Goal: Transaction & Acquisition: Purchase product/service

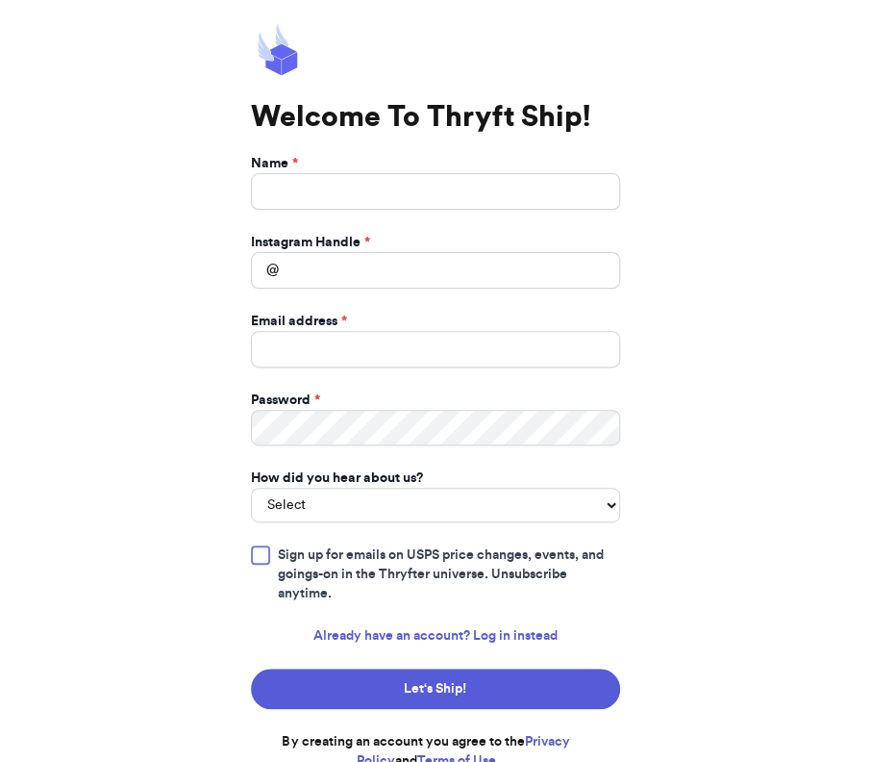
scroll to position [20, 0]
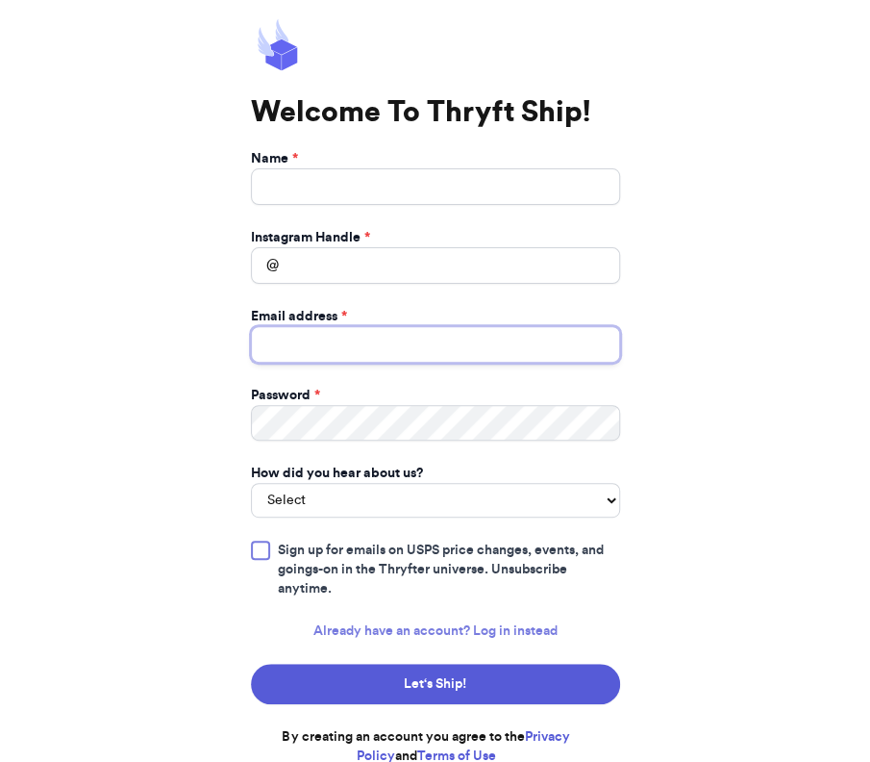
type input "[EMAIL_ADDRESS][DOMAIN_NAME]"
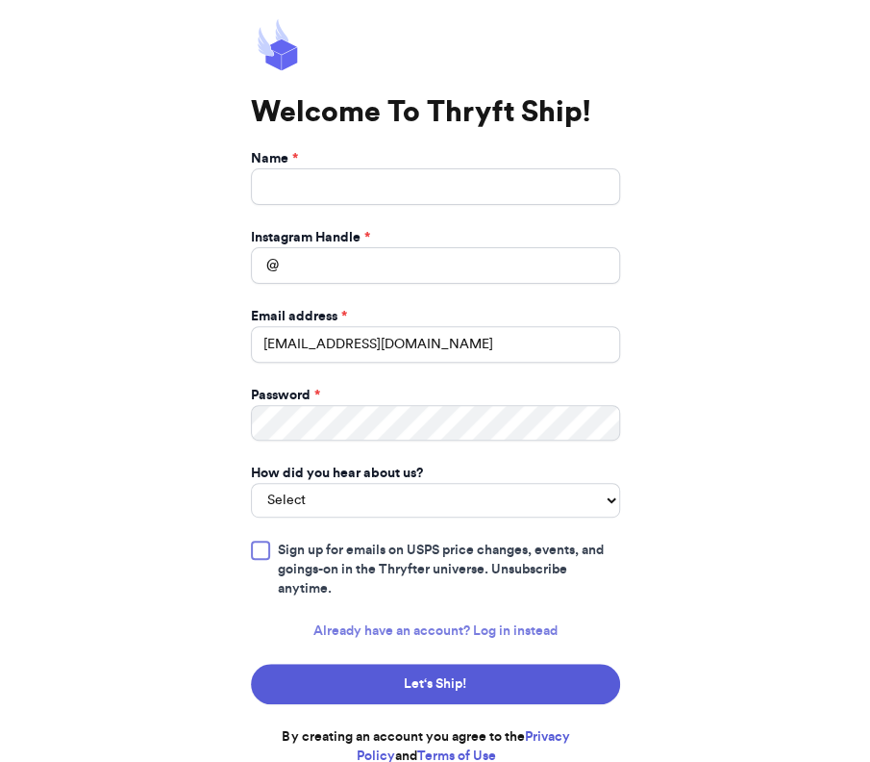
click at [431, 621] on link "Already have an account? Log in instead" at bounding box center [436, 630] width 244 height 19
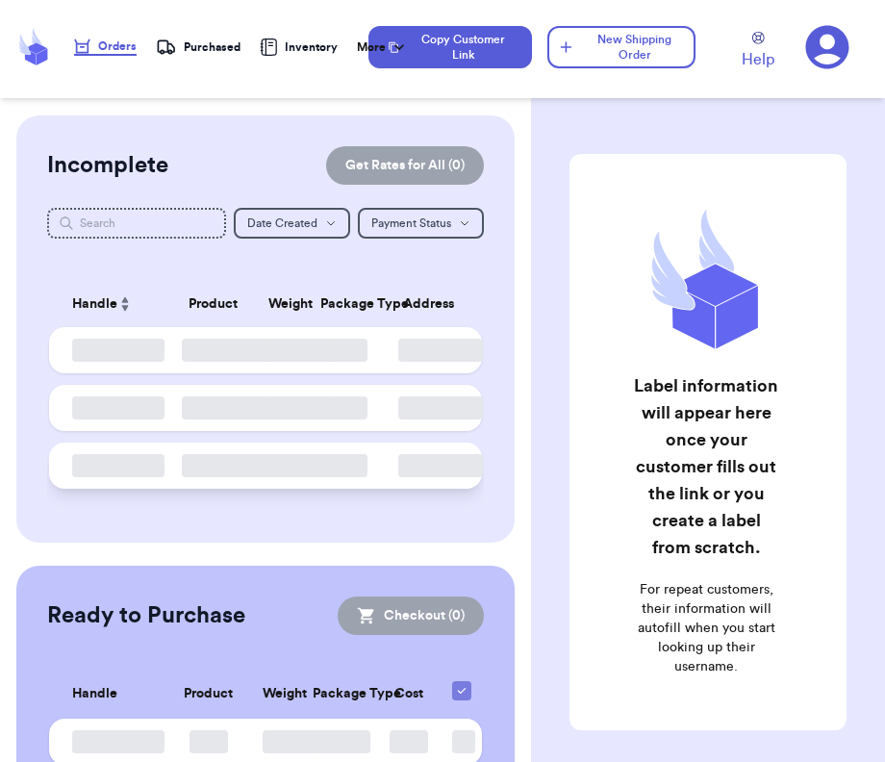
checkbox input "false"
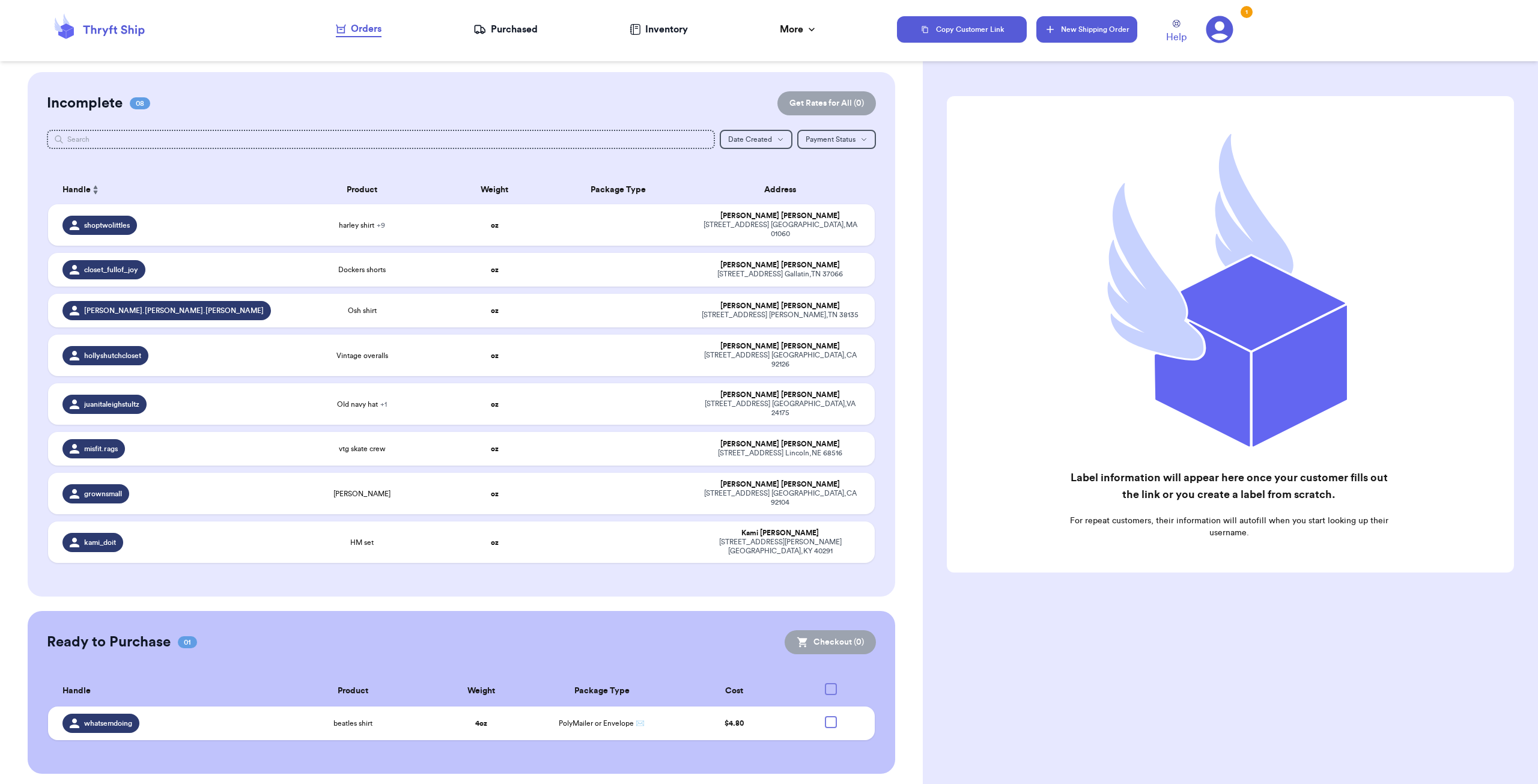
click at [543, 31] on button "New Shipping Order" at bounding box center [1087, 29] width 101 height 26
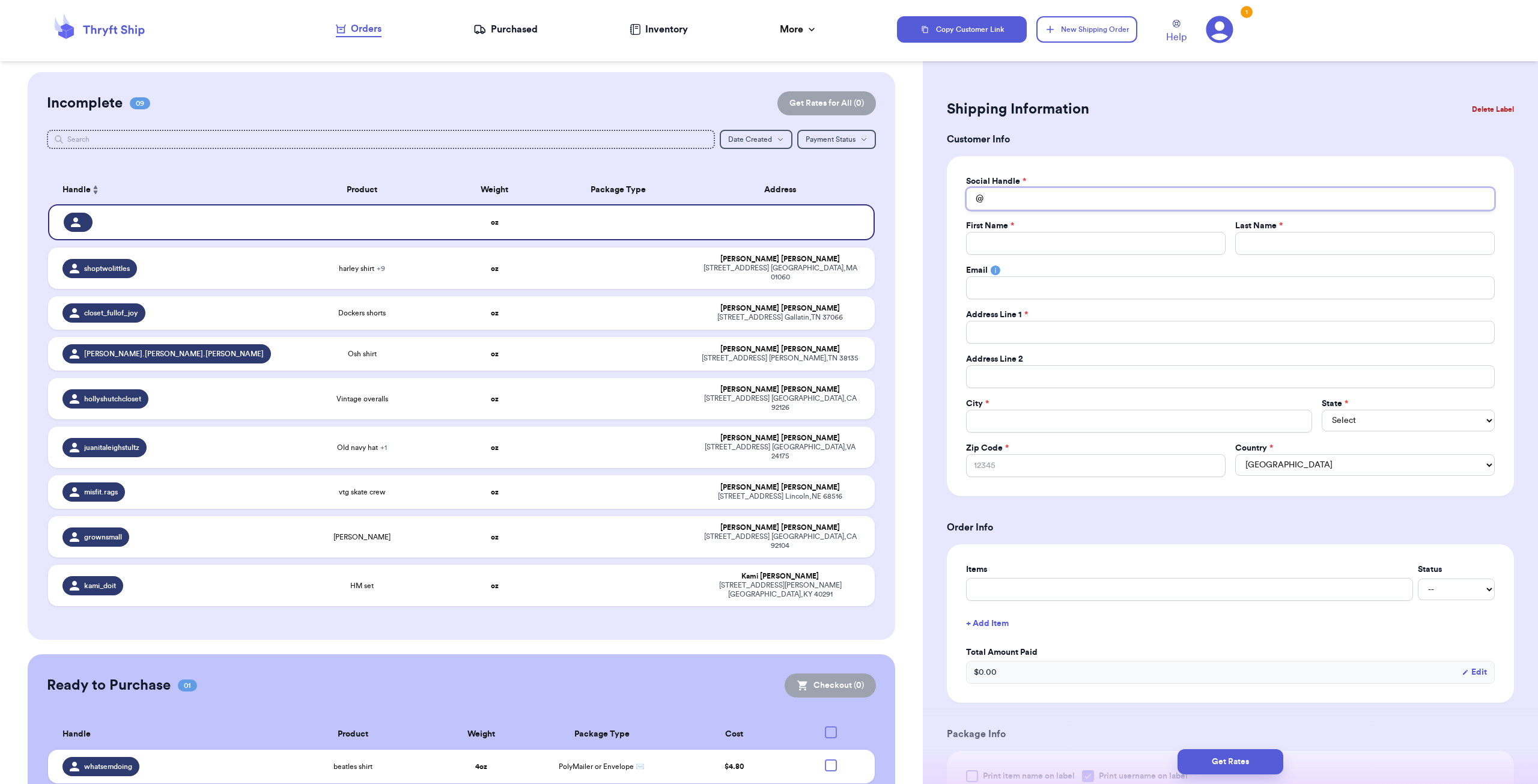
click at [543, 202] on input "Total Amount Paid" at bounding box center [1230, 199] width 528 height 23
type input "l"
type input "li"
type input "lit"
type input "litt"
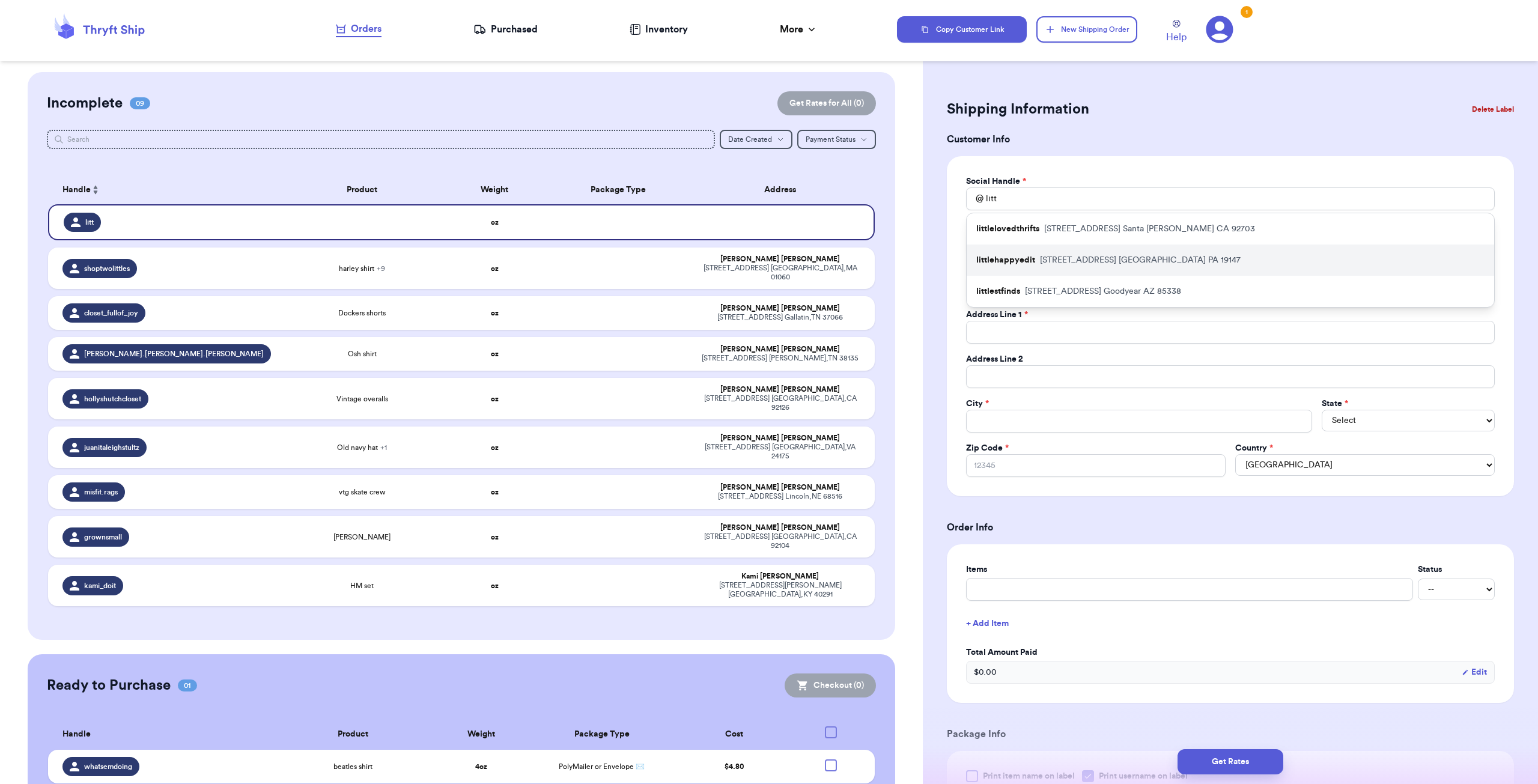
click at [543, 256] on p "[STREET_ADDRESS]" at bounding box center [1140, 260] width 201 height 12
type input "littlehappyedit"
type input "[PERSON_NAME]"
type input "[EMAIL_ADDRESS][DOMAIN_NAME]"
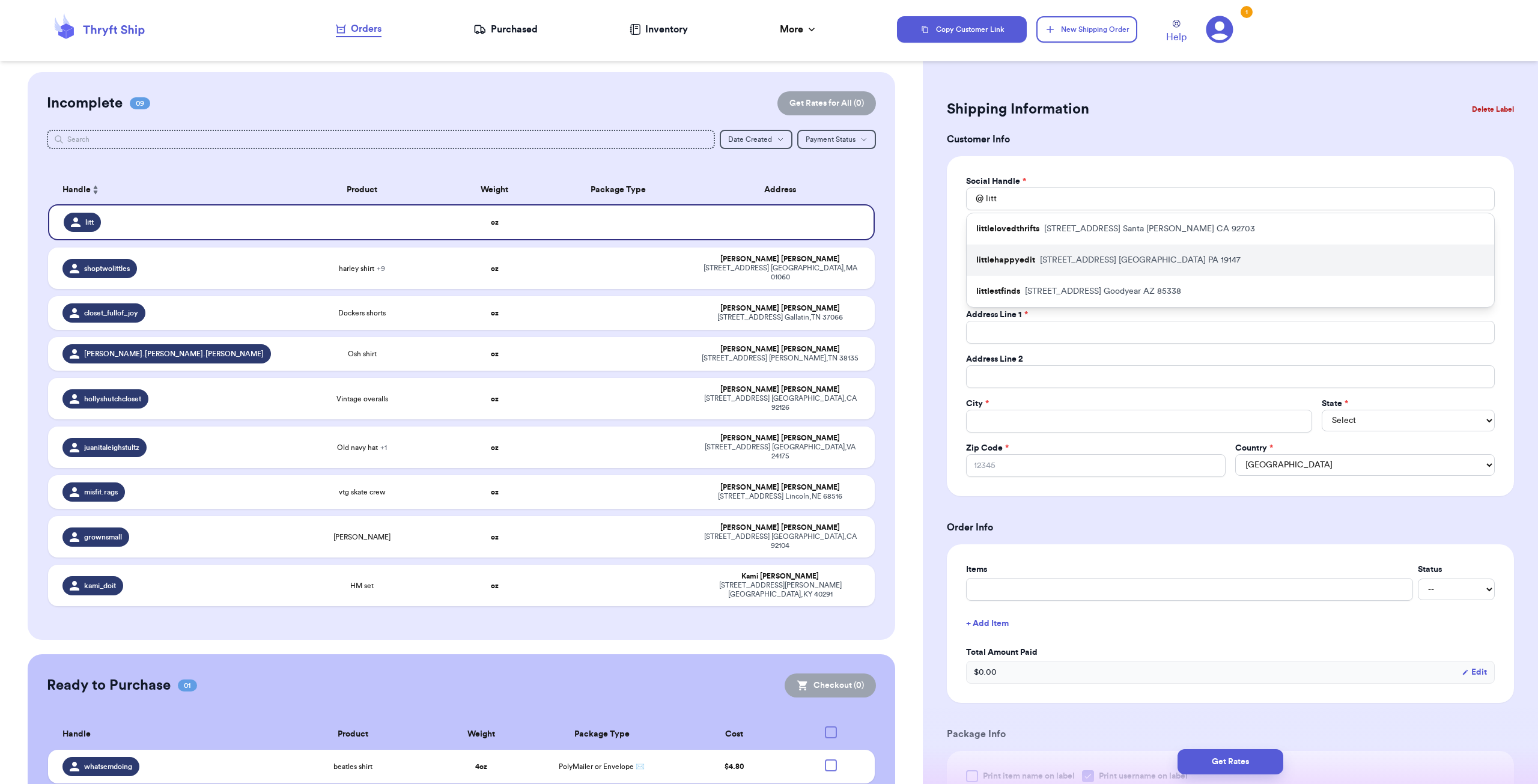
type input "[STREET_ADDRESS]"
type input "[GEOGRAPHIC_DATA]"
select select "PA"
type input "19147"
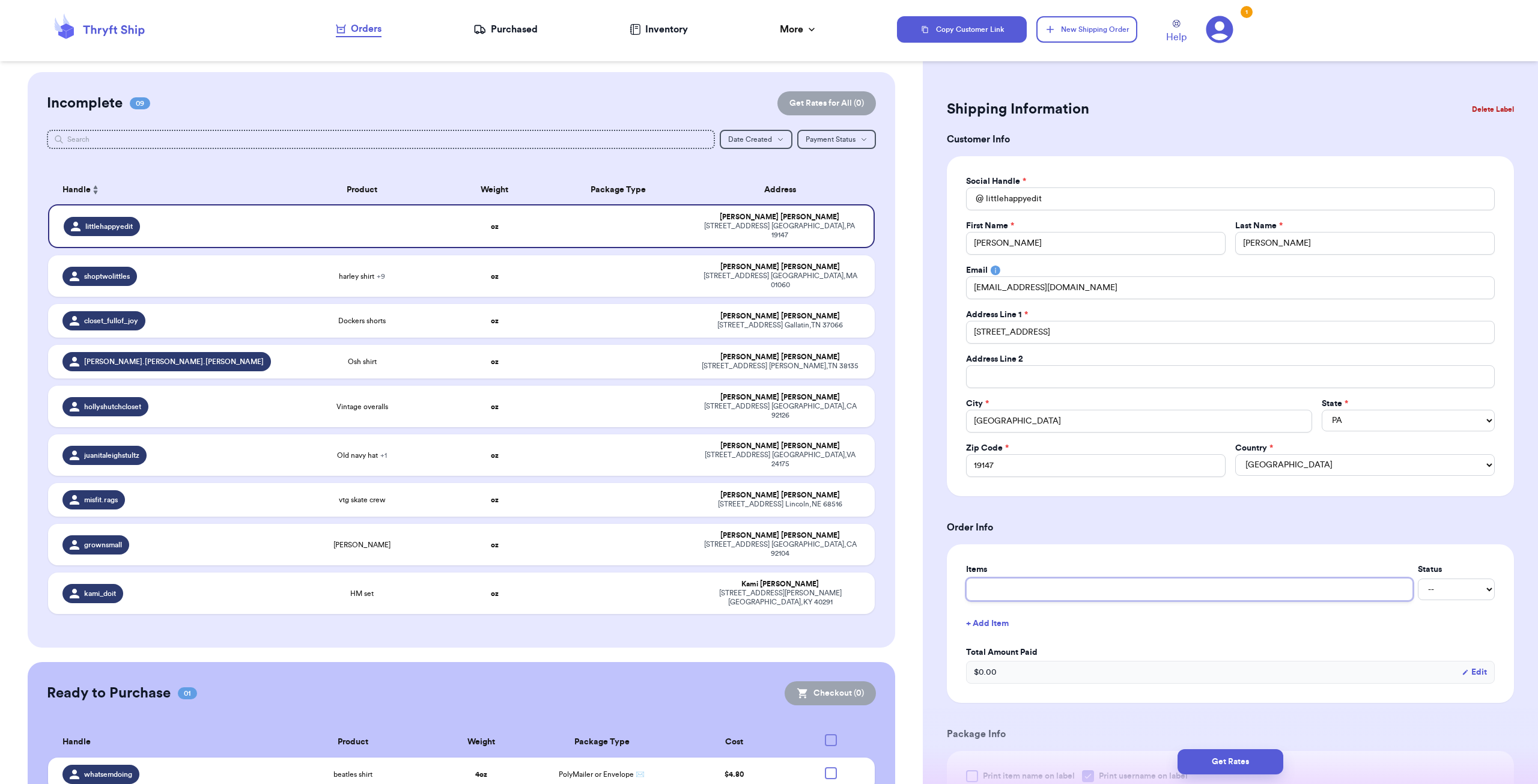
click at [543, 475] on input "text" at bounding box center [1189, 589] width 447 height 23
type input "j"
type input "je"
type input "jea"
type input "[PERSON_NAME]"
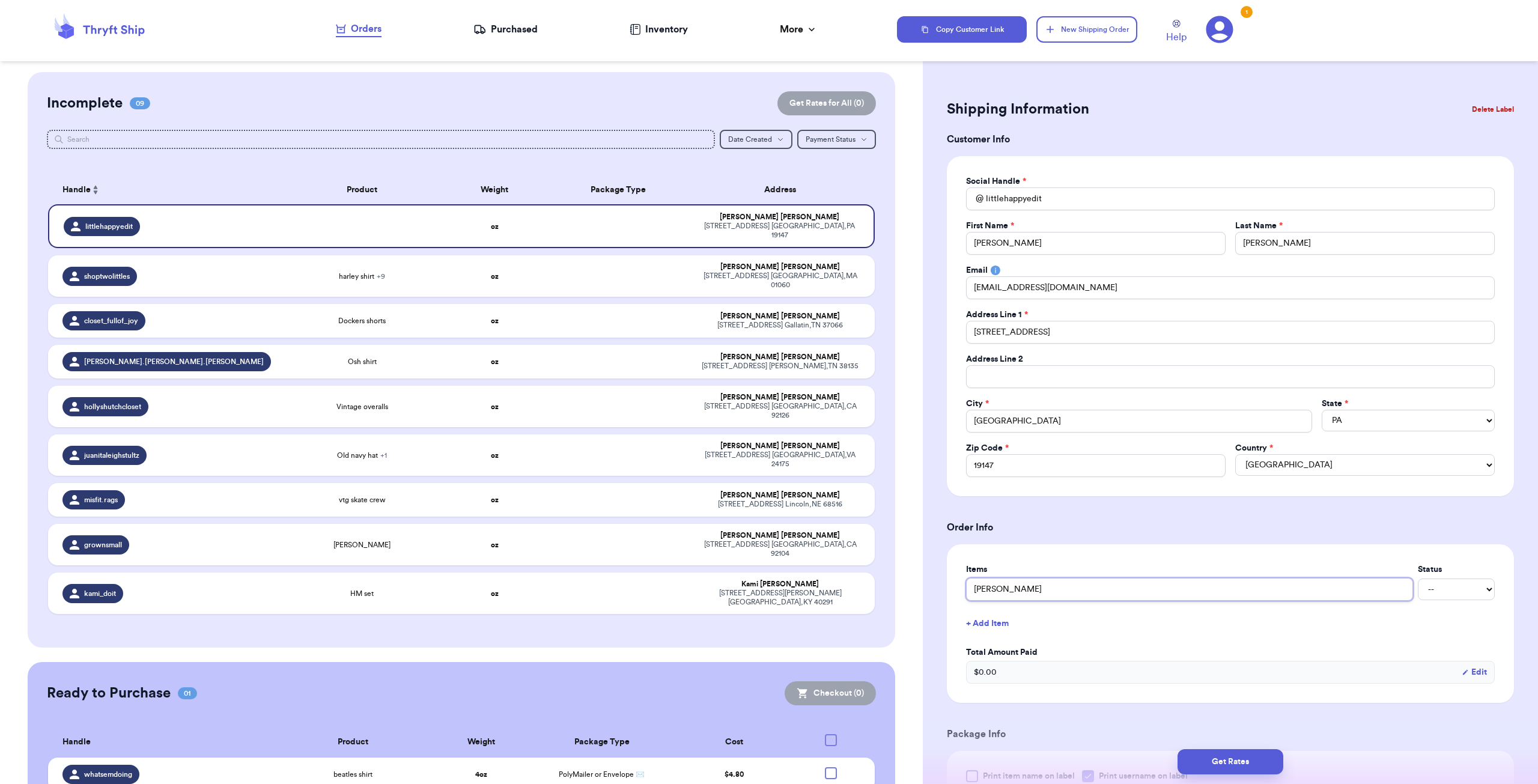
type input "jeans"
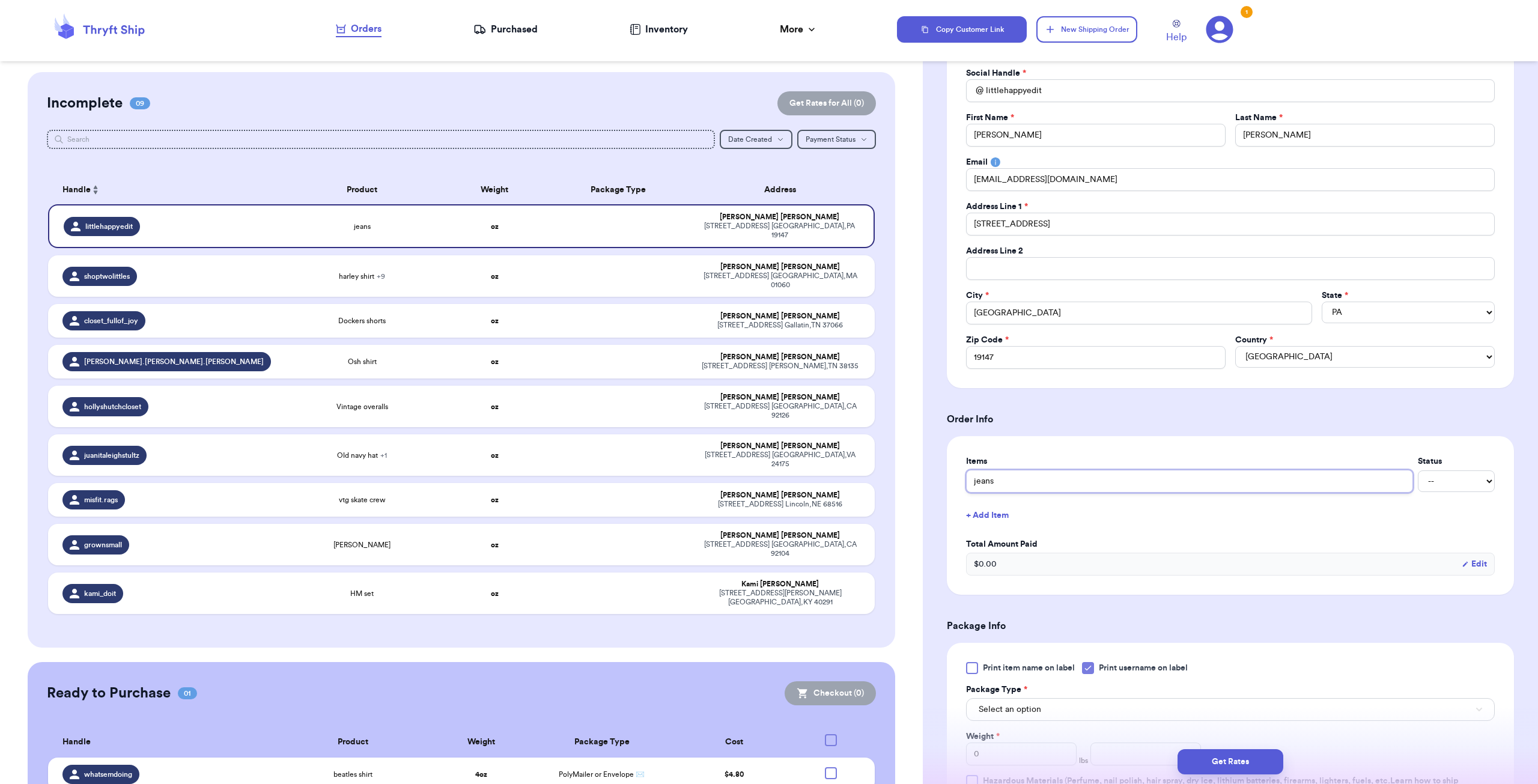
scroll to position [181, 0]
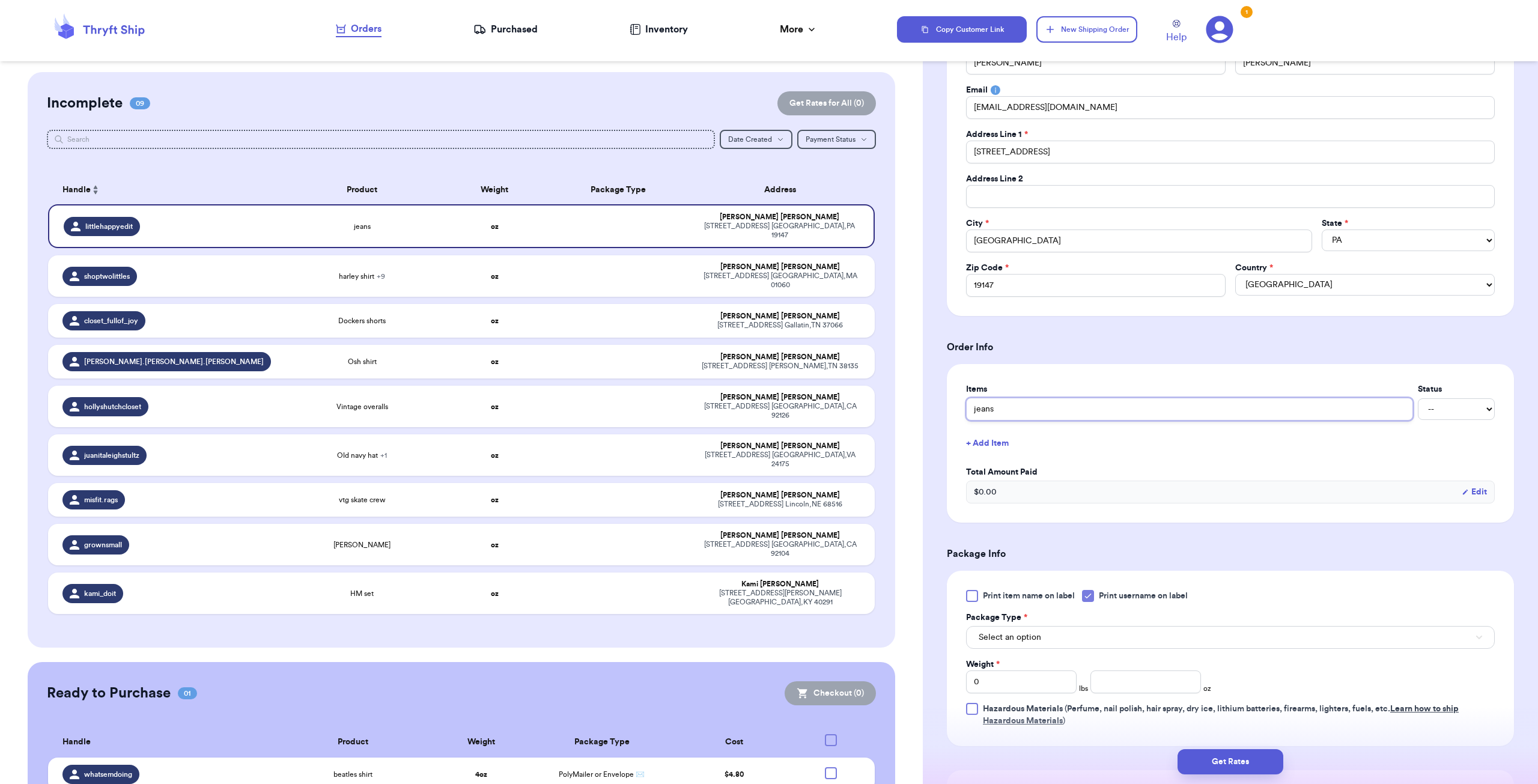
type input "jeans"
click at [543, 475] on span "Select an option" at bounding box center [1010, 637] width 62 height 12
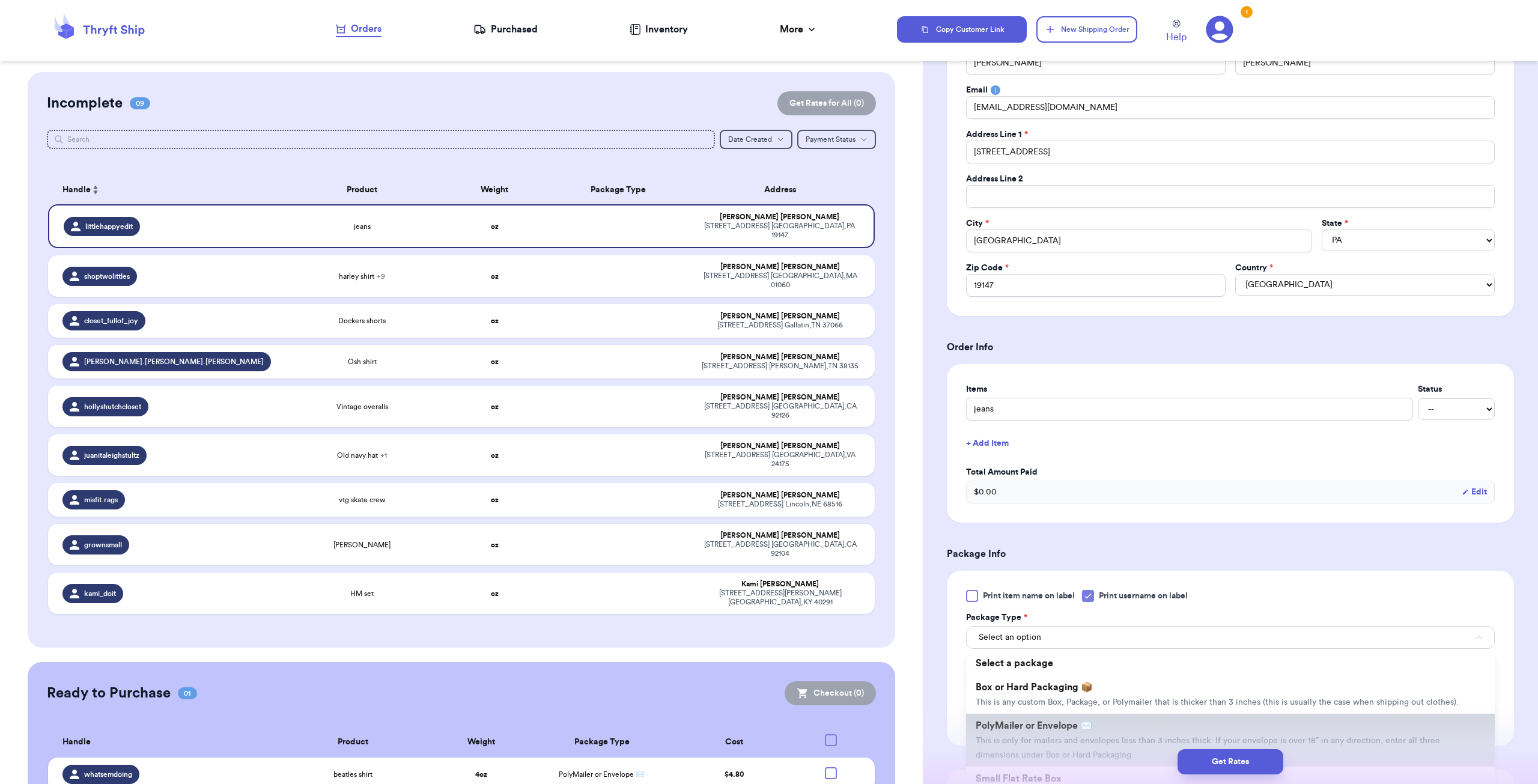
click at [543, 475] on li "PolyMailer or Envelope ✉️ This is only for mailers and envelopes less than 3 in…" at bounding box center [1230, 740] width 528 height 53
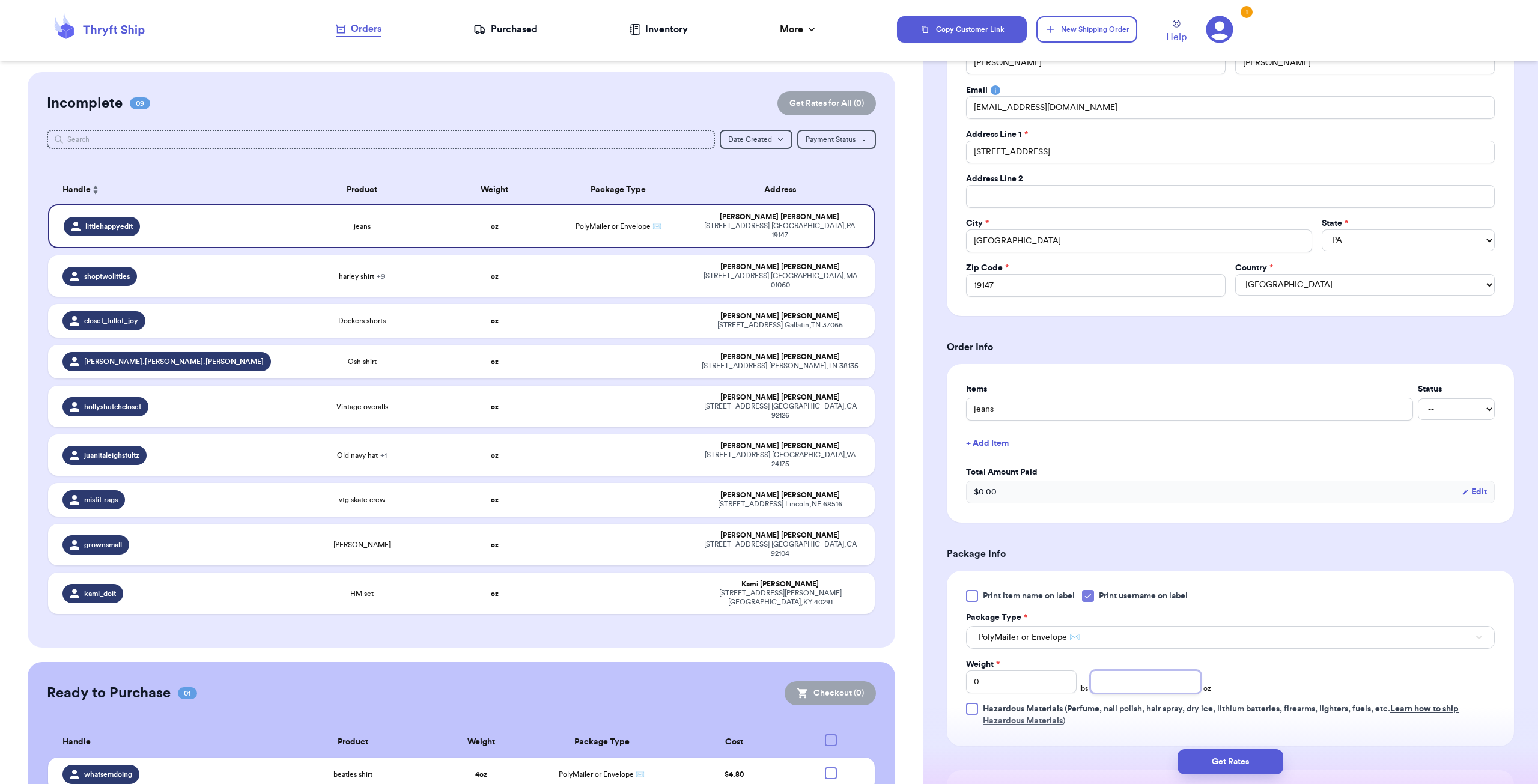
click at [543, 475] on input "number" at bounding box center [1146, 682] width 111 height 23
type input "11"
click at [543, 475] on div "Weight * 0 lbs 11 oz" at bounding box center [1142, 676] width 353 height 35
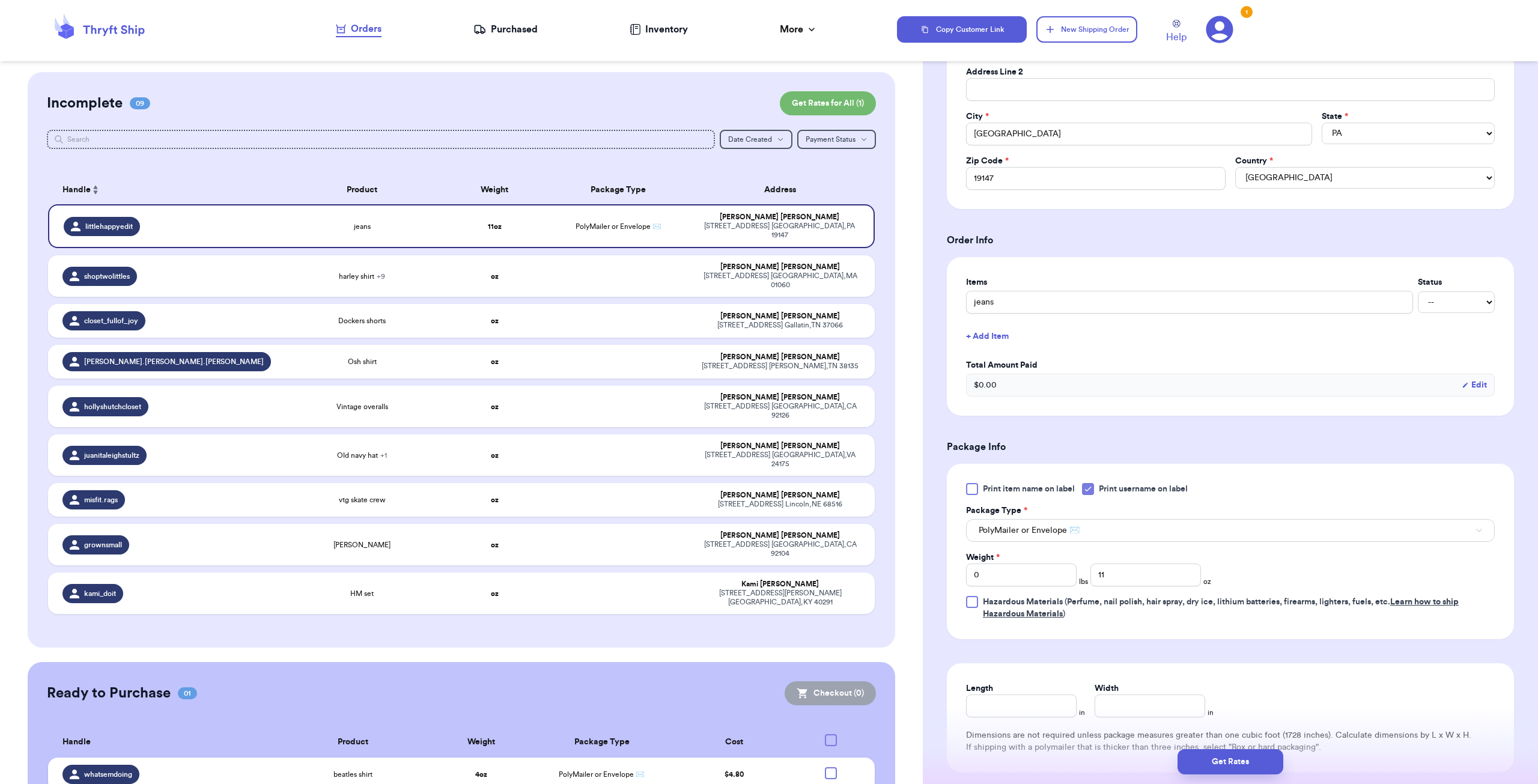
scroll to position [360, 0]
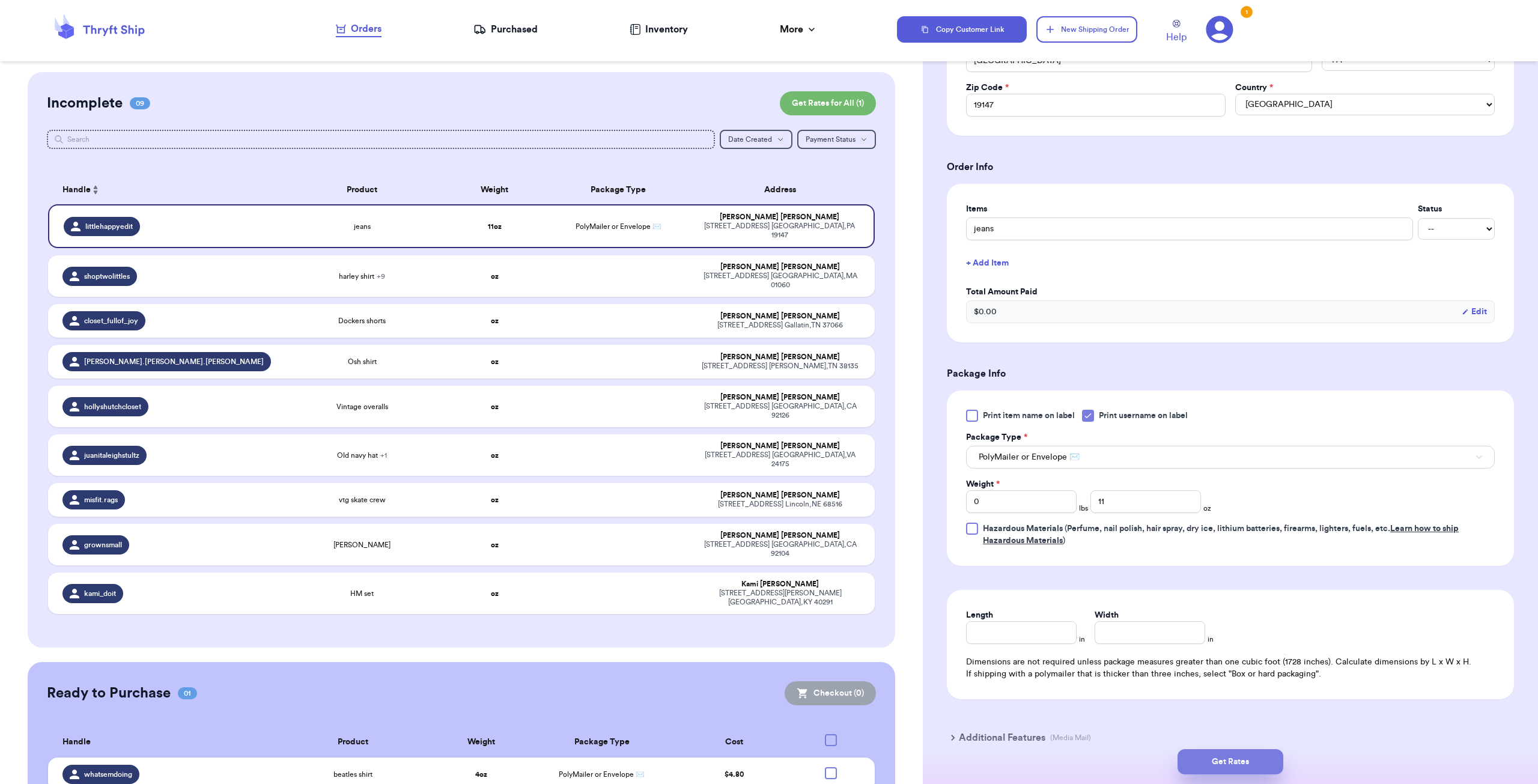
click at [543, 475] on button "Get Rates" at bounding box center [1230, 762] width 106 height 25
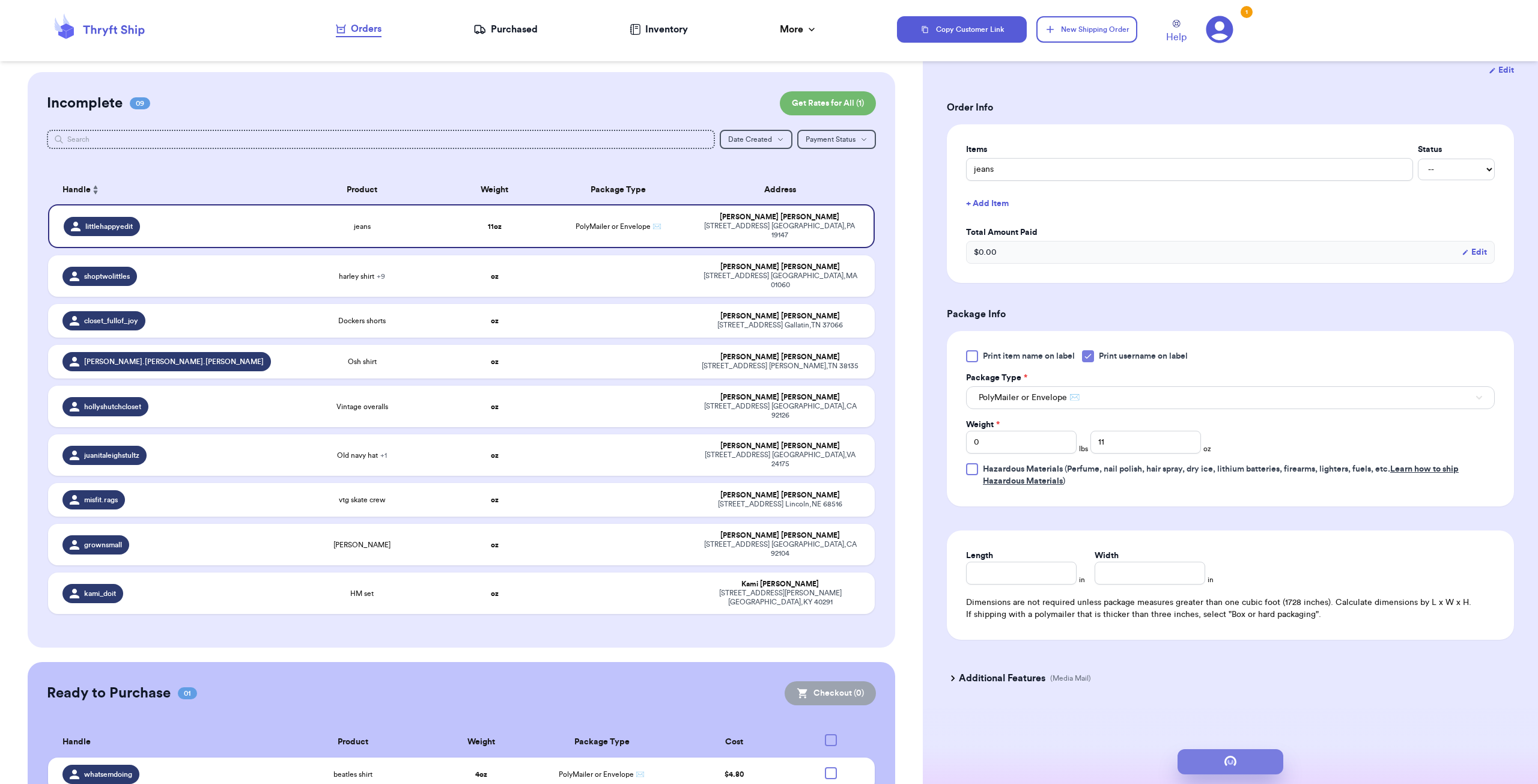
scroll to position [0, 0]
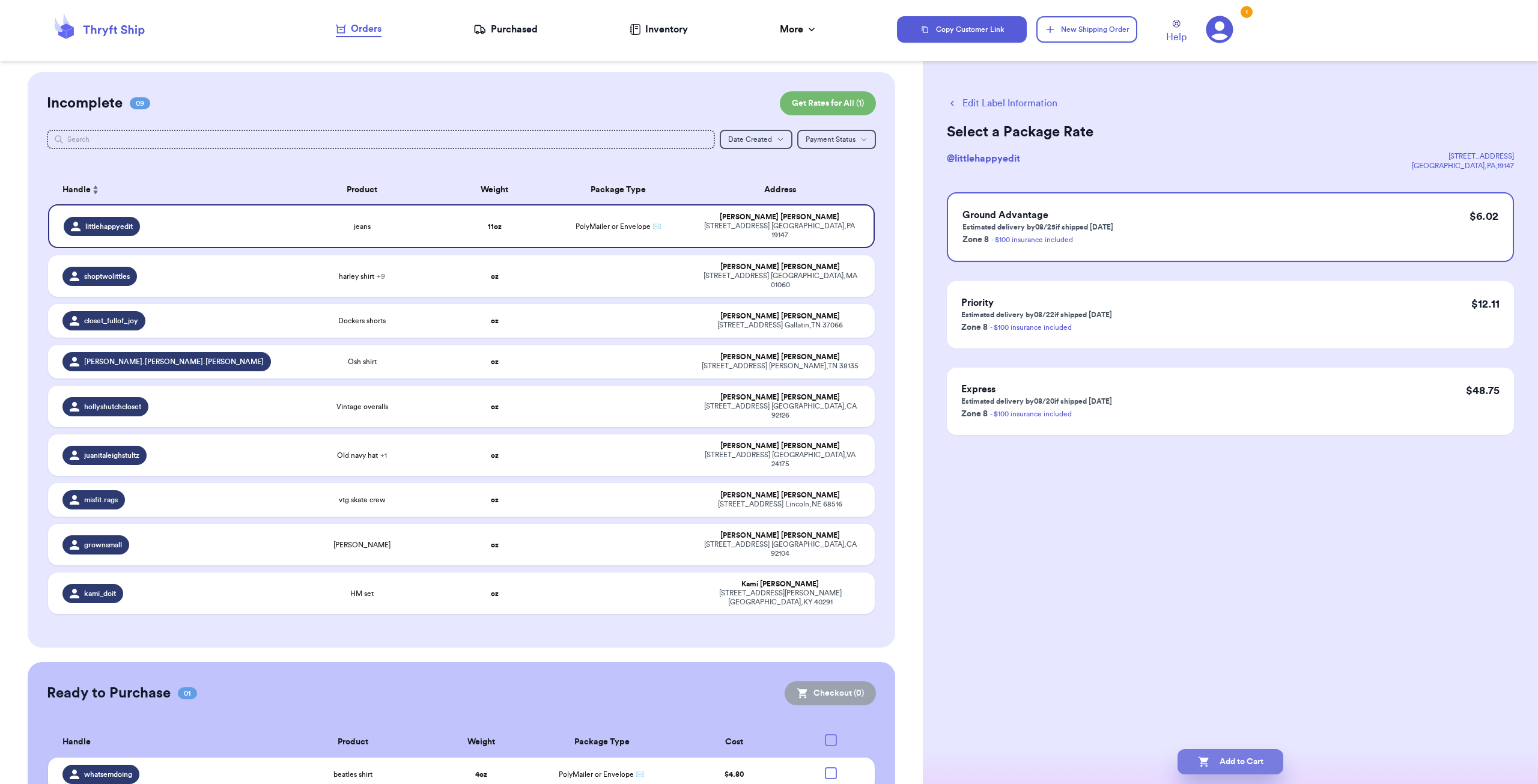
click at [543, 475] on button "Add to Cart" at bounding box center [1230, 762] width 106 height 25
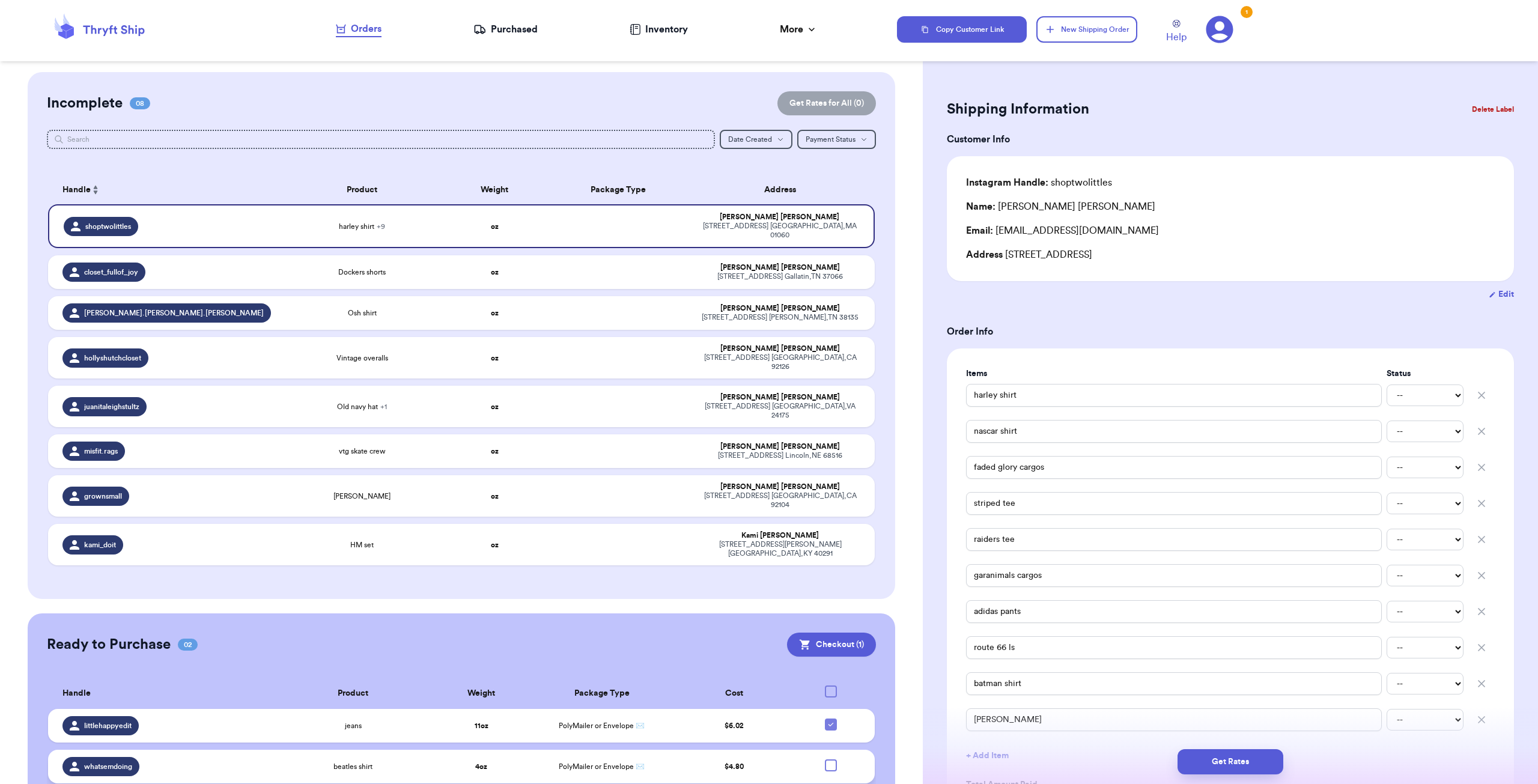
scroll to position [16, 0]
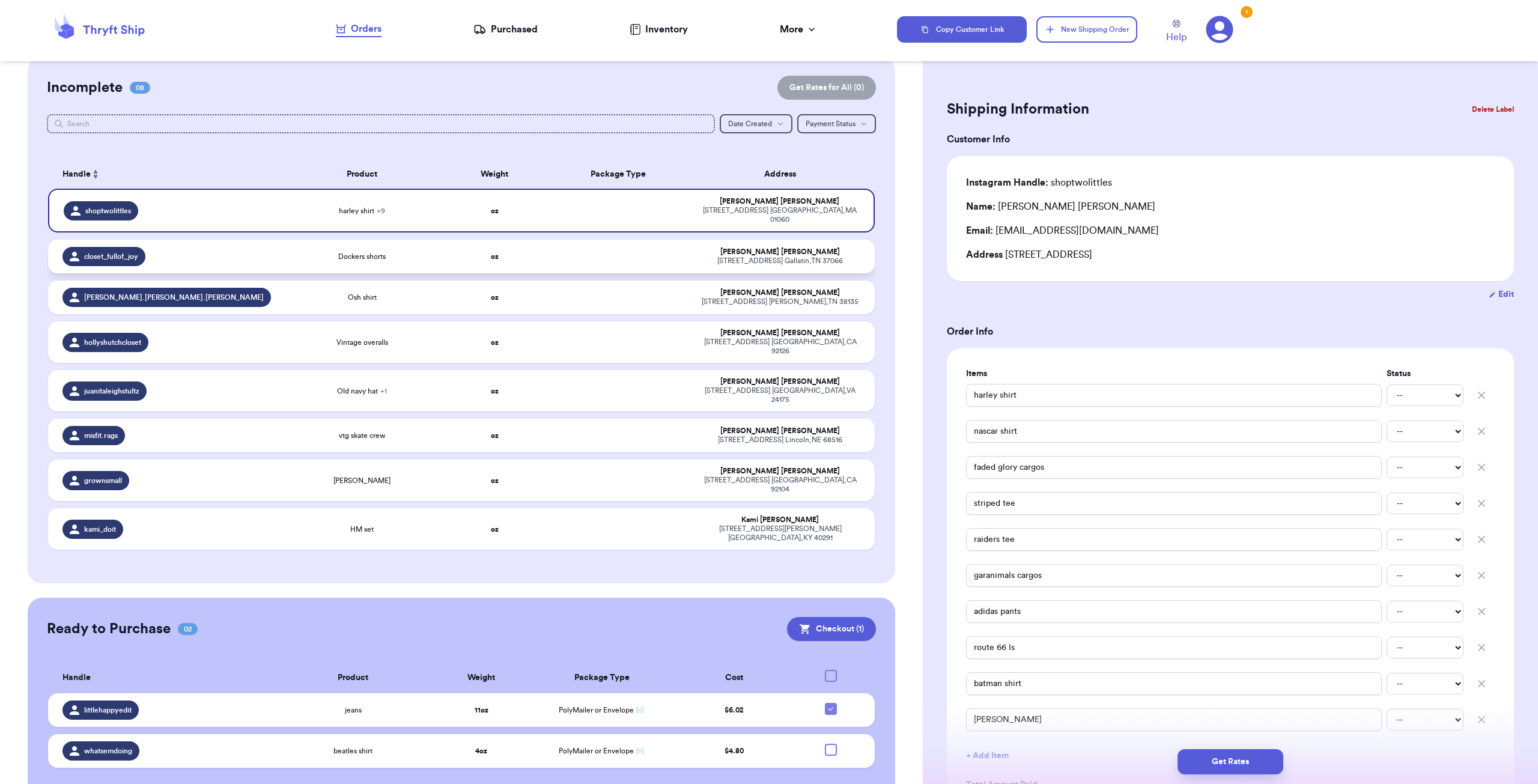
click at [235, 254] on div "closet_fullof_joy" at bounding box center [167, 256] width 210 height 19
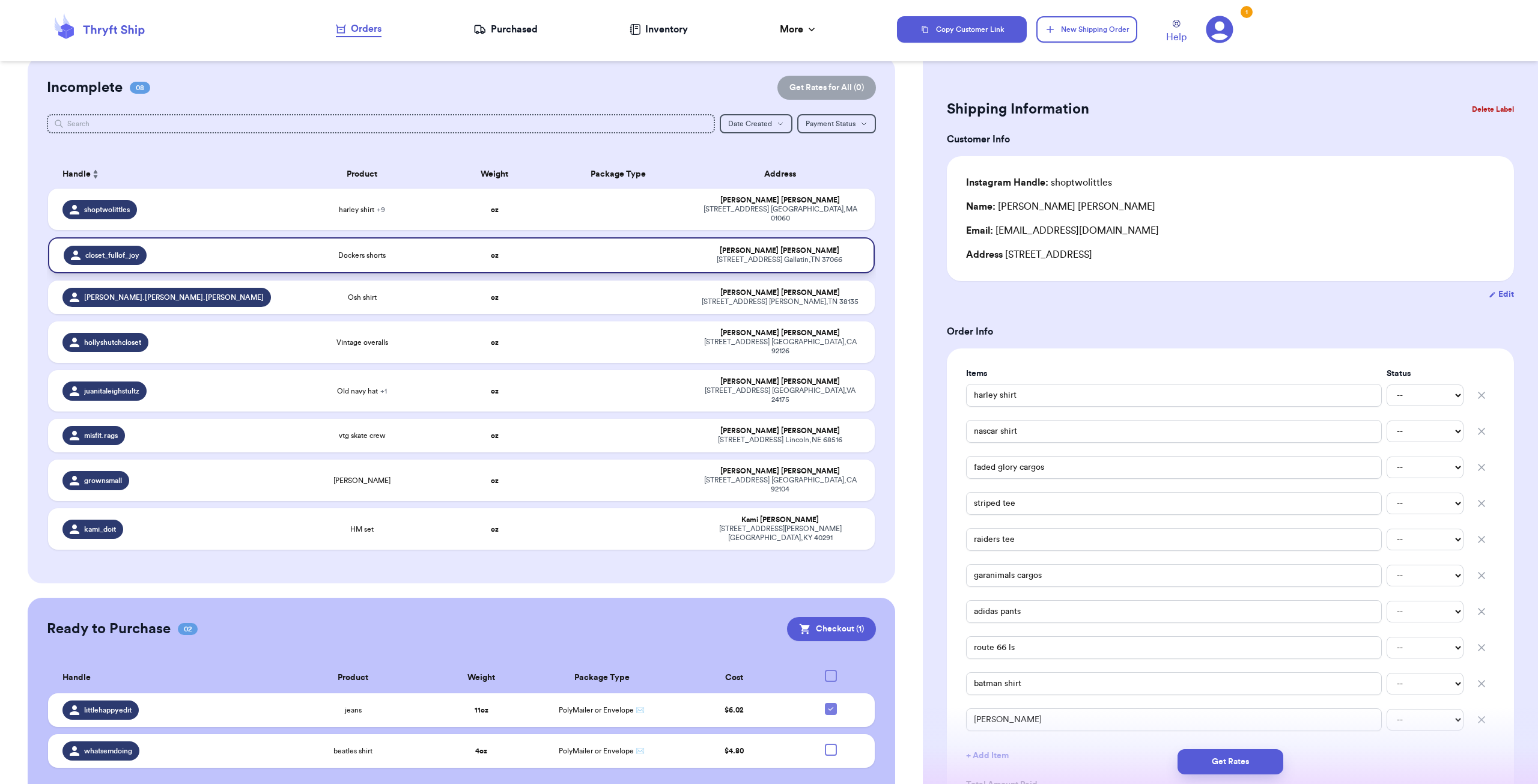
type input "Dockers shorts"
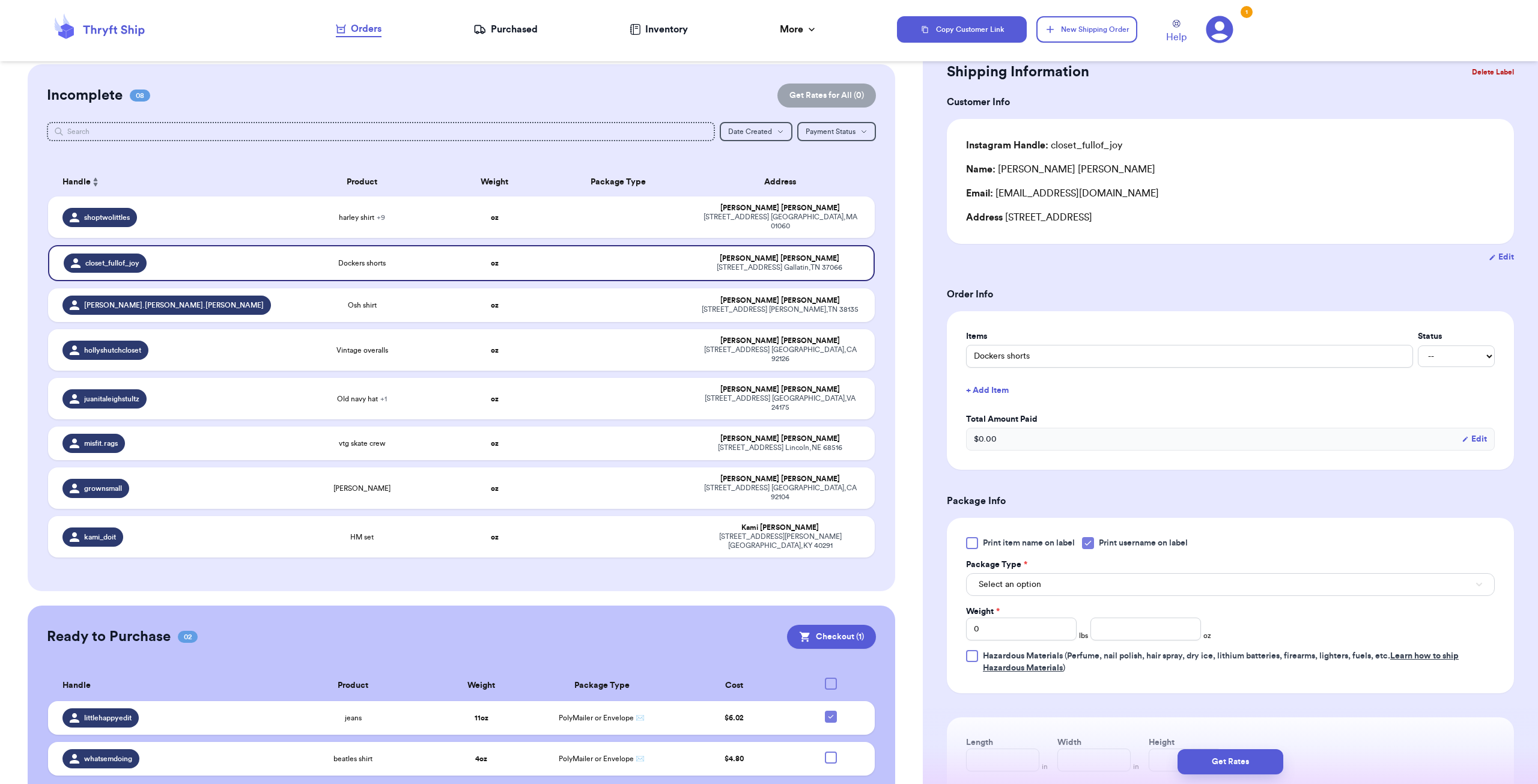
scroll to position [120, 0]
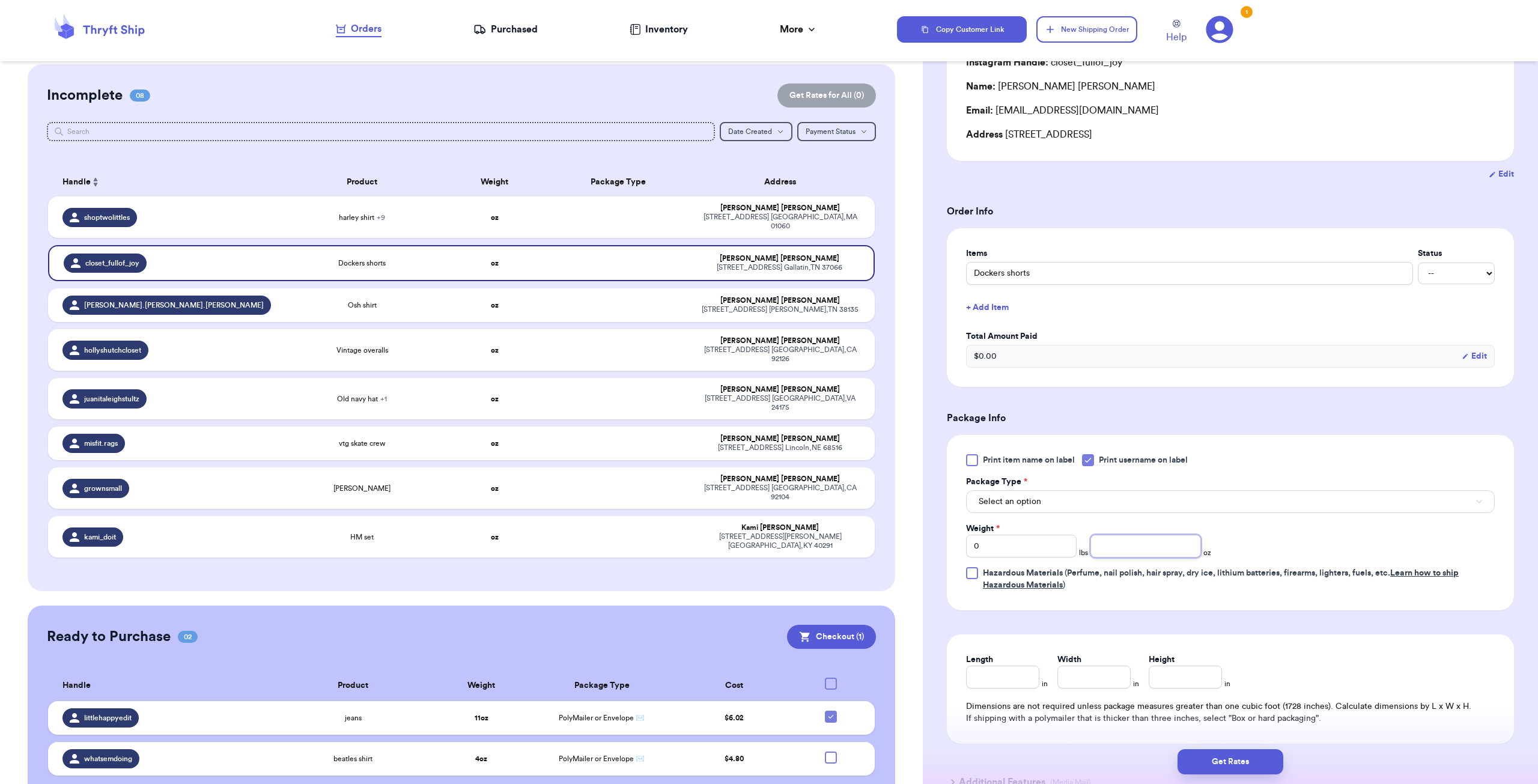
click at [543, 475] on input "number" at bounding box center [1146, 546] width 111 height 23
type input "6"
click at [543, 475] on div "Print item name on label Print username on label Package Type * Select an optio…" at bounding box center [1231, 522] width 567 height 176
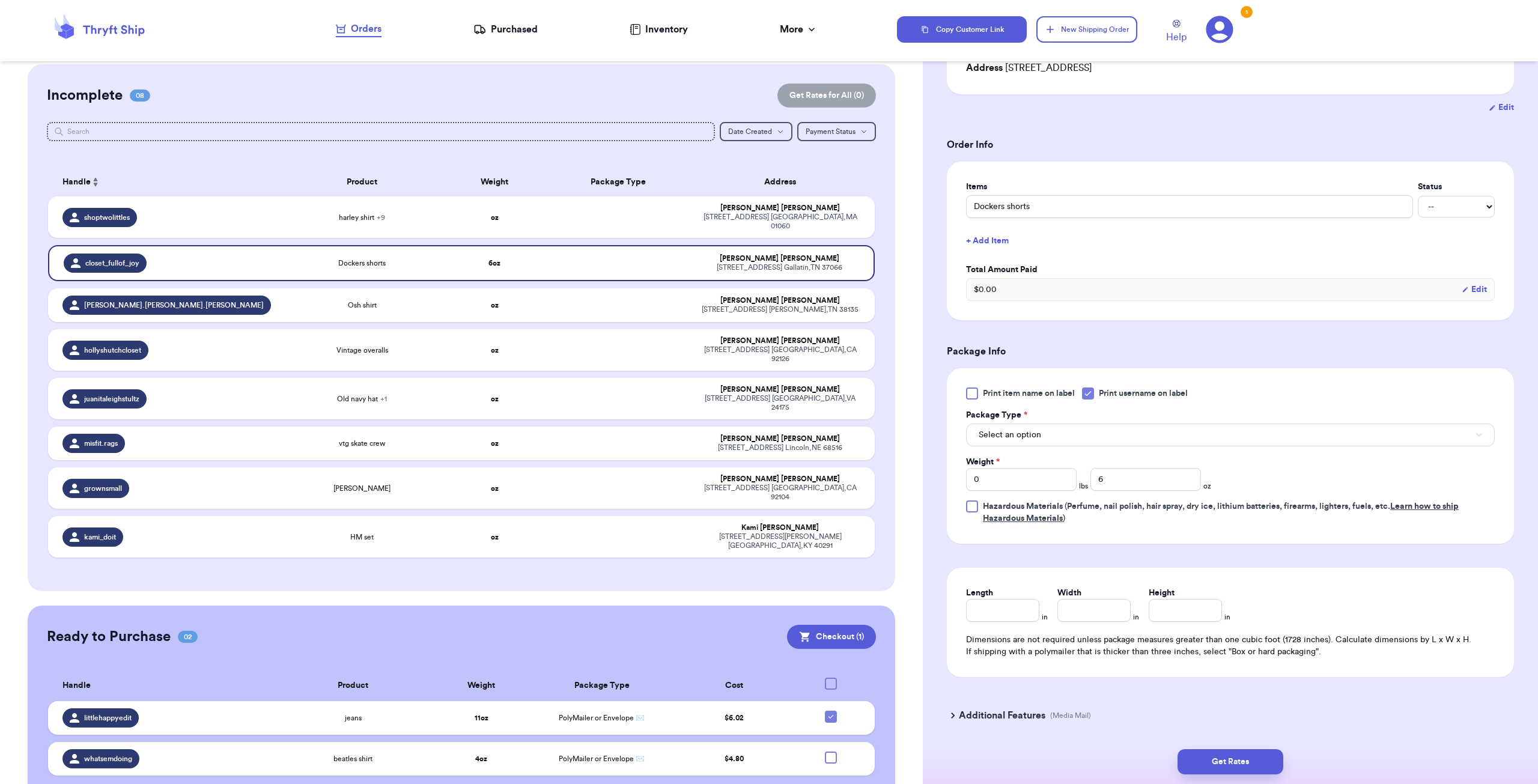
scroll to position [224, 0]
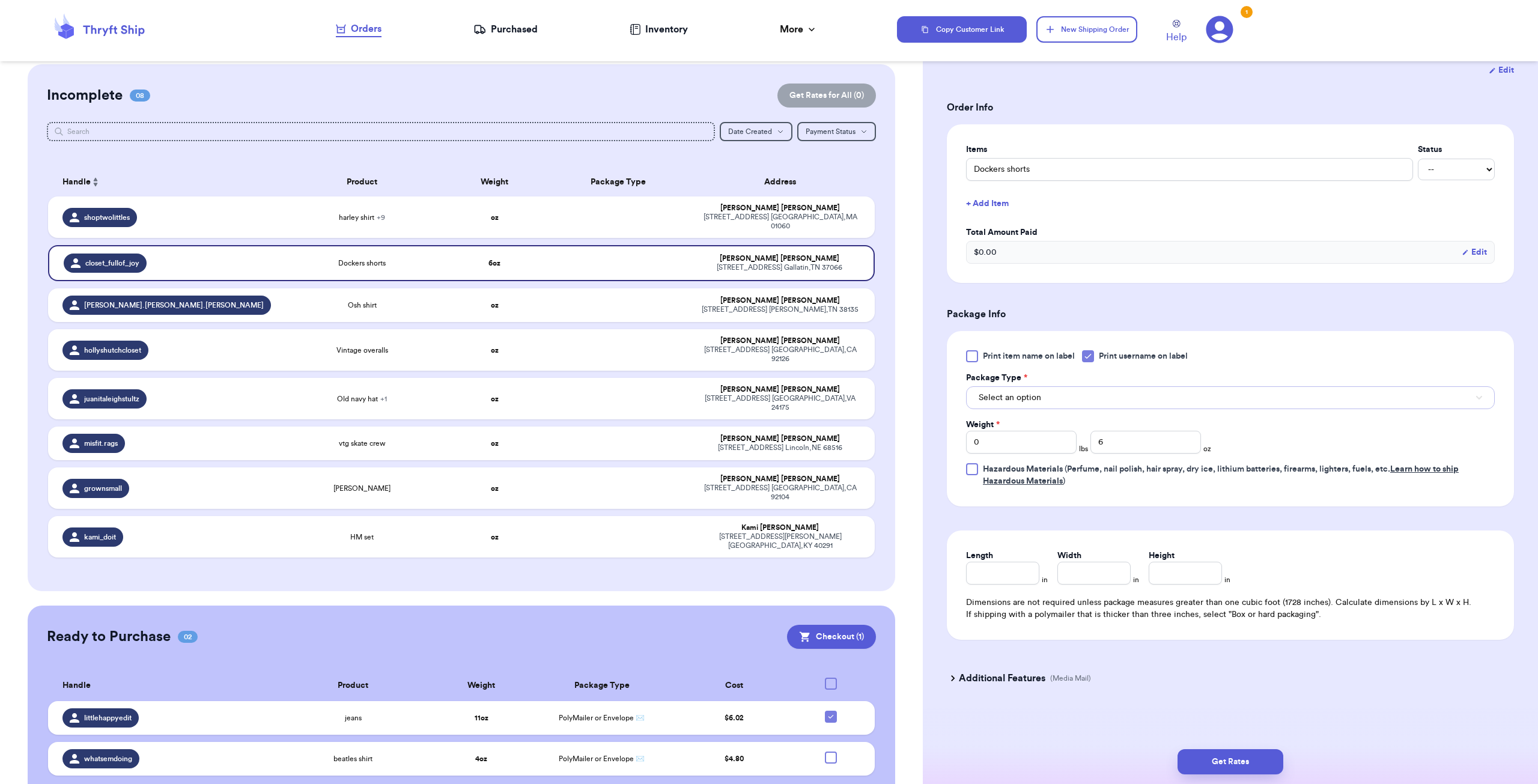
click at [543, 399] on span "Select an option" at bounding box center [1010, 397] width 62 height 12
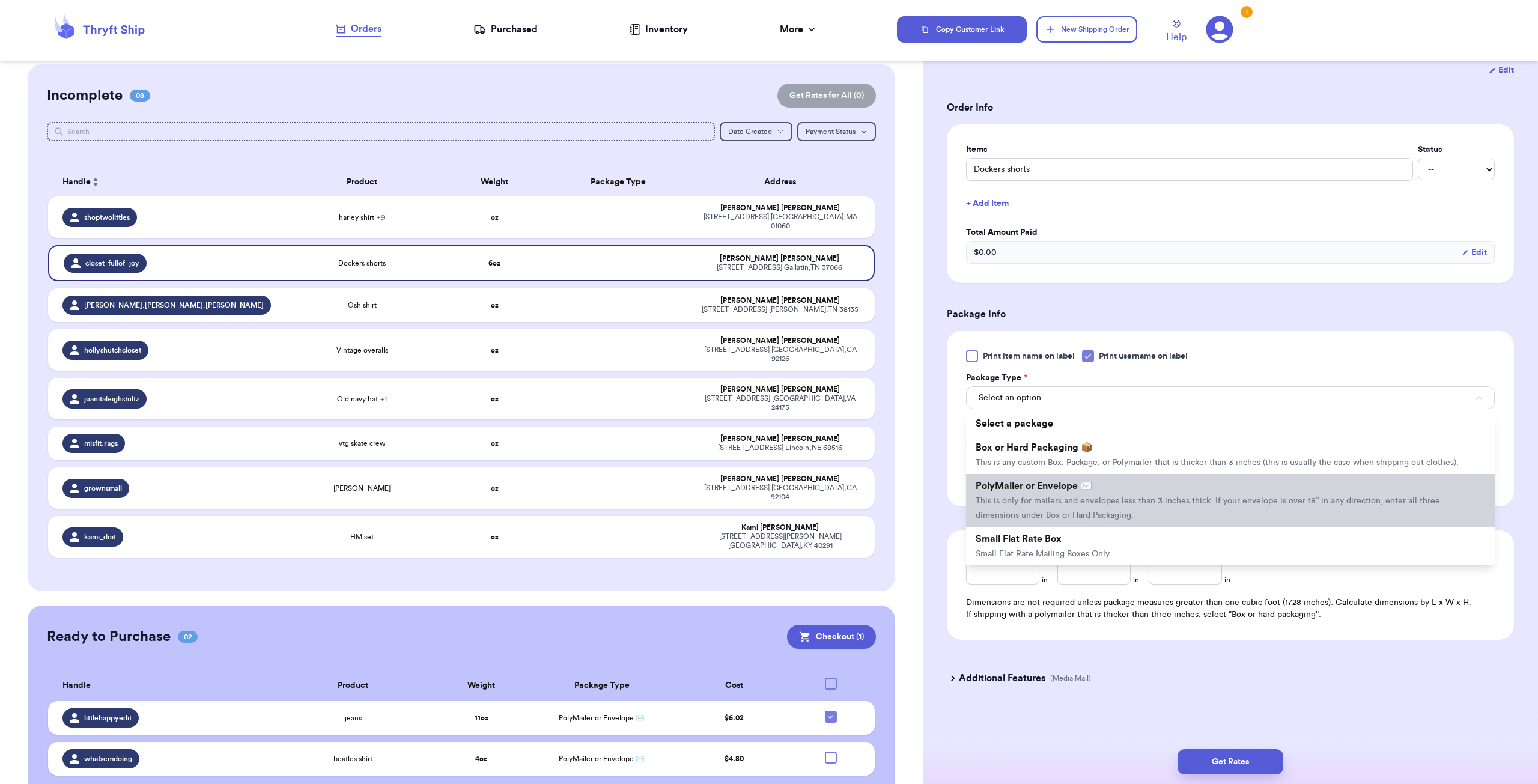
click at [543, 475] on li "PolyMailer or Envelope ✉️ This is only for mailers and envelopes less than 3 in…" at bounding box center [1230, 500] width 528 height 53
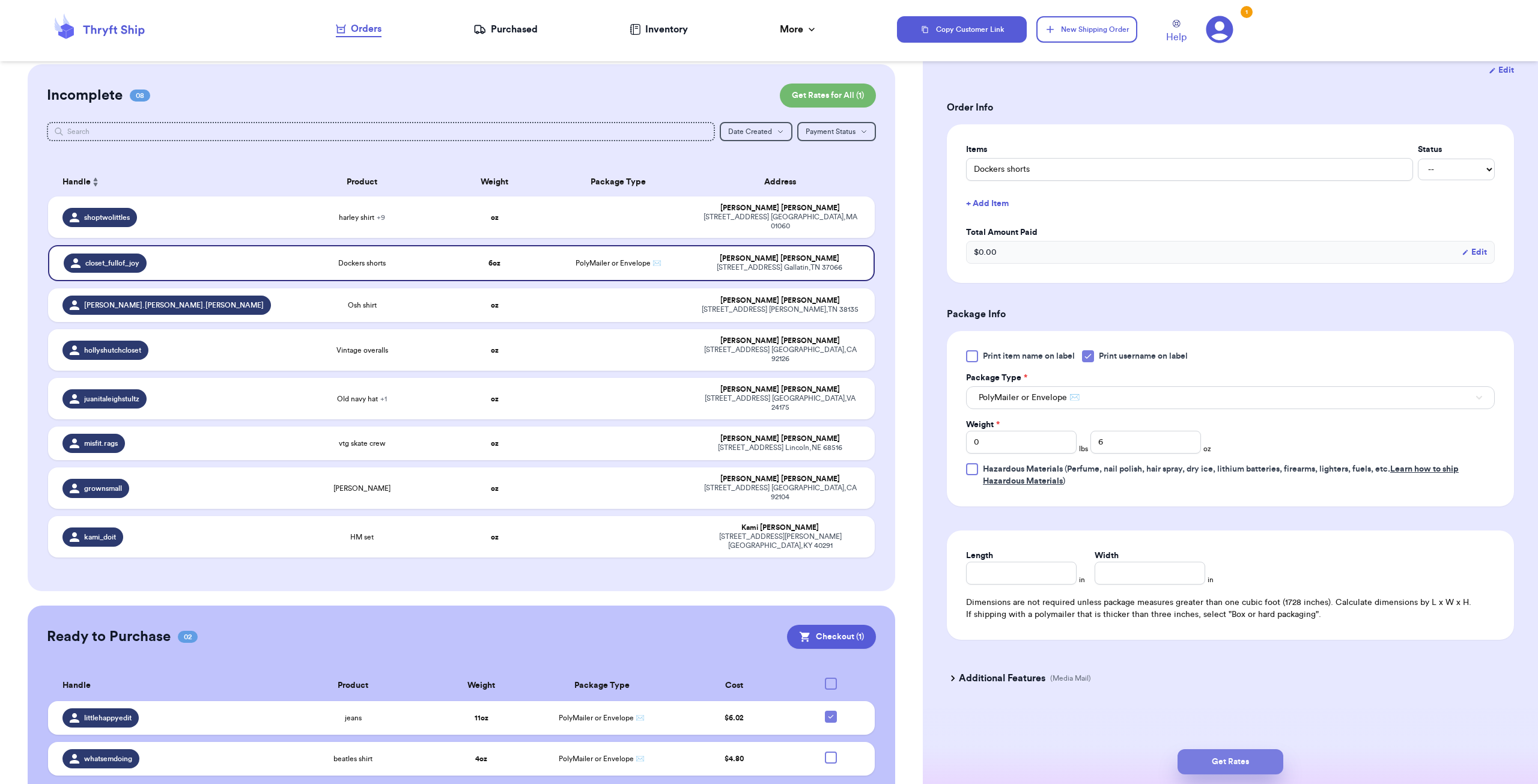
click at [543, 475] on button "Get Rates" at bounding box center [1230, 762] width 106 height 25
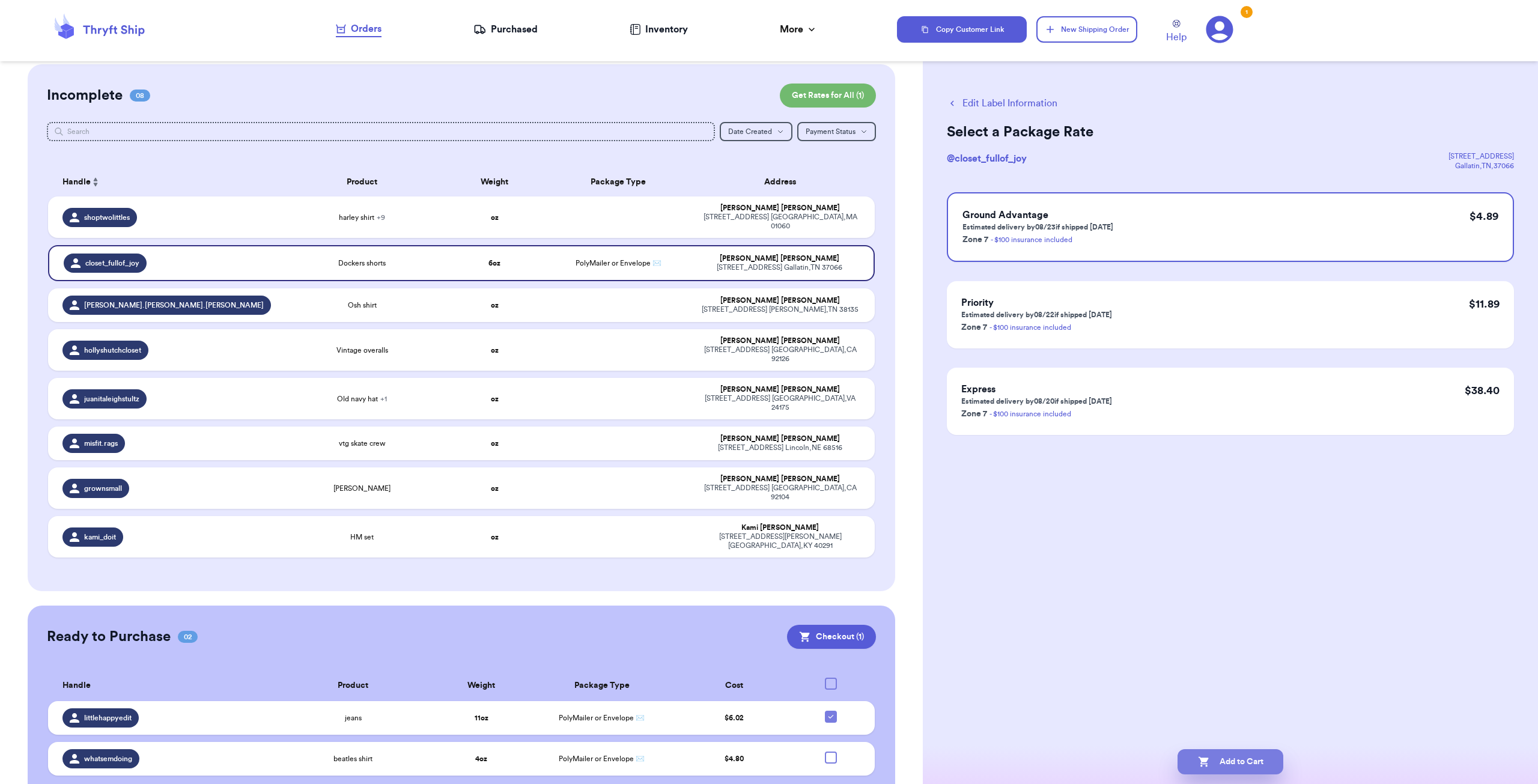
click at [543, 475] on icon "button" at bounding box center [1204, 762] width 12 height 12
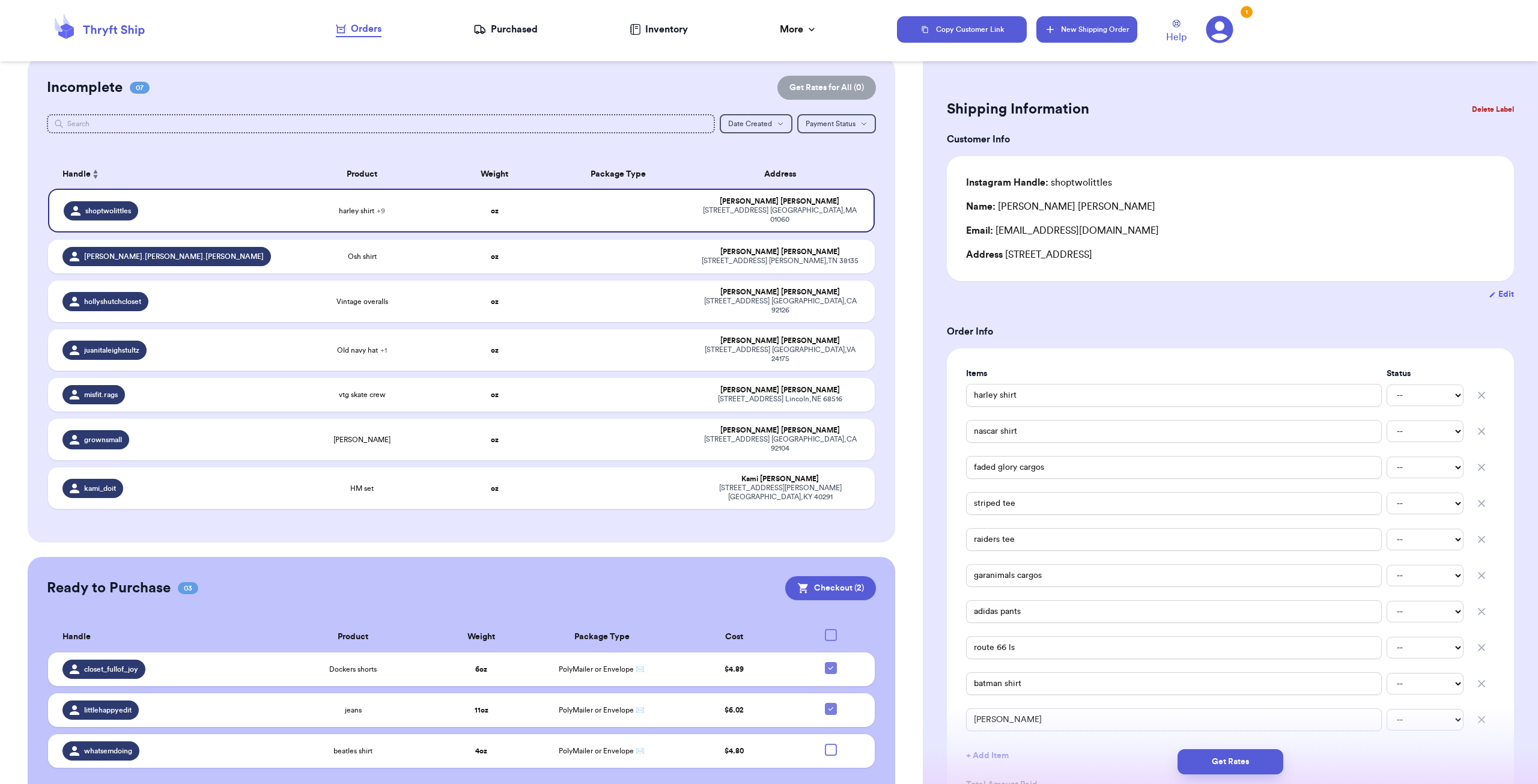
click at [543, 35] on button "New Shipping Order" at bounding box center [1087, 29] width 101 height 26
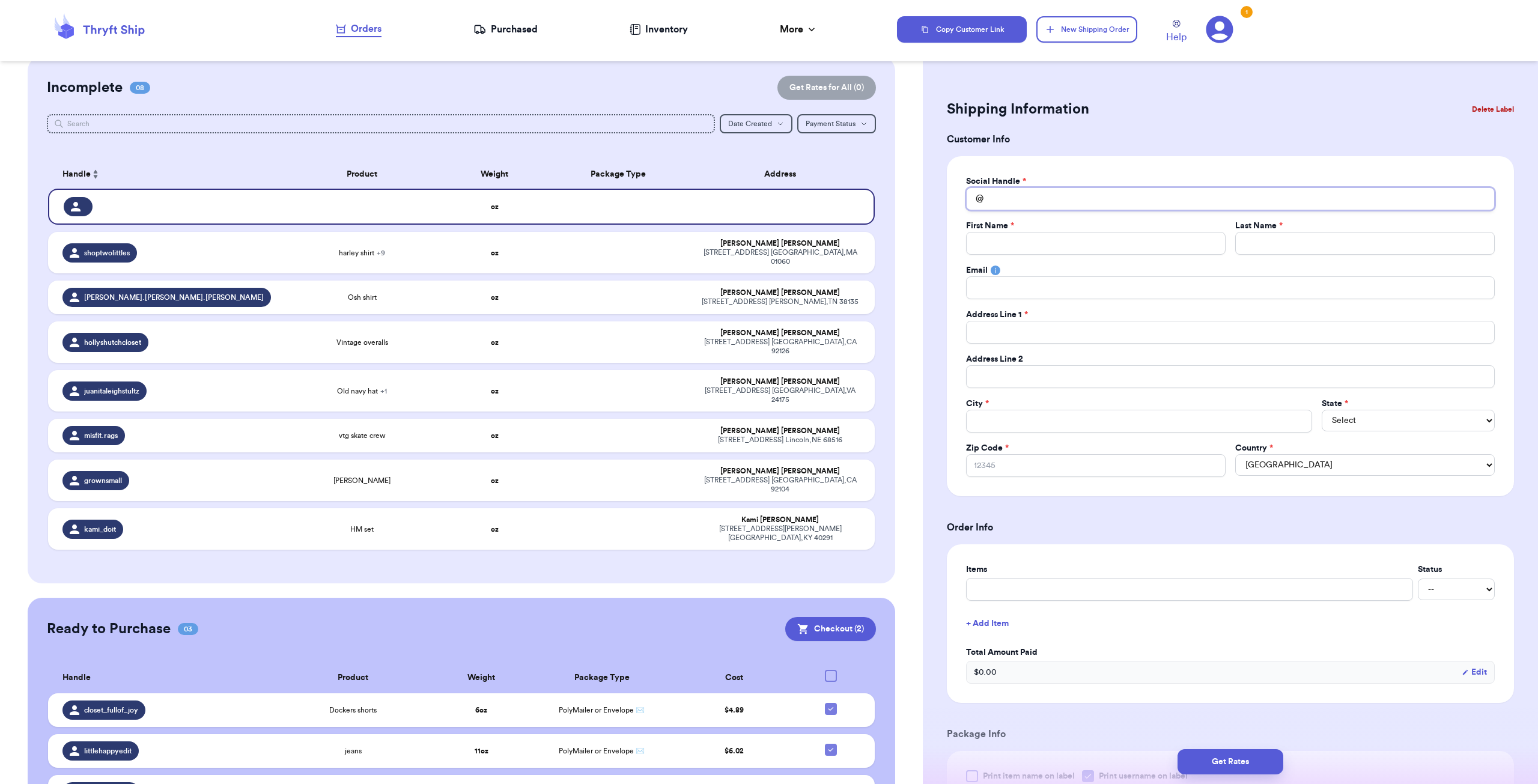
click at [543, 199] on input "Total Amount Paid" at bounding box center [1230, 199] width 528 height 23
type input "m"
type input "mi"
type input "mis"
type input "misf"
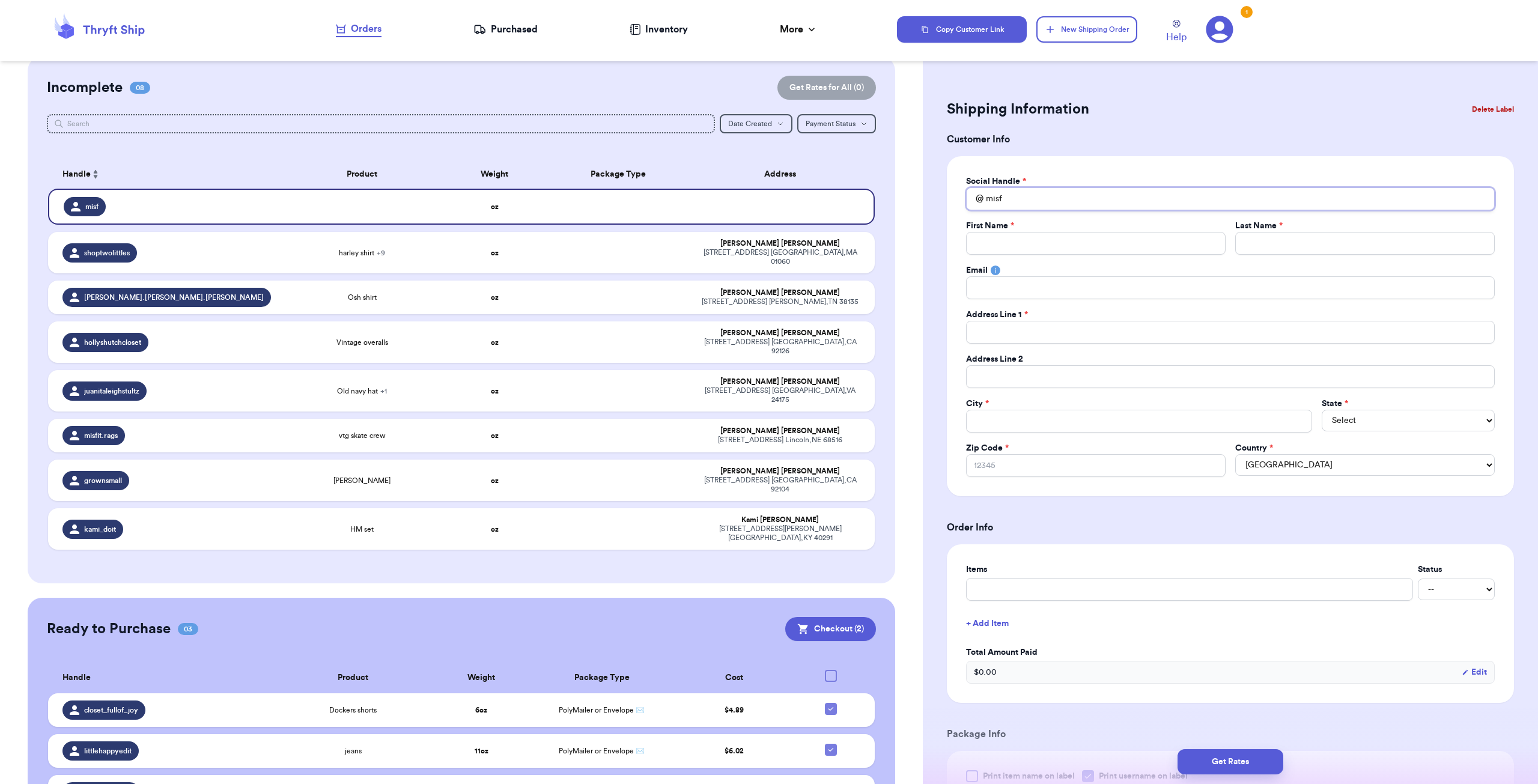
type input "mis"
type input "mi"
type input "m"
click at [260, 426] on div "misfit.rags" at bounding box center [167, 435] width 210 height 19
type input "vtg skate crew"
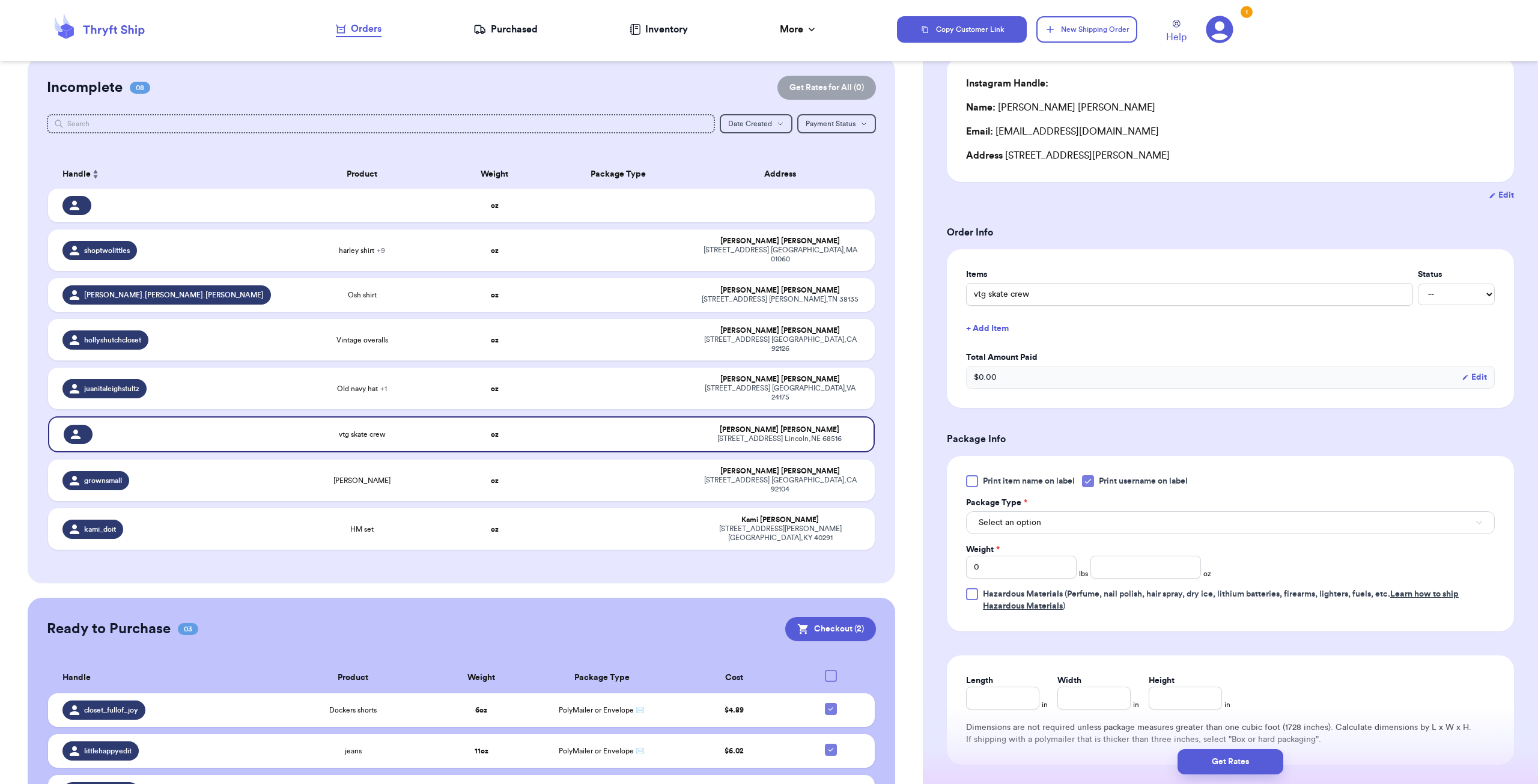
scroll to position [120, 0]
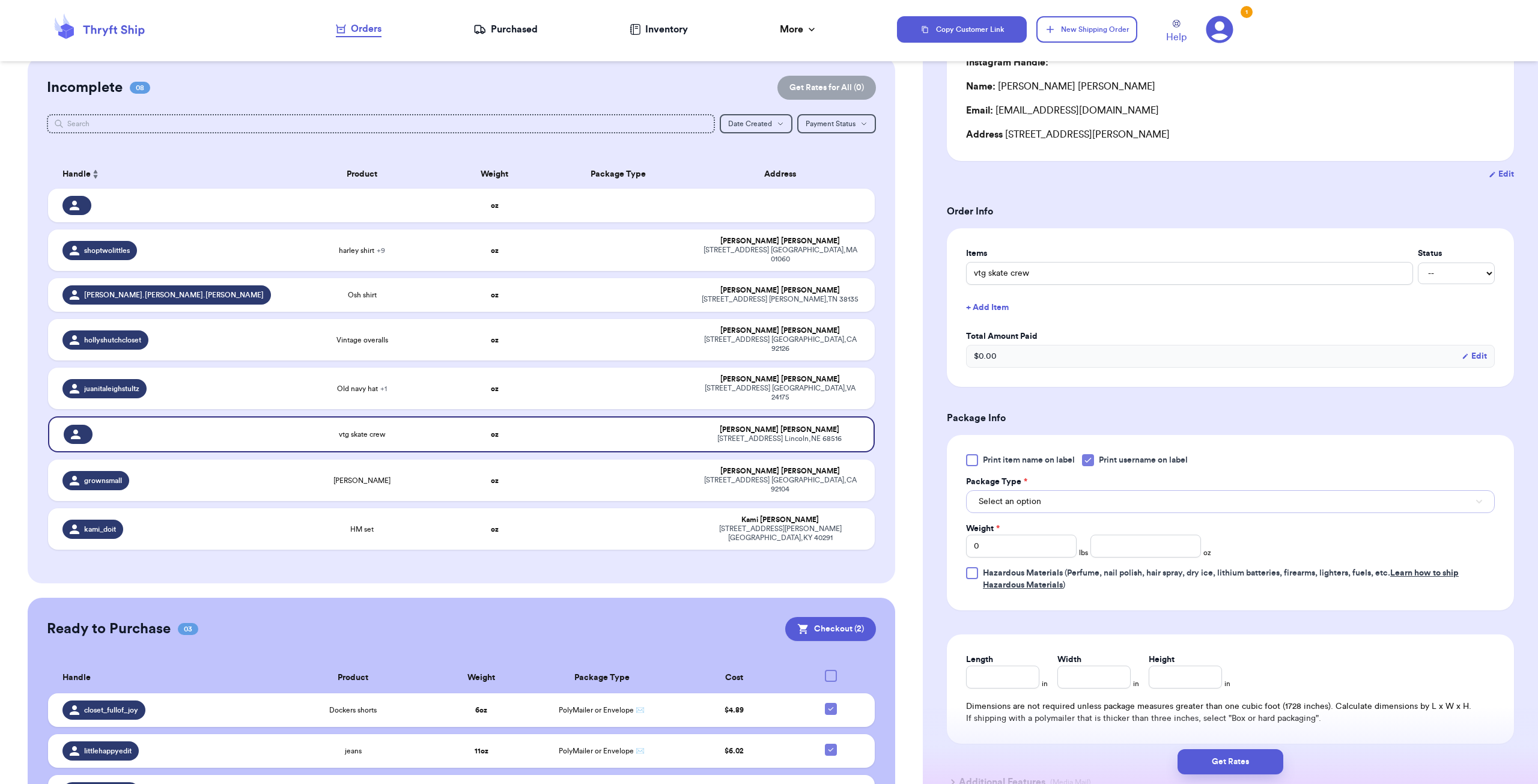
click at [543, 475] on span "Select an option" at bounding box center [1010, 501] width 62 height 12
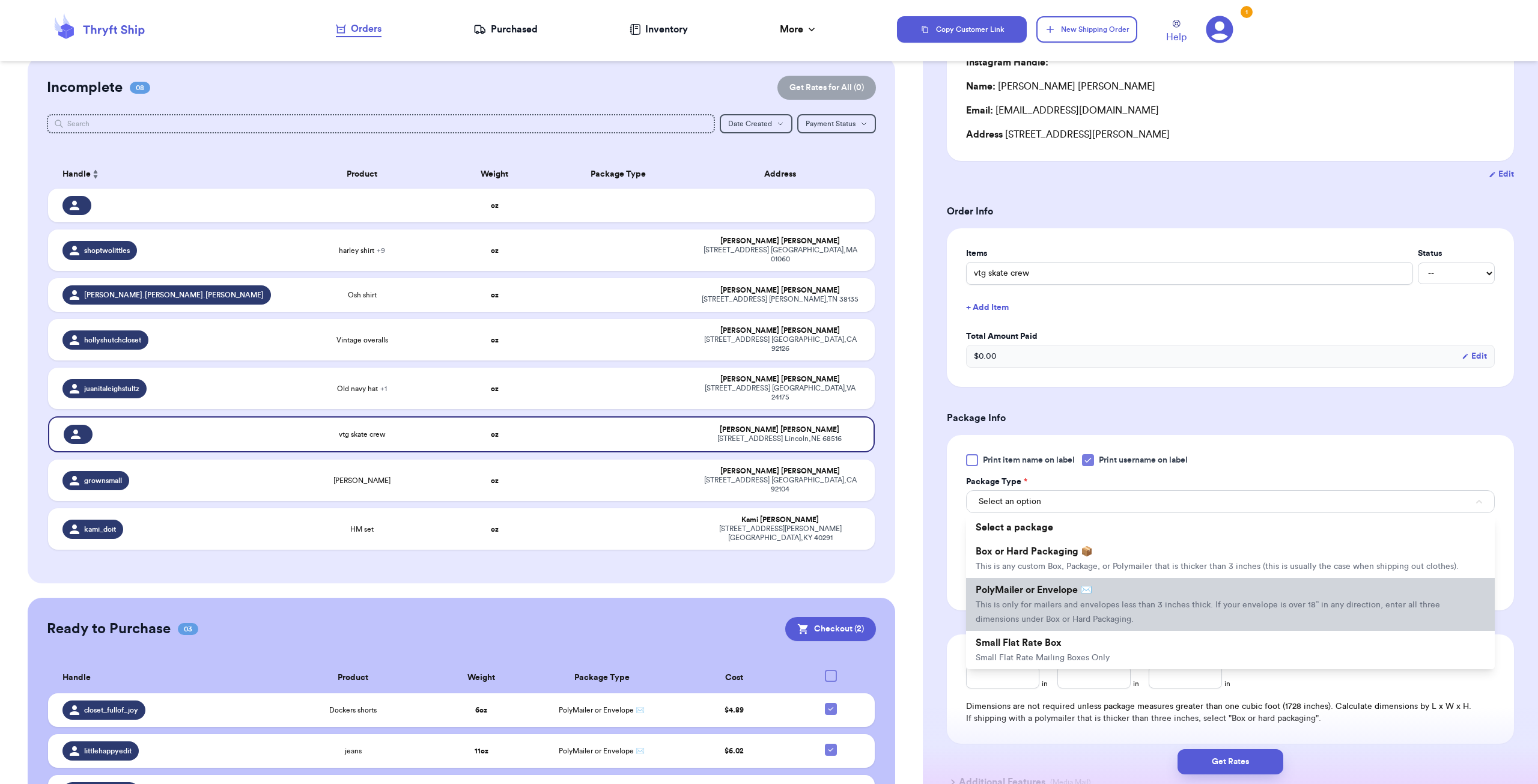
click at [543, 475] on li "PolyMailer or Envelope ✉️ This is only for mailers and envelopes less than 3 in…" at bounding box center [1230, 604] width 528 height 53
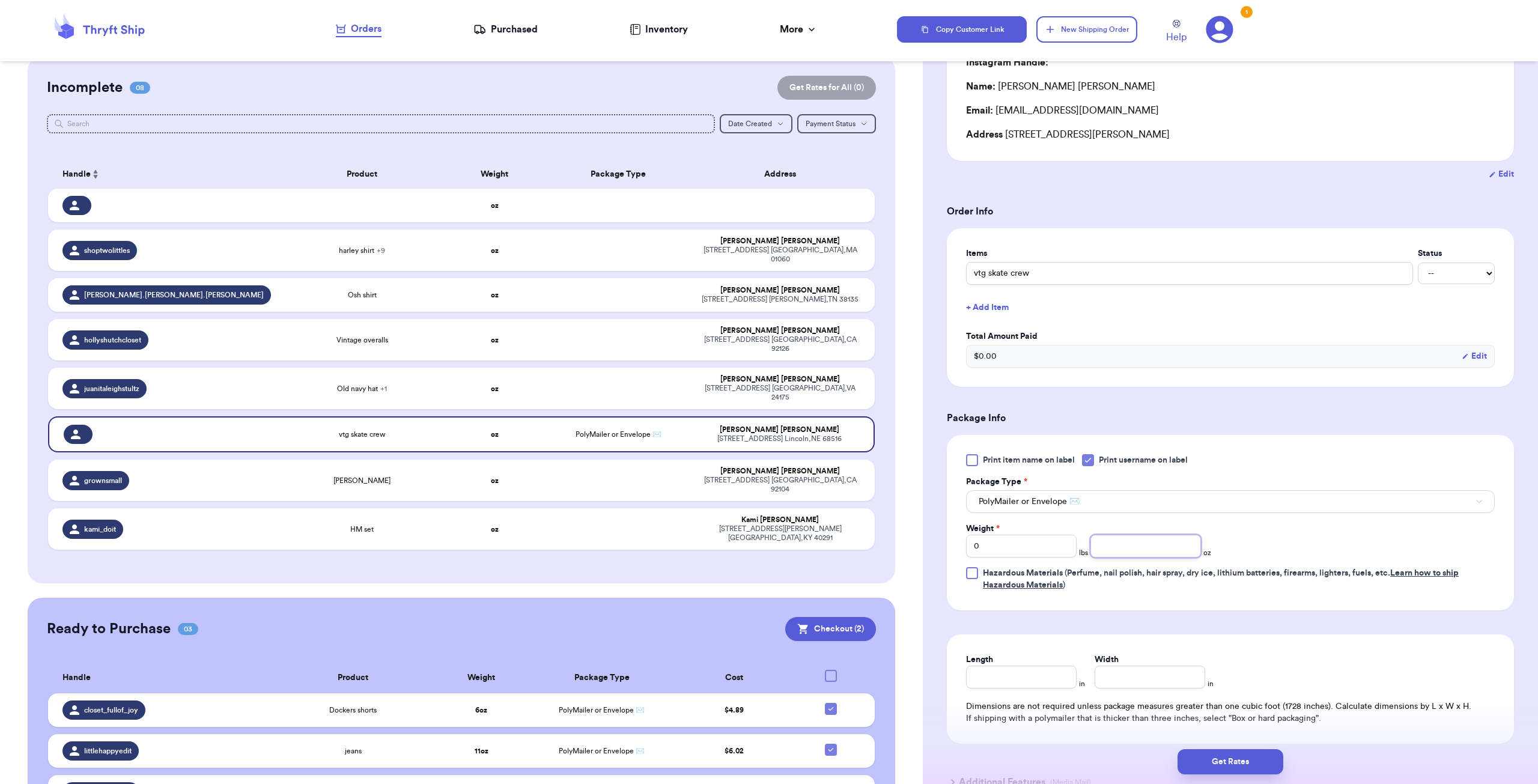
click at [543, 475] on input "number" at bounding box center [1146, 546] width 111 height 23
type input "4"
click at [543, 475] on div "Print item name on label Print username on label Package Type * PolyMailer or E…" at bounding box center [1231, 522] width 567 height 176
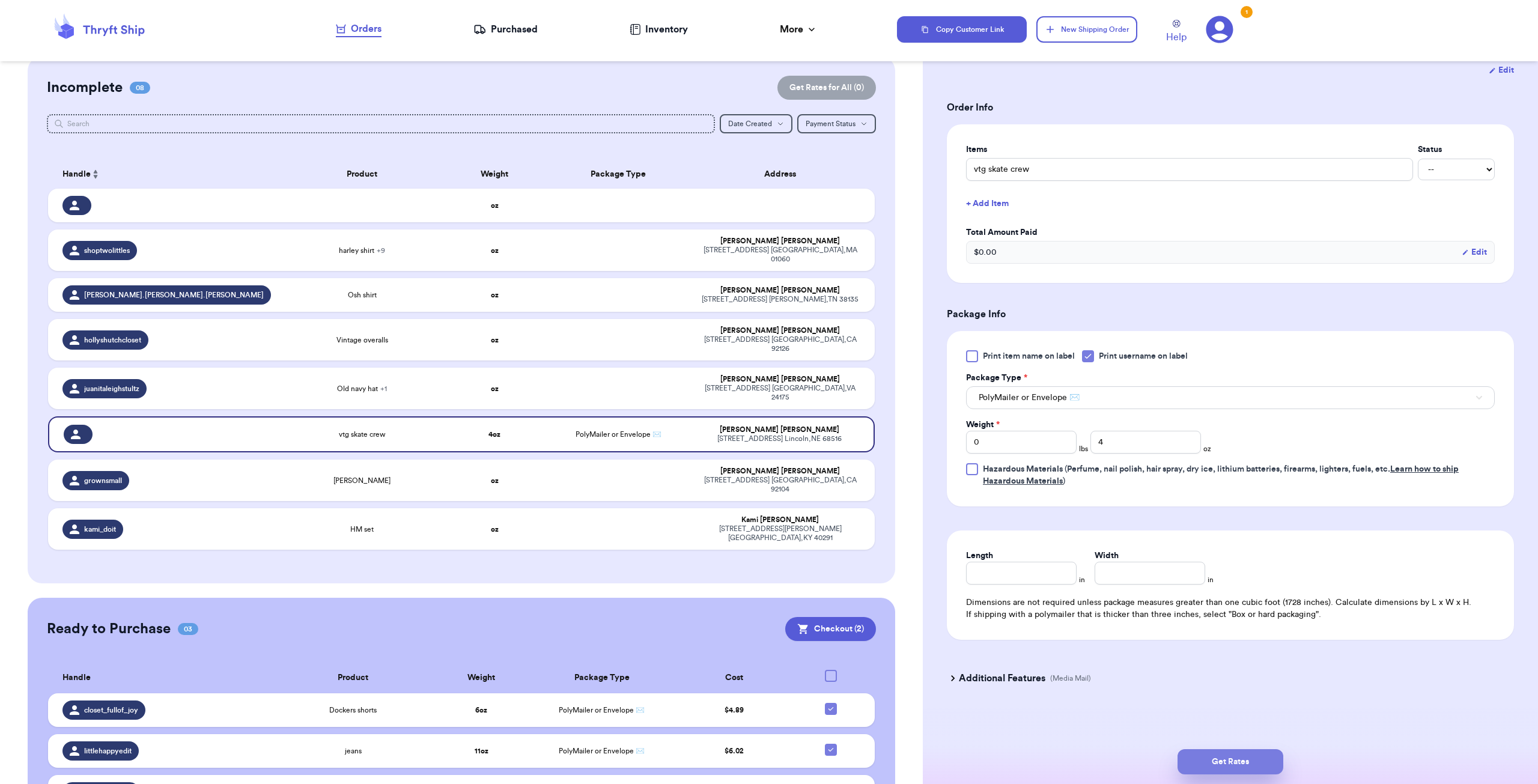
click at [543, 475] on button "Get Rates" at bounding box center [1230, 762] width 106 height 25
select select "NE"
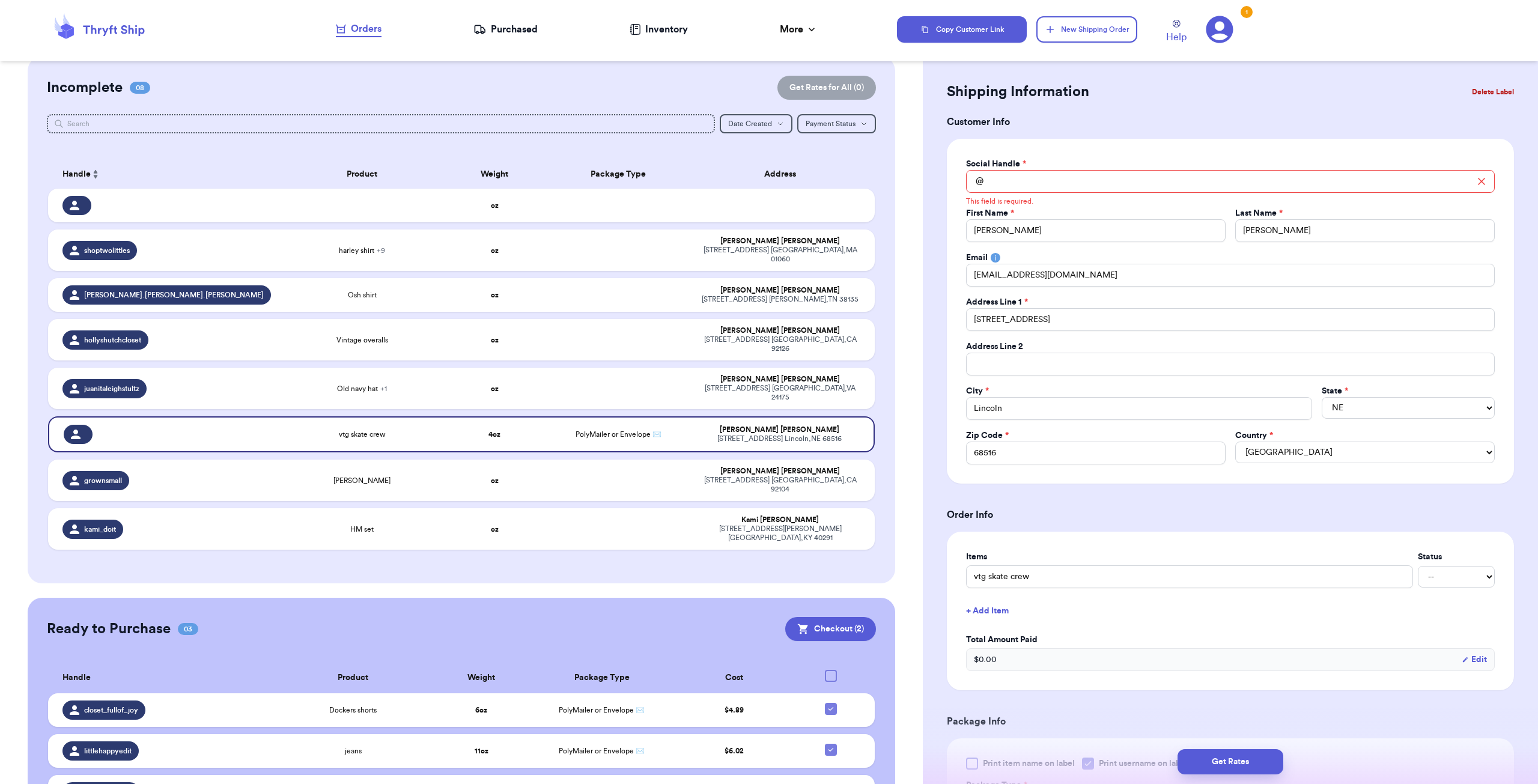
scroll to position [0, 0]
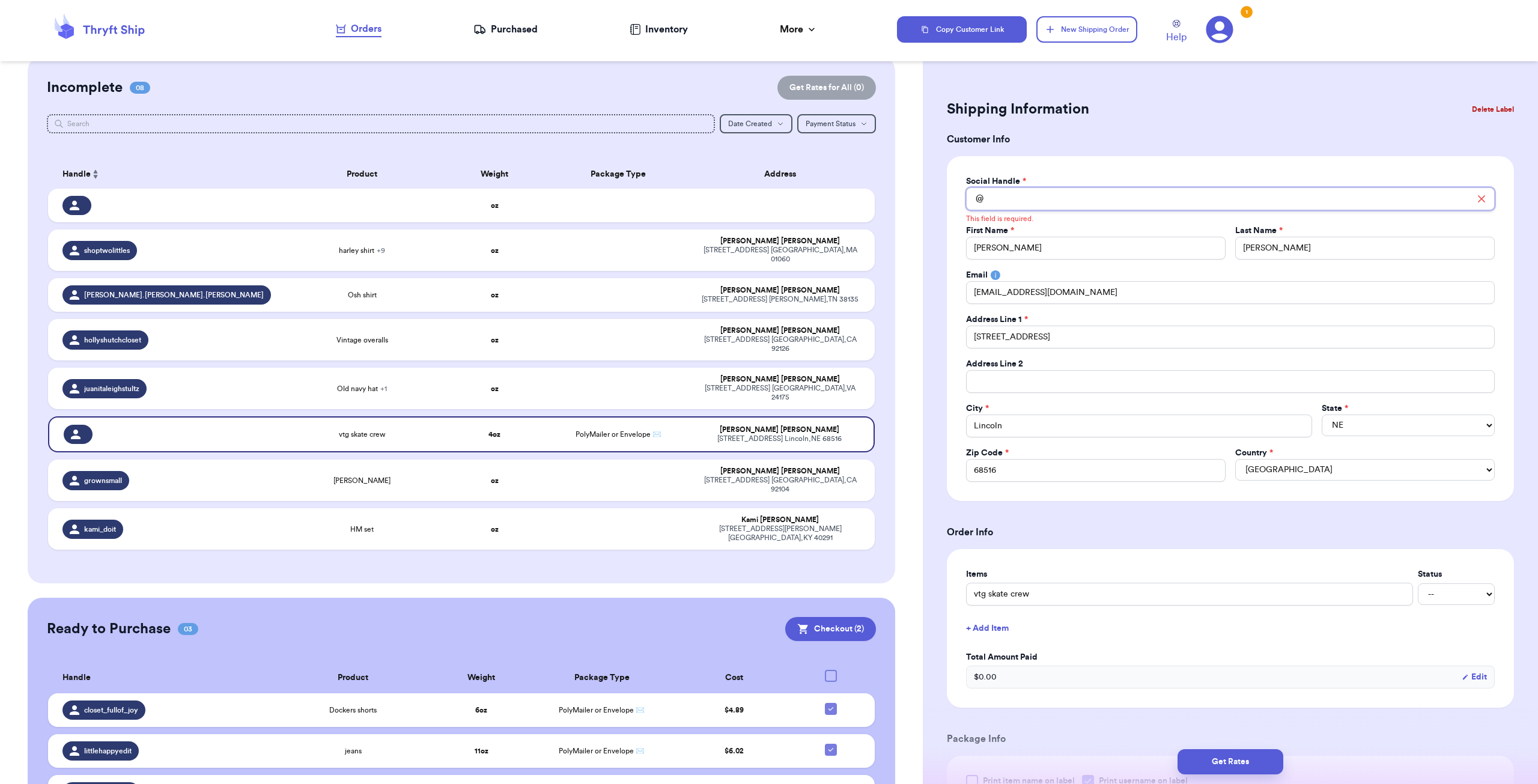
click at [543, 188] on input "Total Amount Paid" at bounding box center [1230, 199] width 528 height 23
type input "misfit.rags"
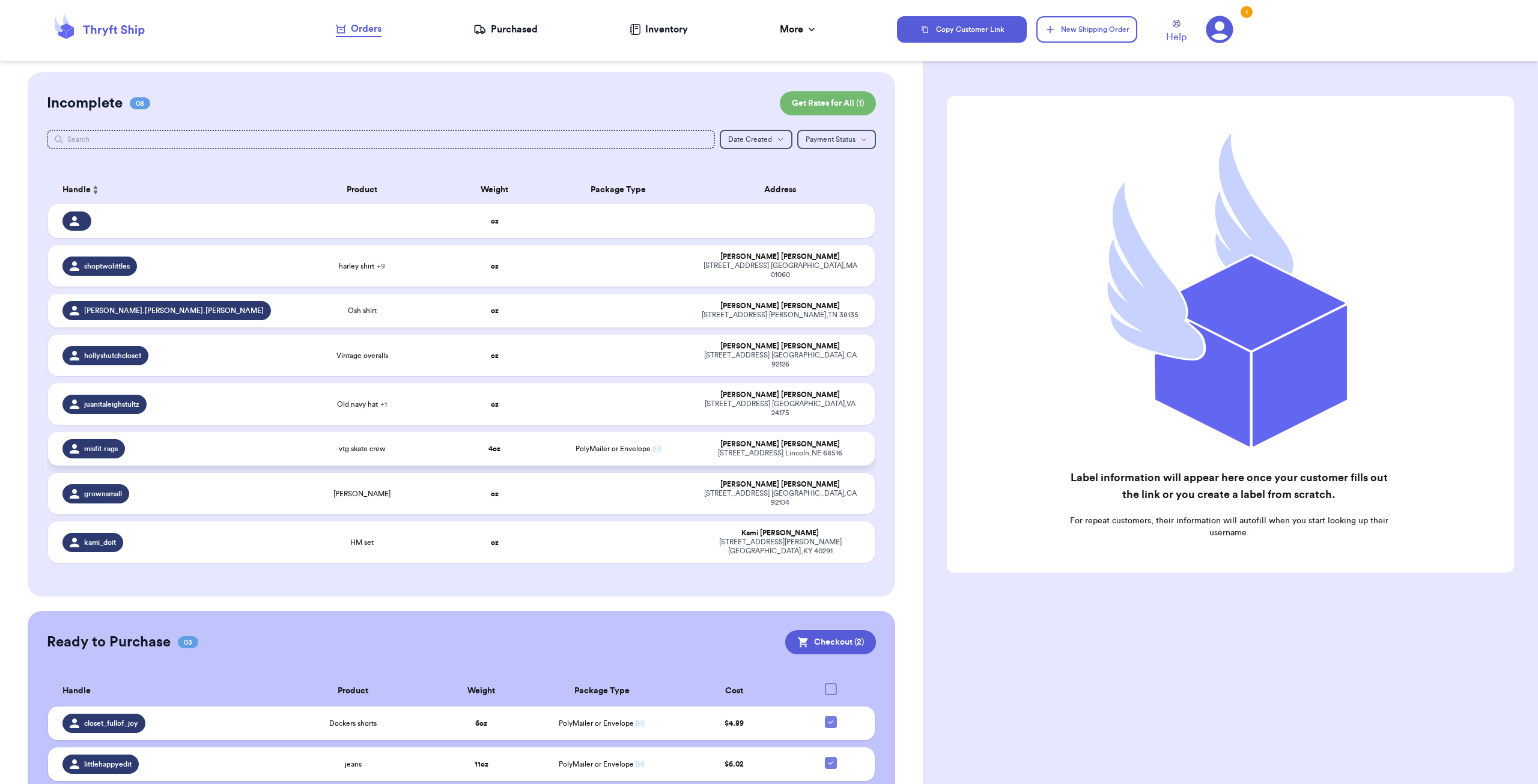
click at [216, 439] on div "misfit.rags" at bounding box center [167, 449] width 210 height 19
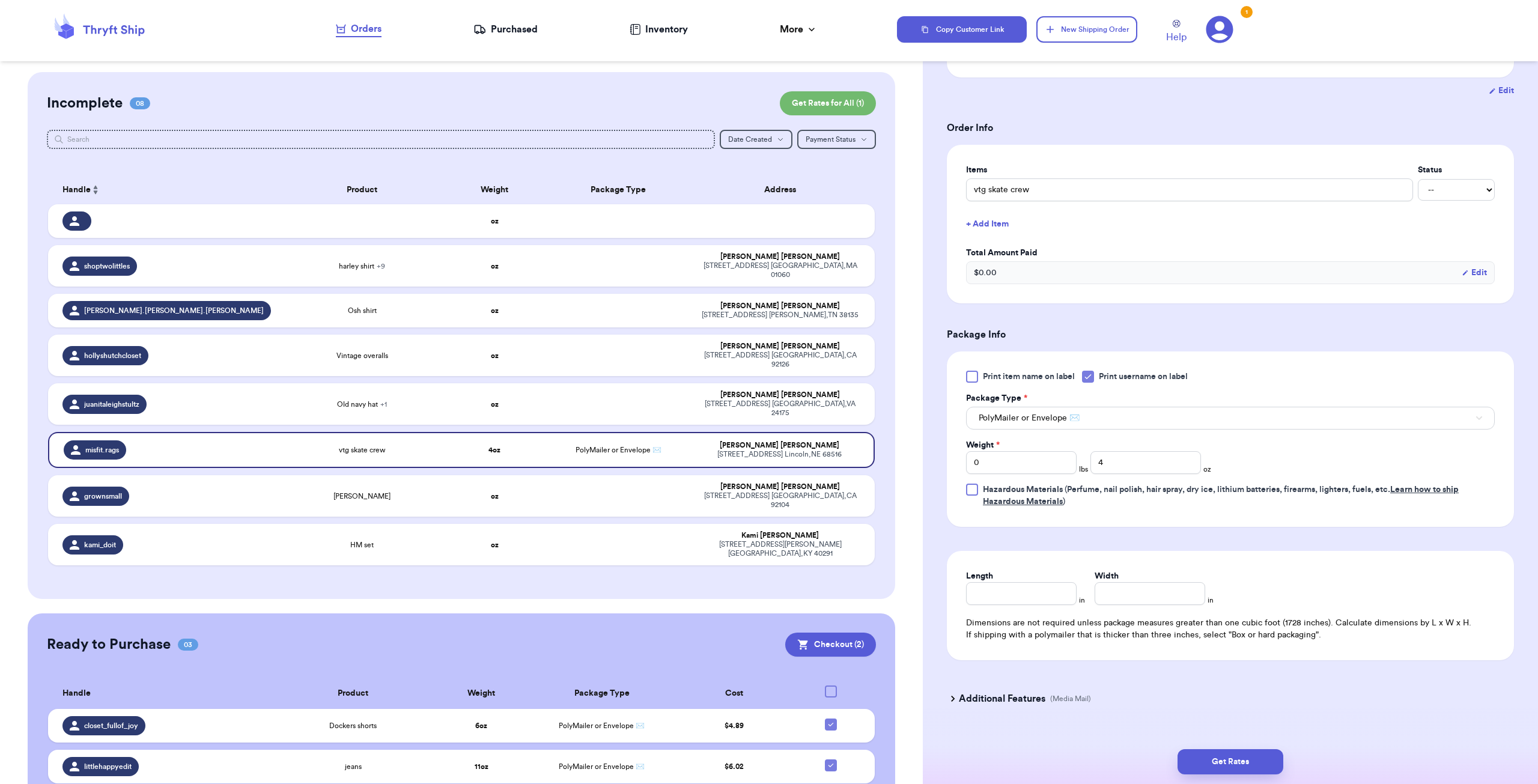
scroll to position [224, 0]
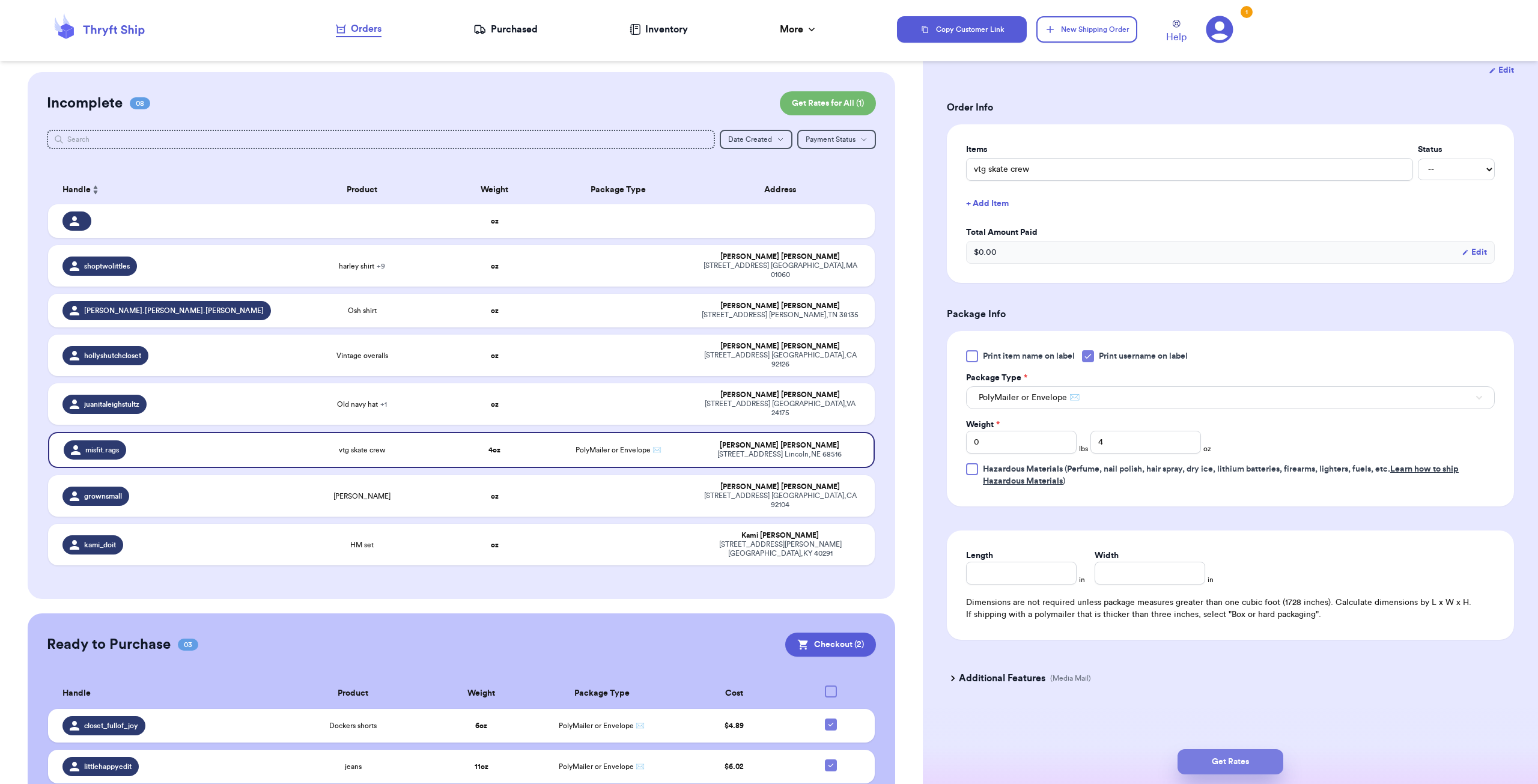
click at [1230, 755] on button "Get Rates" at bounding box center [1230, 762] width 106 height 25
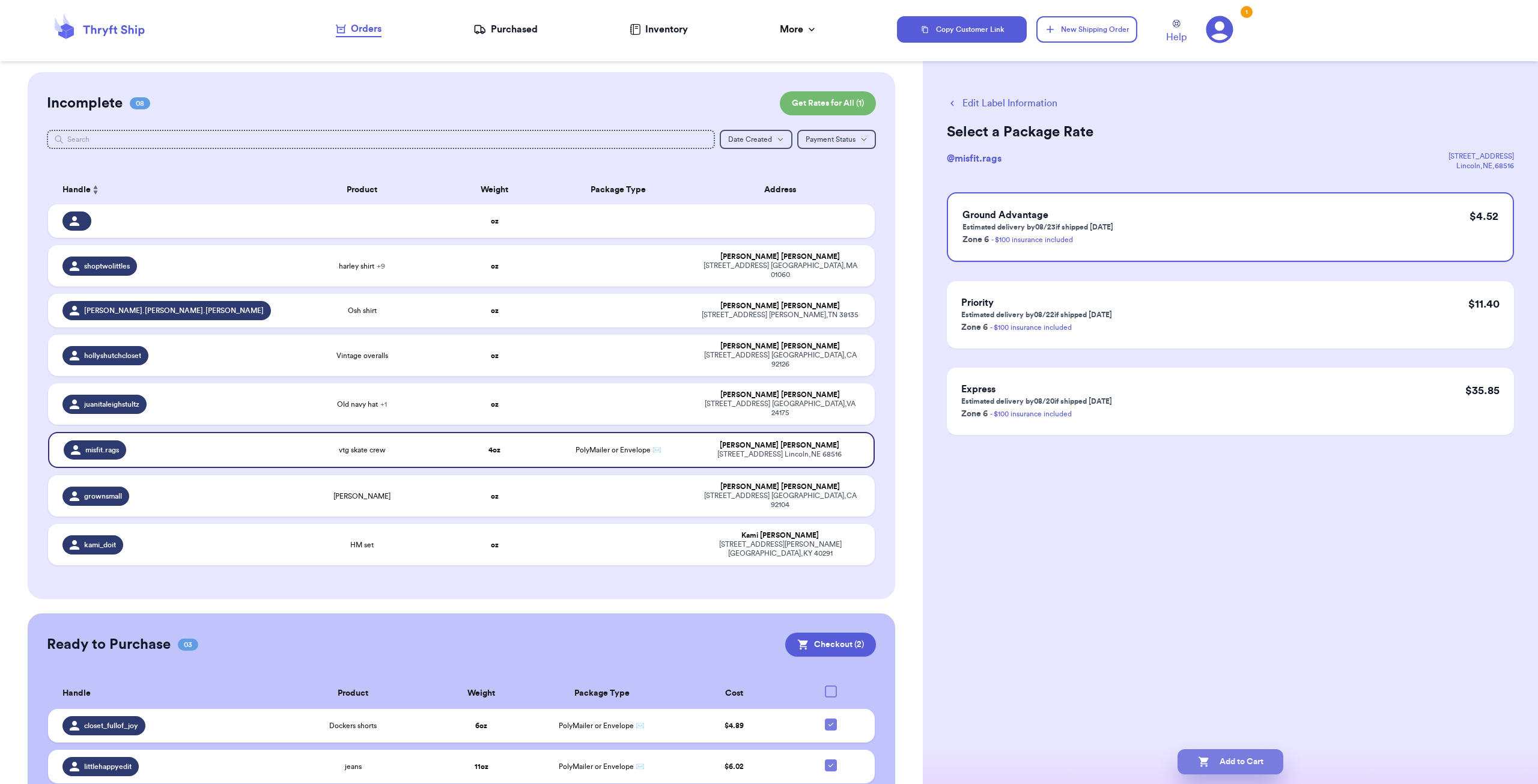
click at [1239, 756] on button "Add to Cart" at bounding box center [1230, 762] width 106 height 25
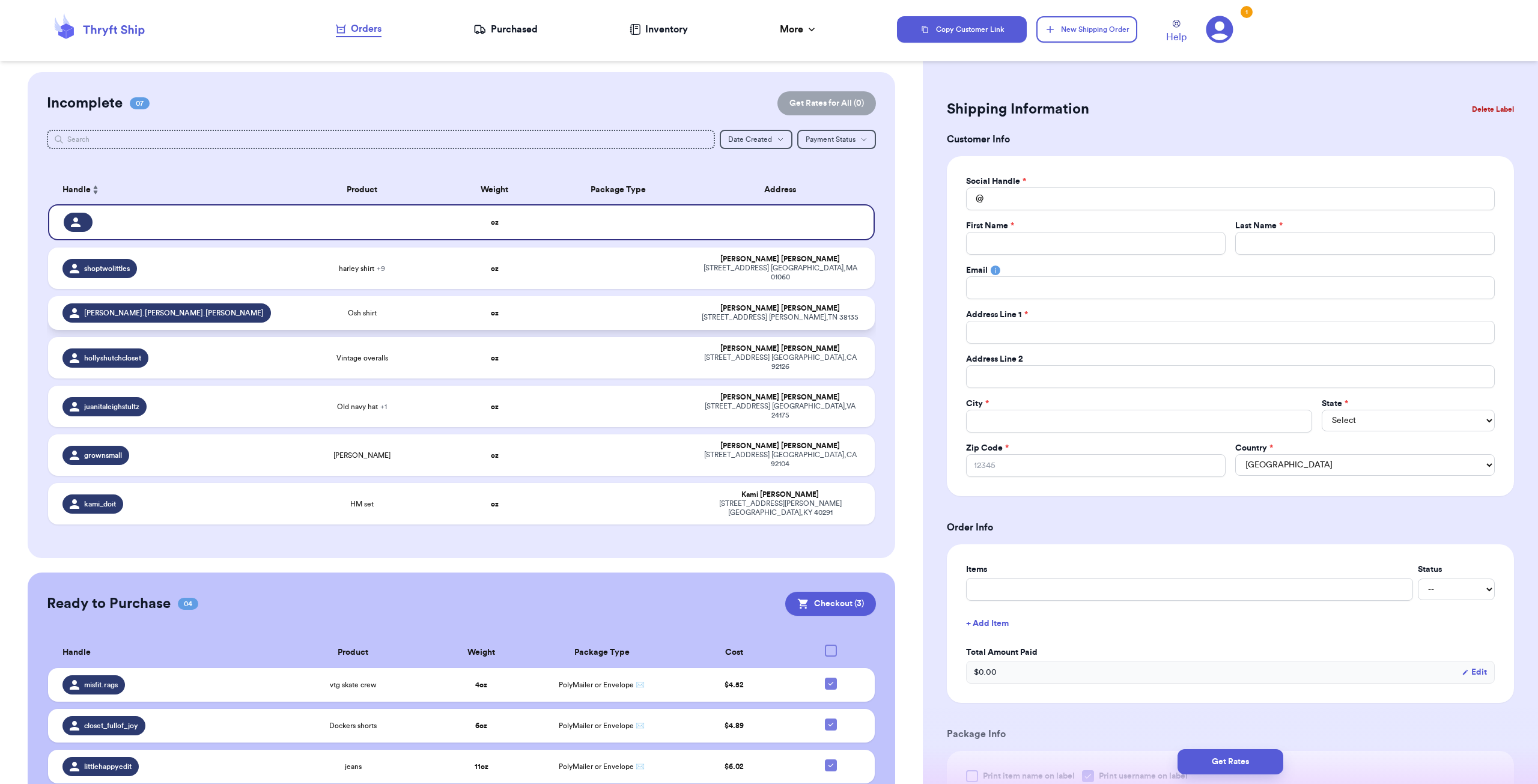
click at [431, 308] on div "Osh shirt" at bounding box center [362, 312] width 151 height 9
type input "Osh shirt"
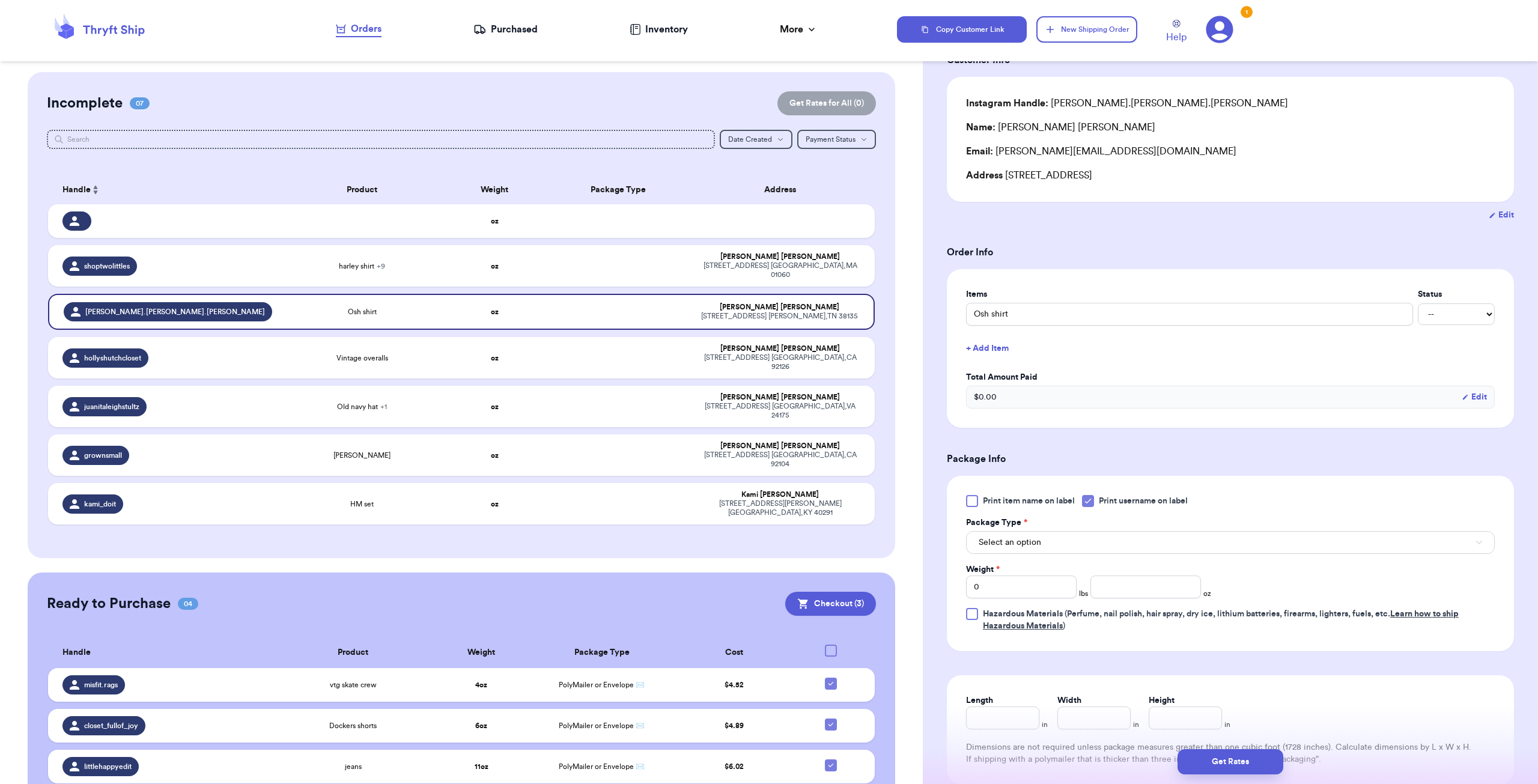
scroll to position [181, 0]
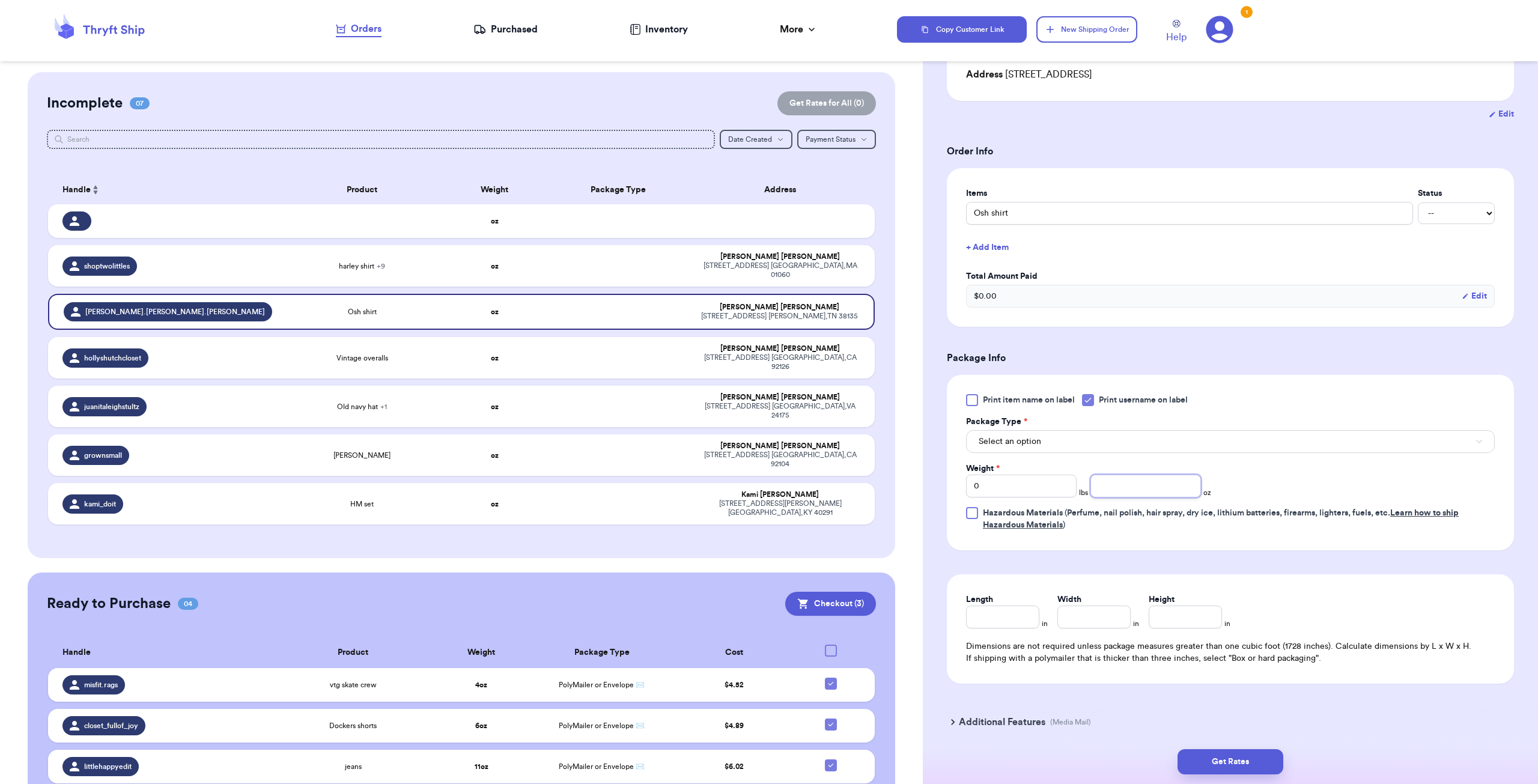
click at [1118, 485] on input "number" at bounding box center [1146, 486] width 111 height 23
type input "5"
click at [1368, 586] on div "Length in Width in Height in Dimensions are not required unless package measure…" at bounding box center [1231, 628] width 567 height 109
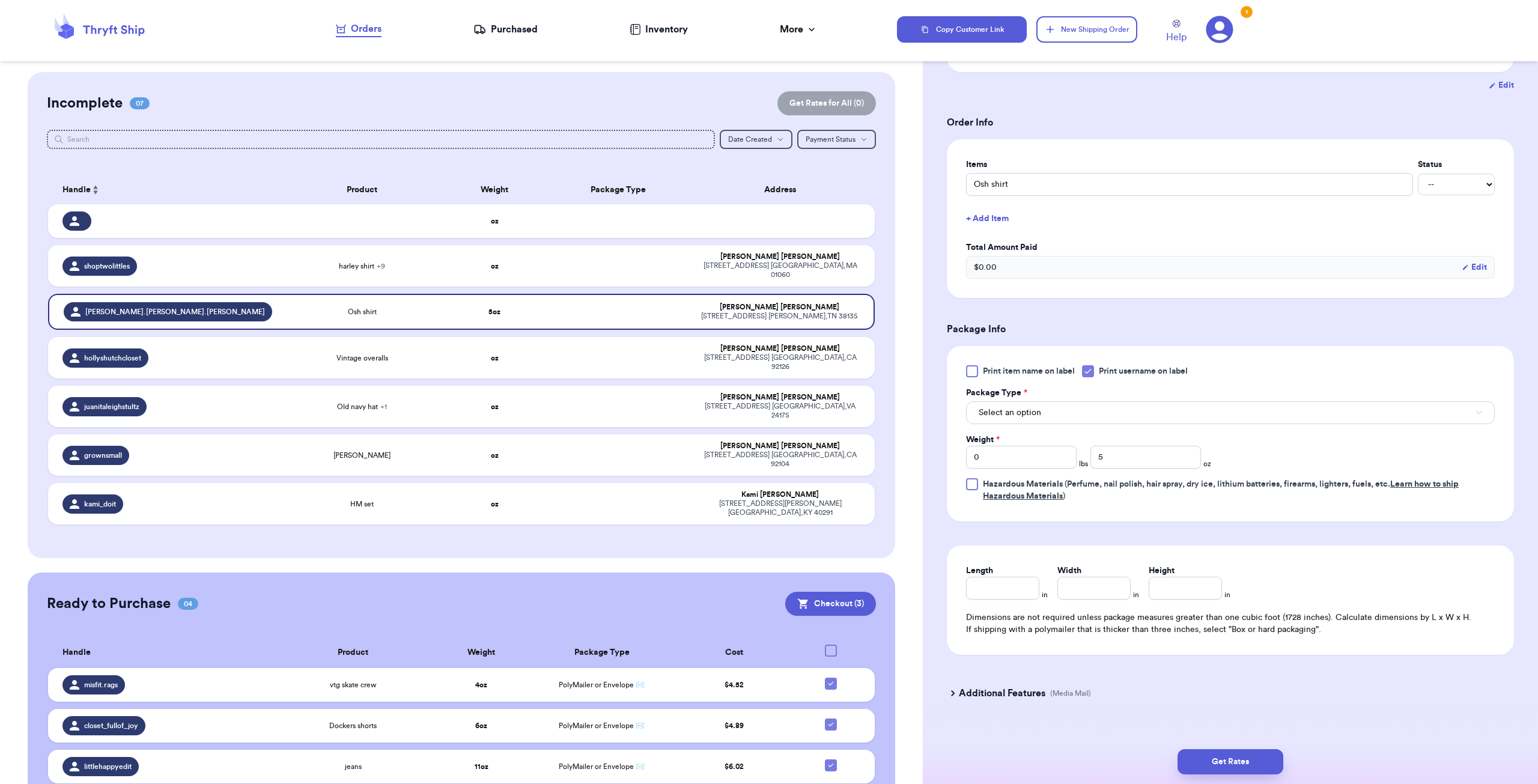
scroll to position [224, 0]
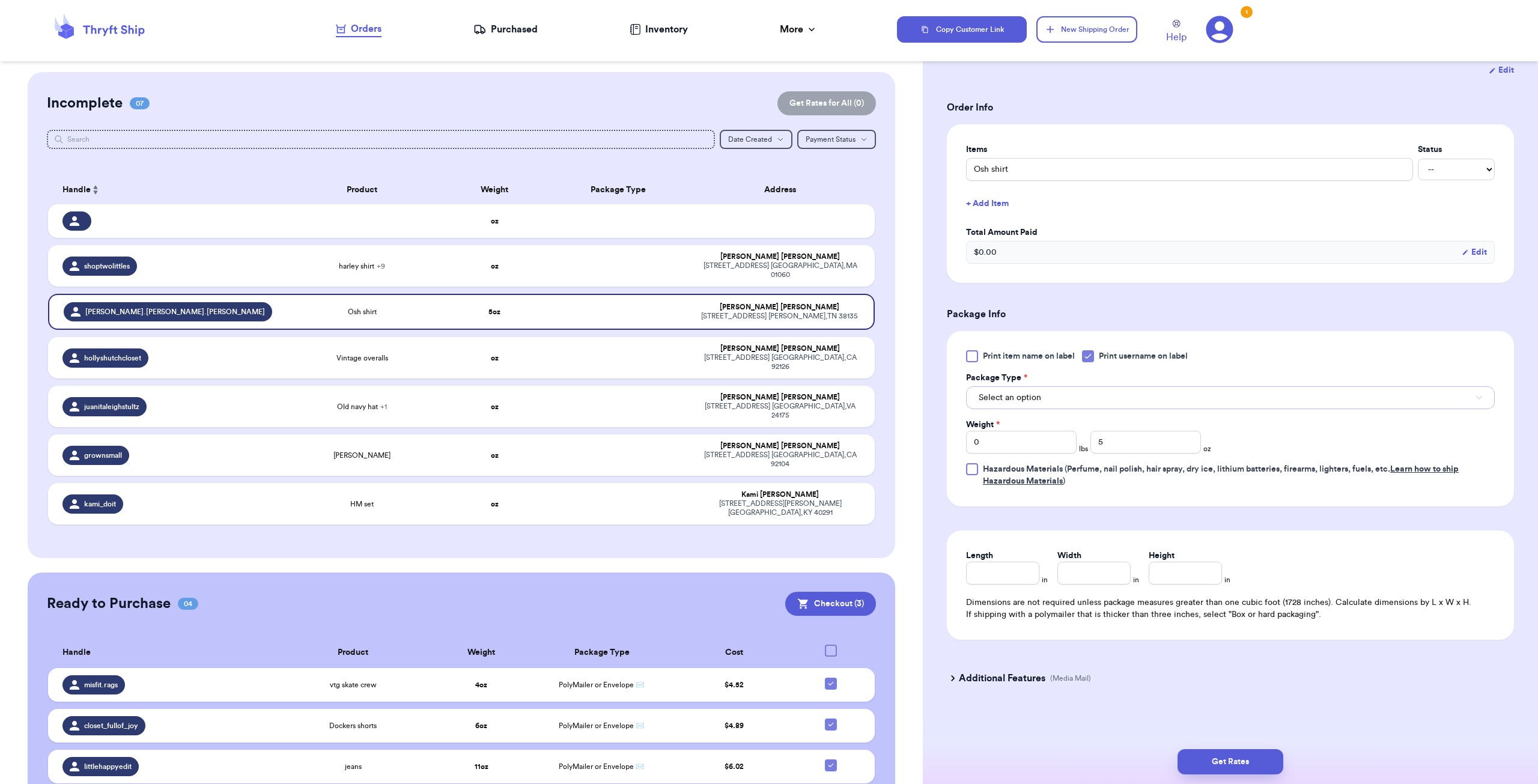
drag, startPoint x: 1012, startPoint y: 402, endPoint x: 1011, endPoint y: 409, distance: 7.1
click at [1012, 402] on button "Select an option" at bounding box center [1230, 397] width 528 height 23
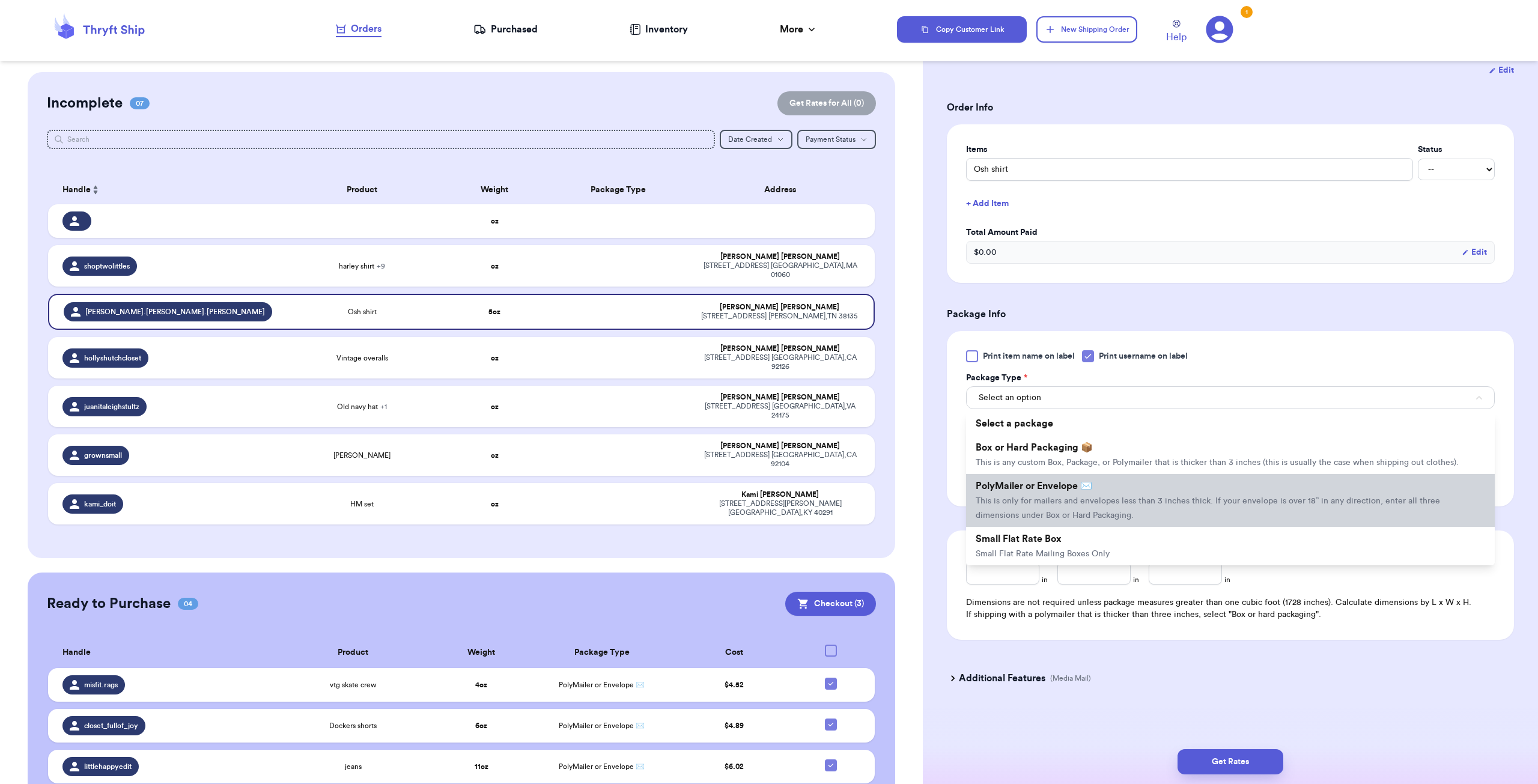
click at [1028, 497] on span "This is only for mailers and envelopes less than 3 inches thick. If your envelo…" at bounding box center [1208, 508] width 464 height 23
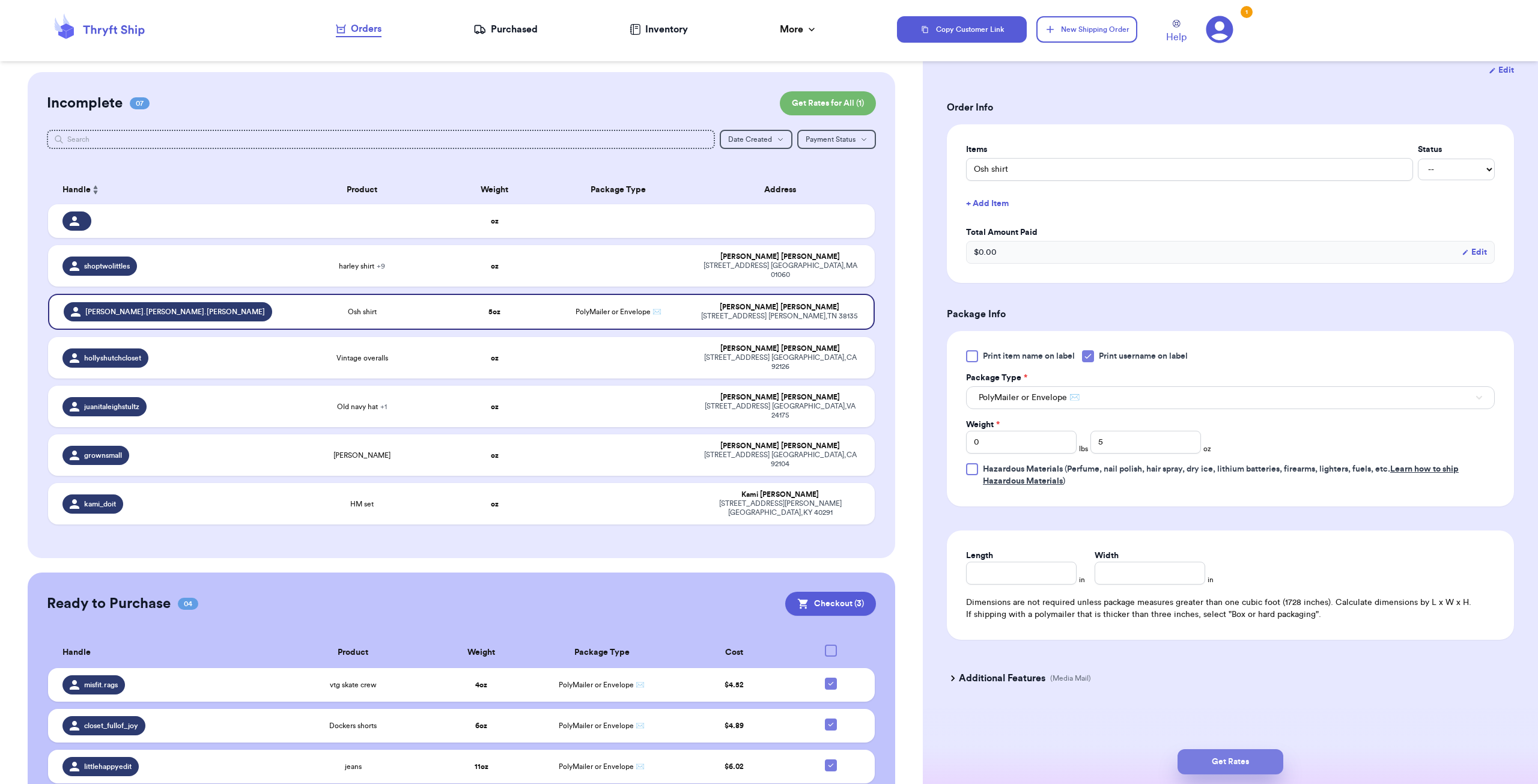
click at [1226, 754] on button "Get Rates" at bounding box center [1230, 762] width 106 height 25
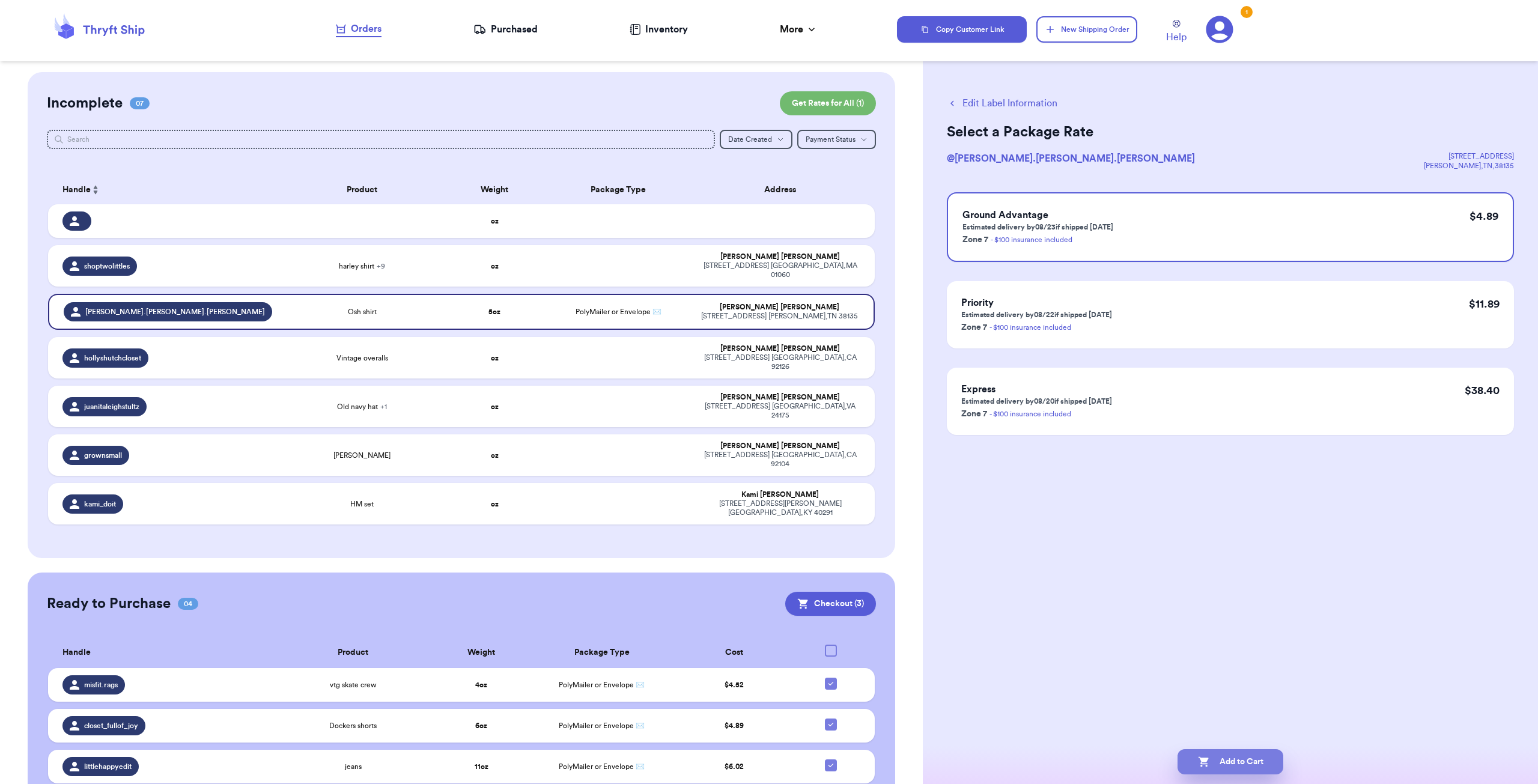
click at [1236, 757] on button "Add to Cart" at bounding box center [1230, 762] width 106 height 25
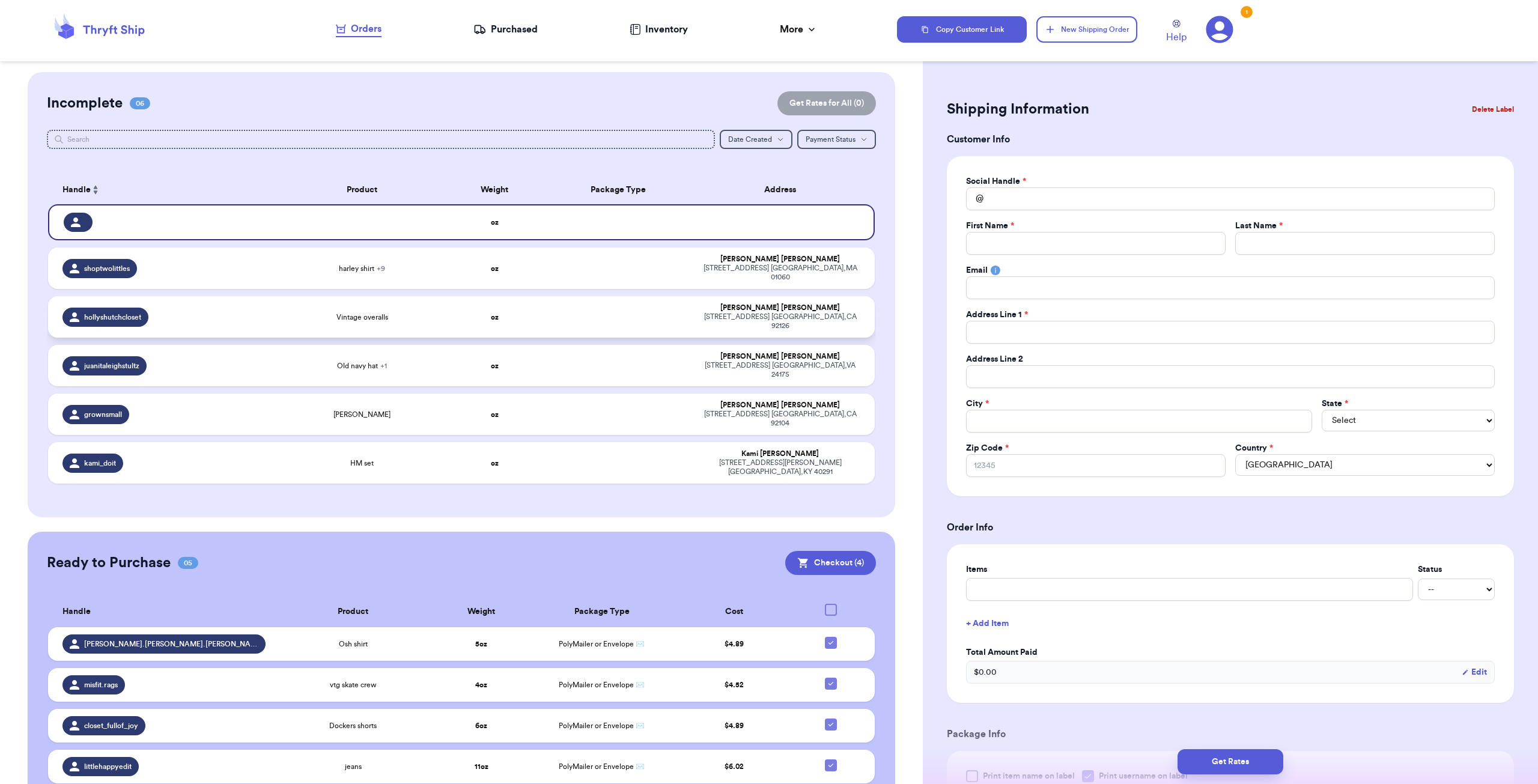
click at [208, 314] on div "hollyshutchcloset" at bounding box center [167, 317] width 210 height 19
type input "Vintage overalls"
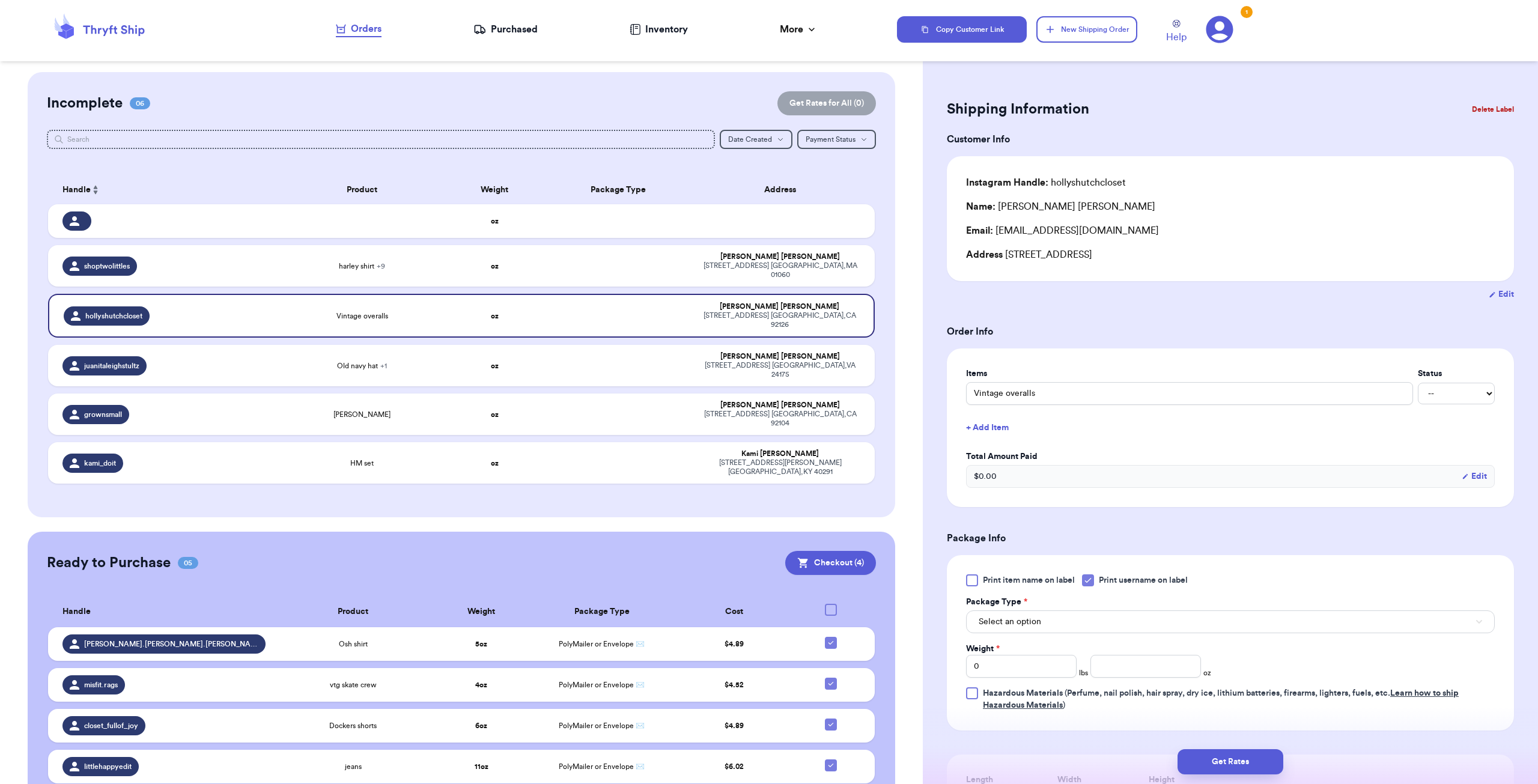
scroll to position [60, 0]
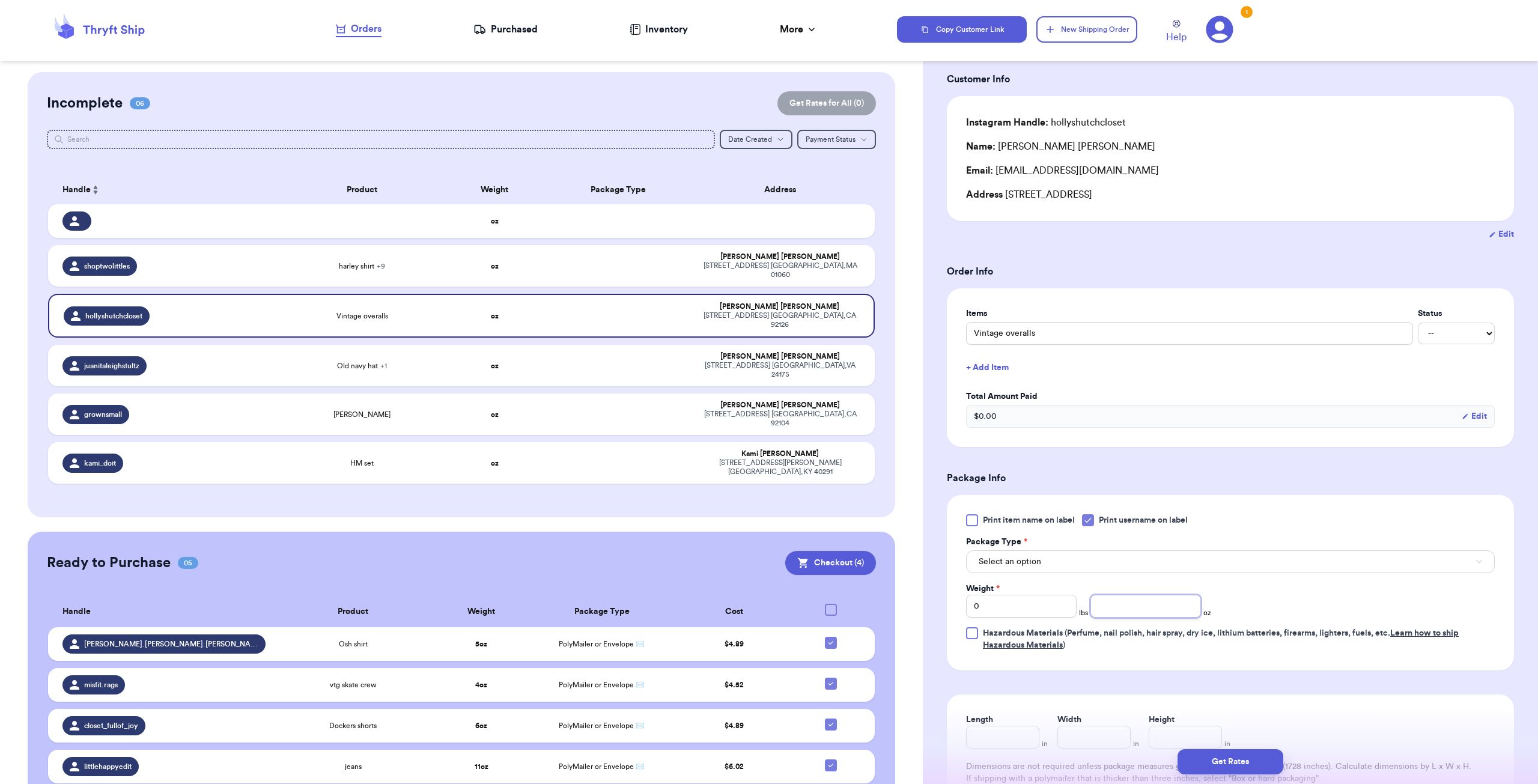
click at [1111, 610] on input "number" at bounding box center [1146, 606] width 111 height 23
type input "9"
click at [1259, 597] on div "Weight * 0 lbs 9 oz" at bounding box center [1142, 600] width 353 height 35
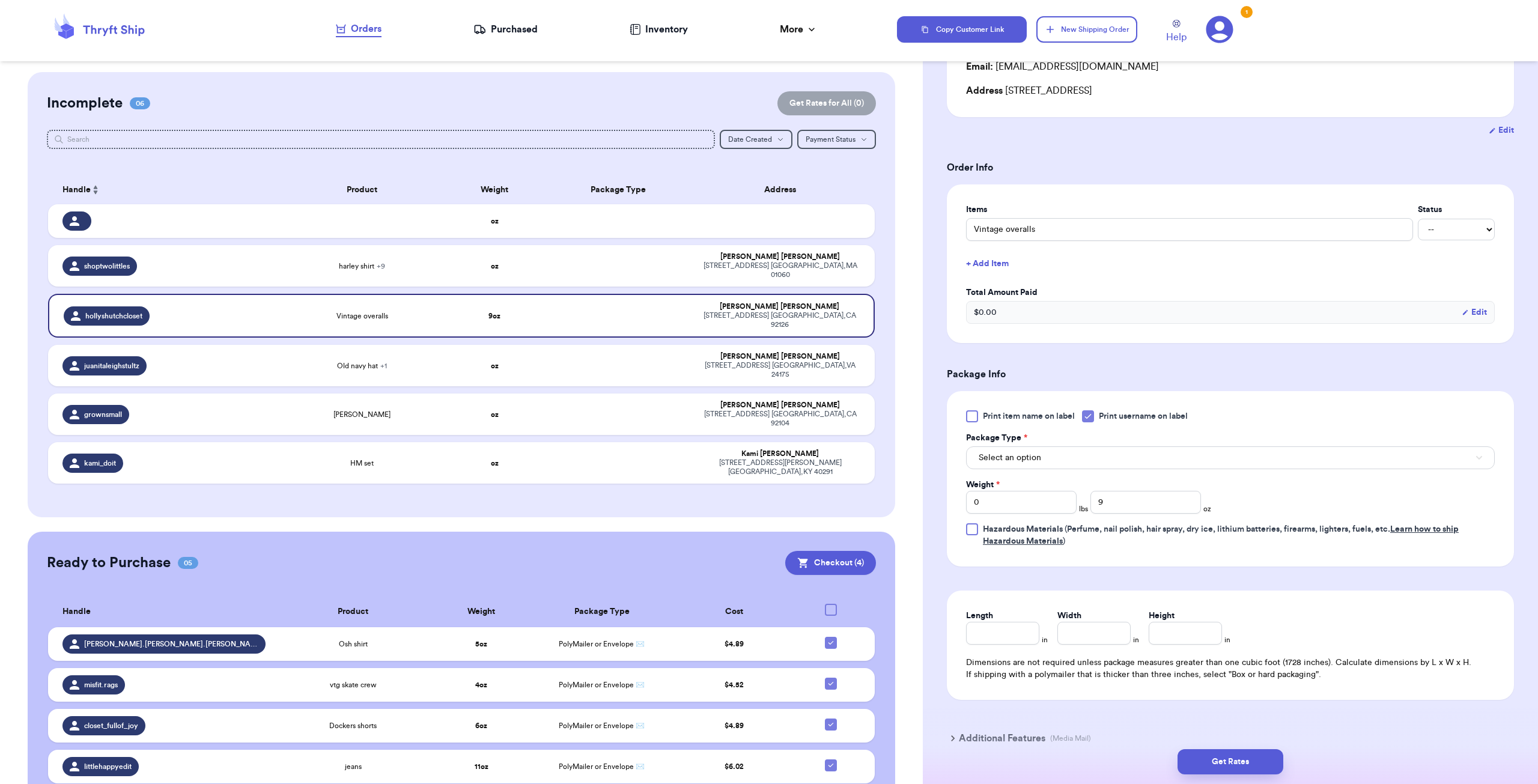
scroll to position [224, 0]
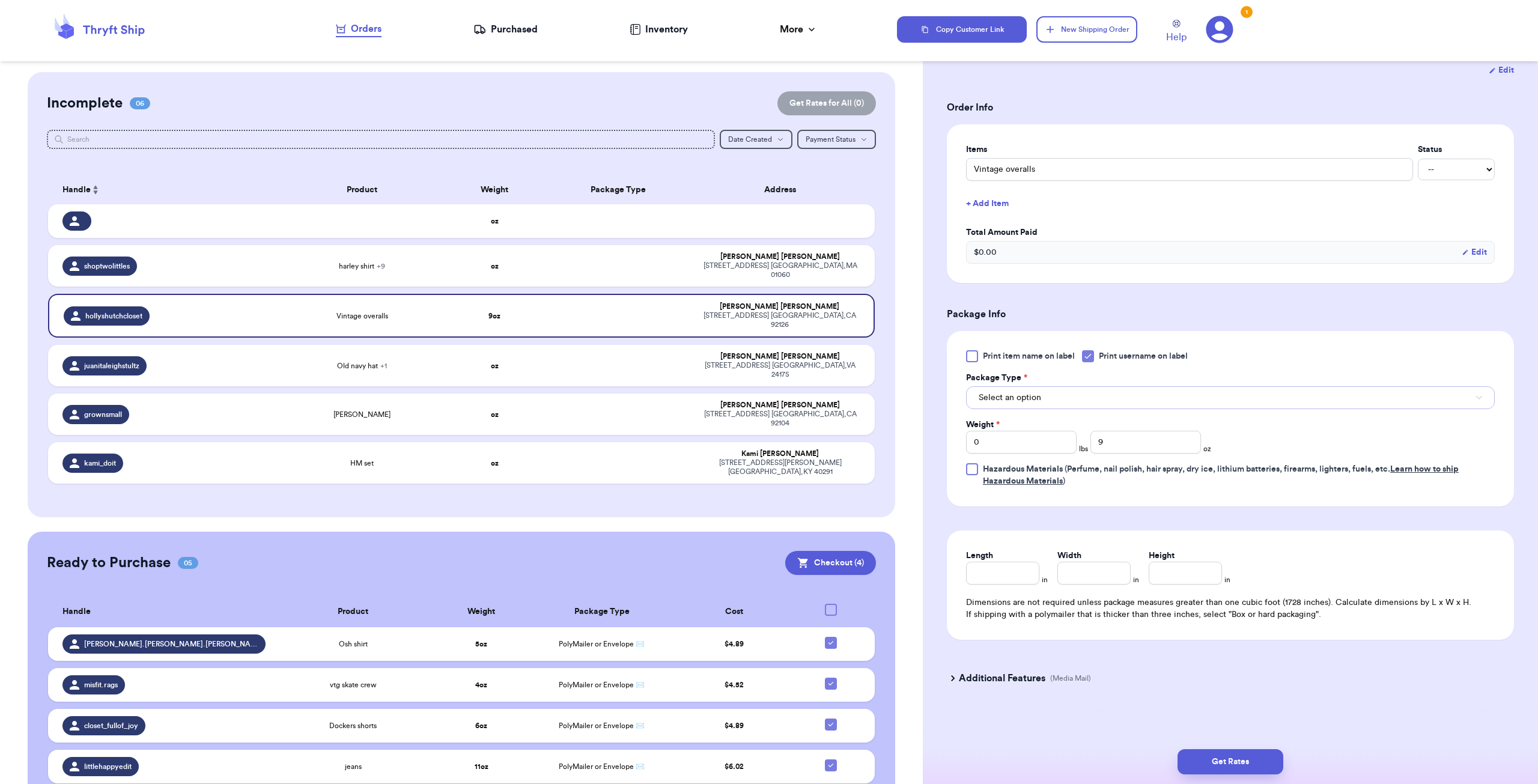
drag, startPoint x: 1023, startPoint y: 398, endPoint x: 1023, endPoint y: 404, distance: 6.0
click at [1023, 398] on span "Select an option" at bounding box center [1010, 397] width 62 height 12
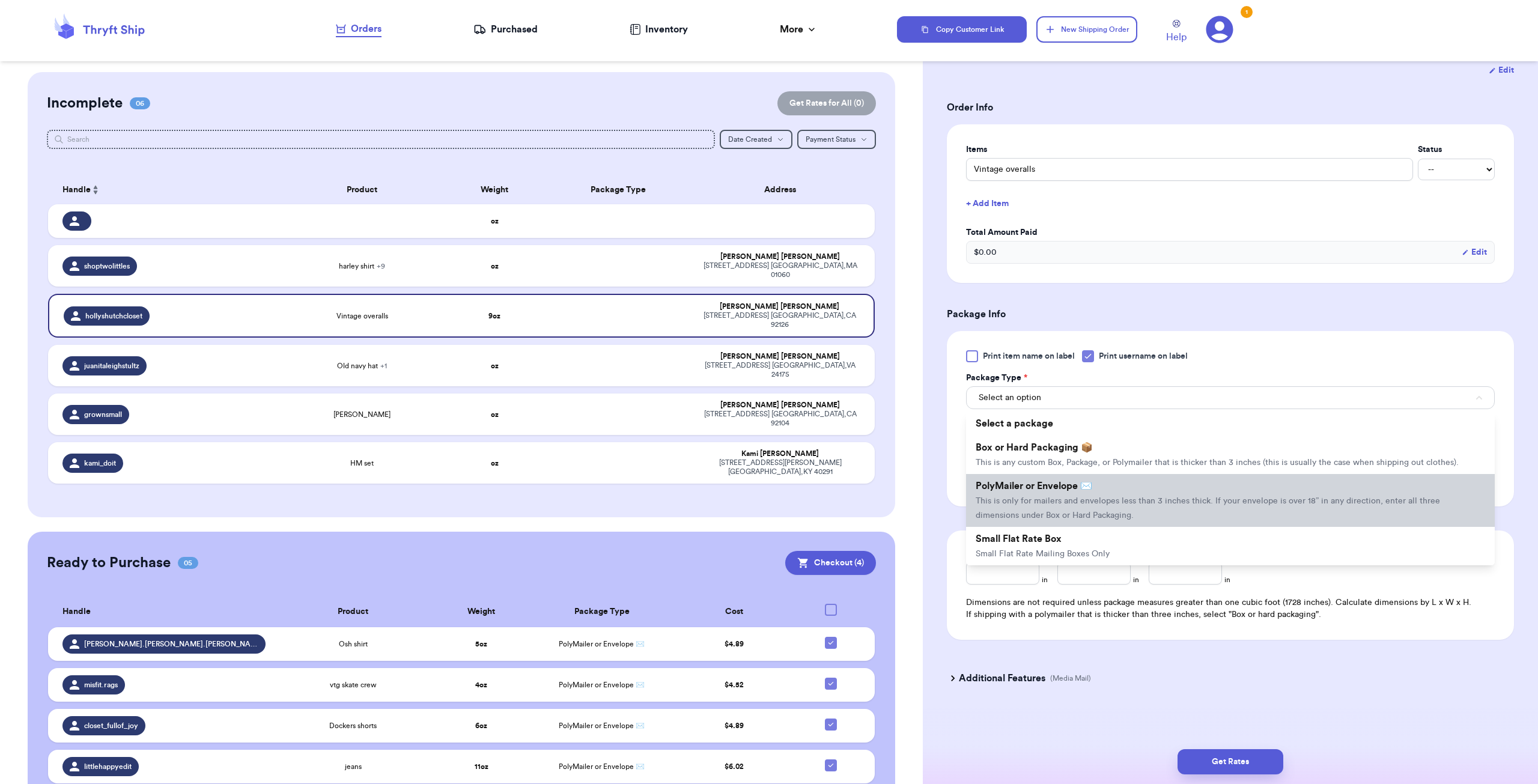
click at [1029, 485] on span "PolyMailer or Envelope ✉️" at bounding box center [1034, 485] width 117 height 9
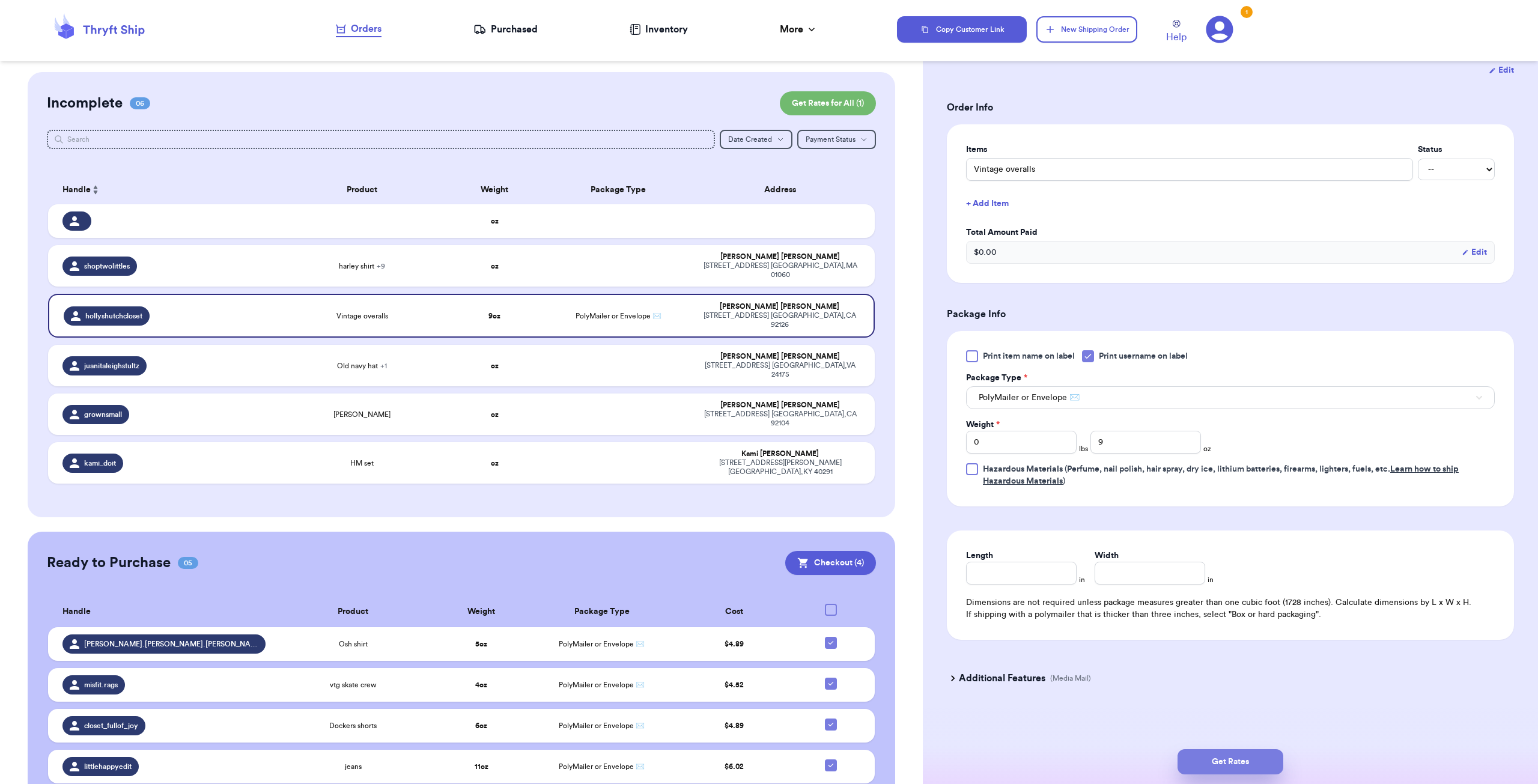
click at [1239, 767] on button "Get Rates" at bounding box center [1230, 762] width 106 height 25
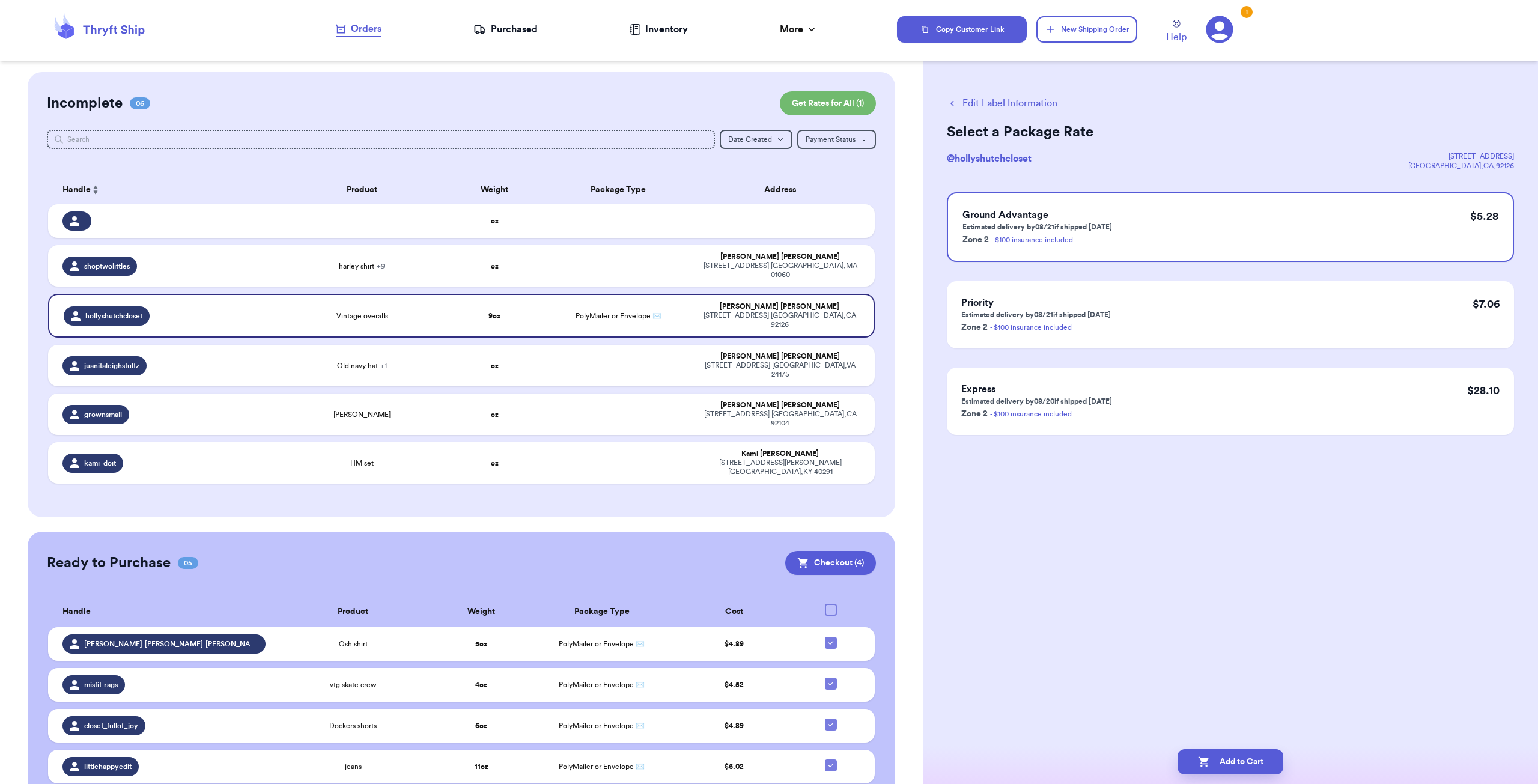
scroll to position [0, 0]
click at [1235, 757] on button "Add to Cart" at bounding box center [1230, 762] width 106 height 25
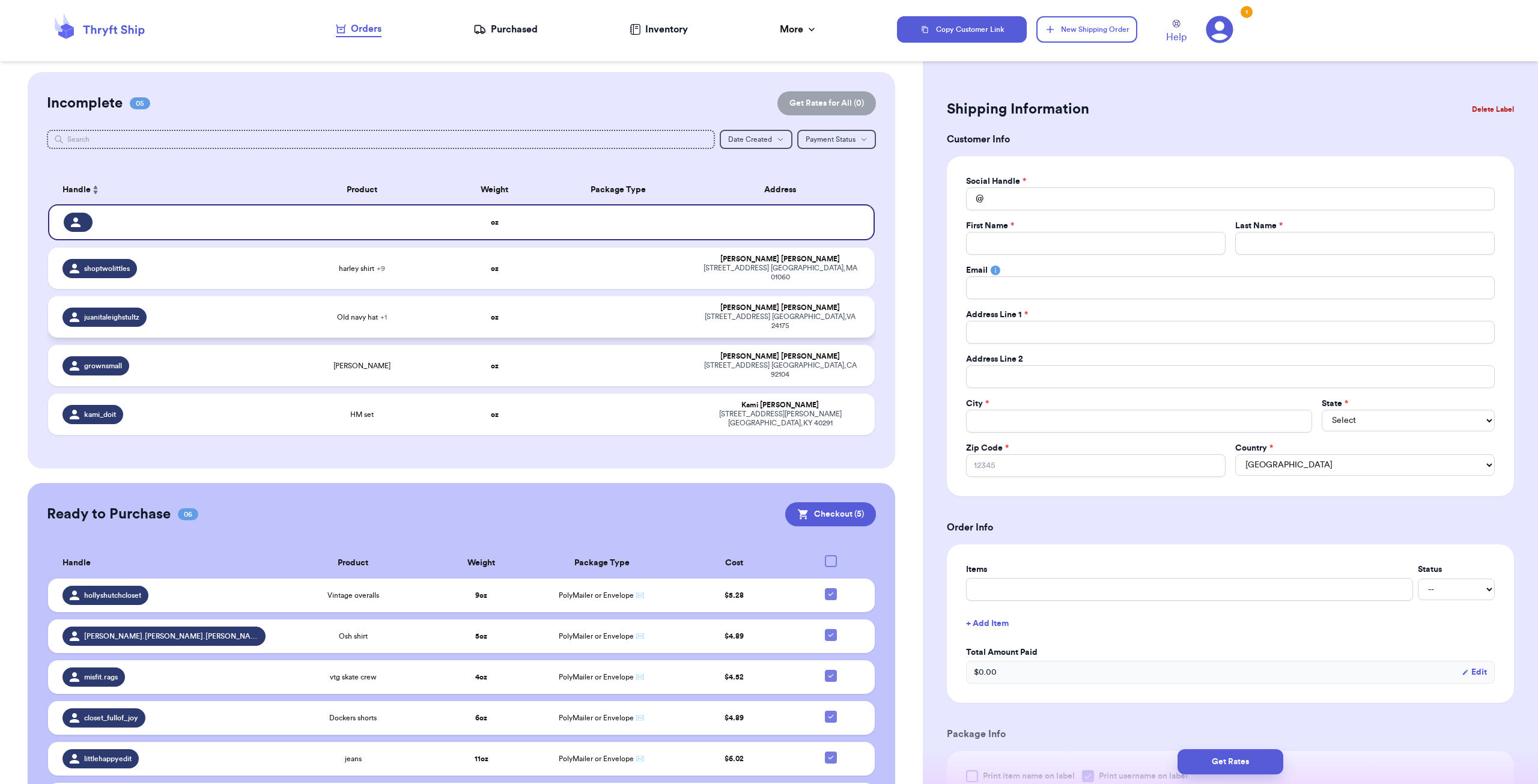
click at [470, 296] on td "oz" at bounding box center [494, 317] width 99 height 41
type input "Old navy hat"
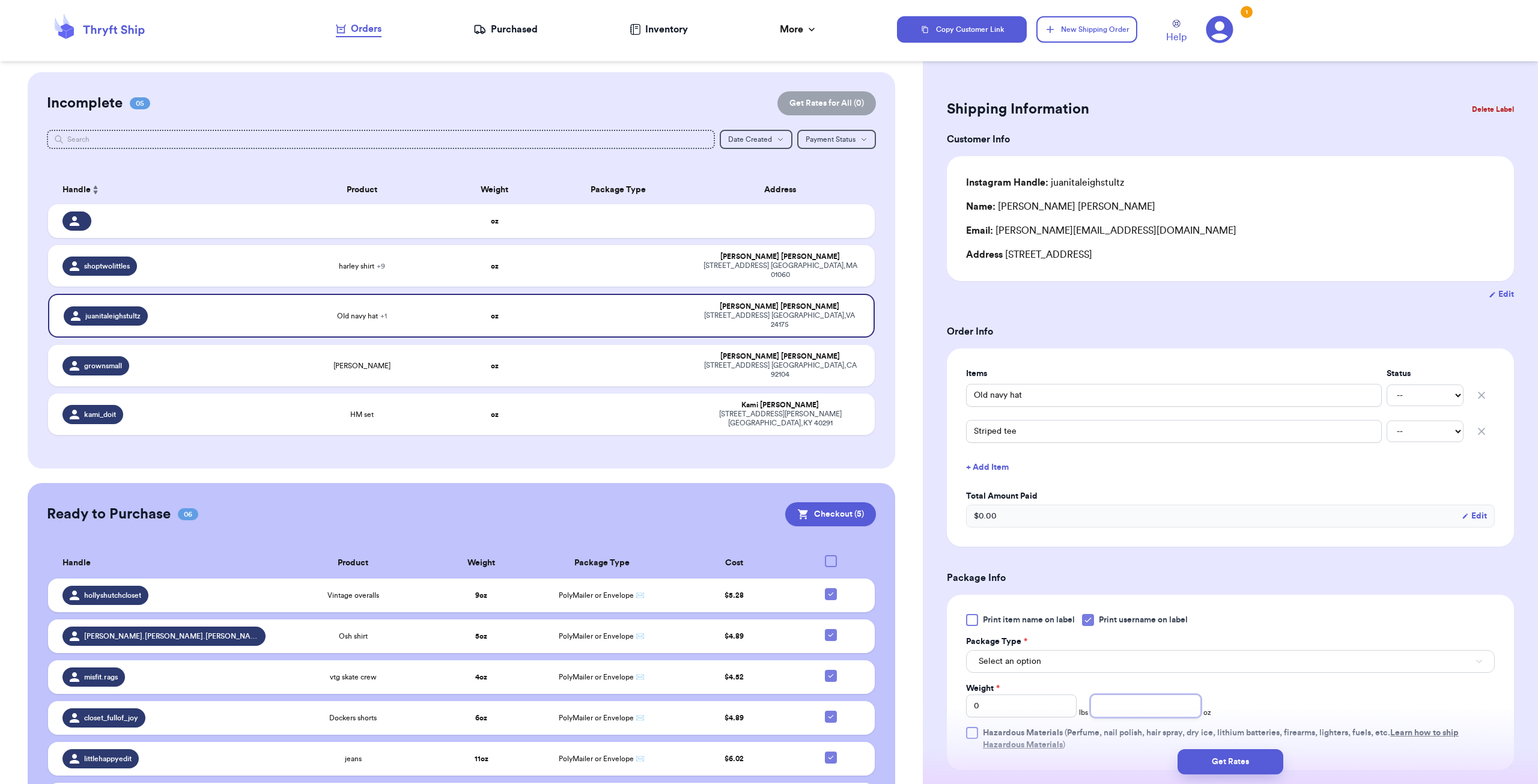
click at [1138, 701] on input "number" at bounding box center [1146, 706] width 111 height 23
type input "4"
click at [1154, 669] on button "Select an option" at bounding box center [1230, 662] width 528 height 23
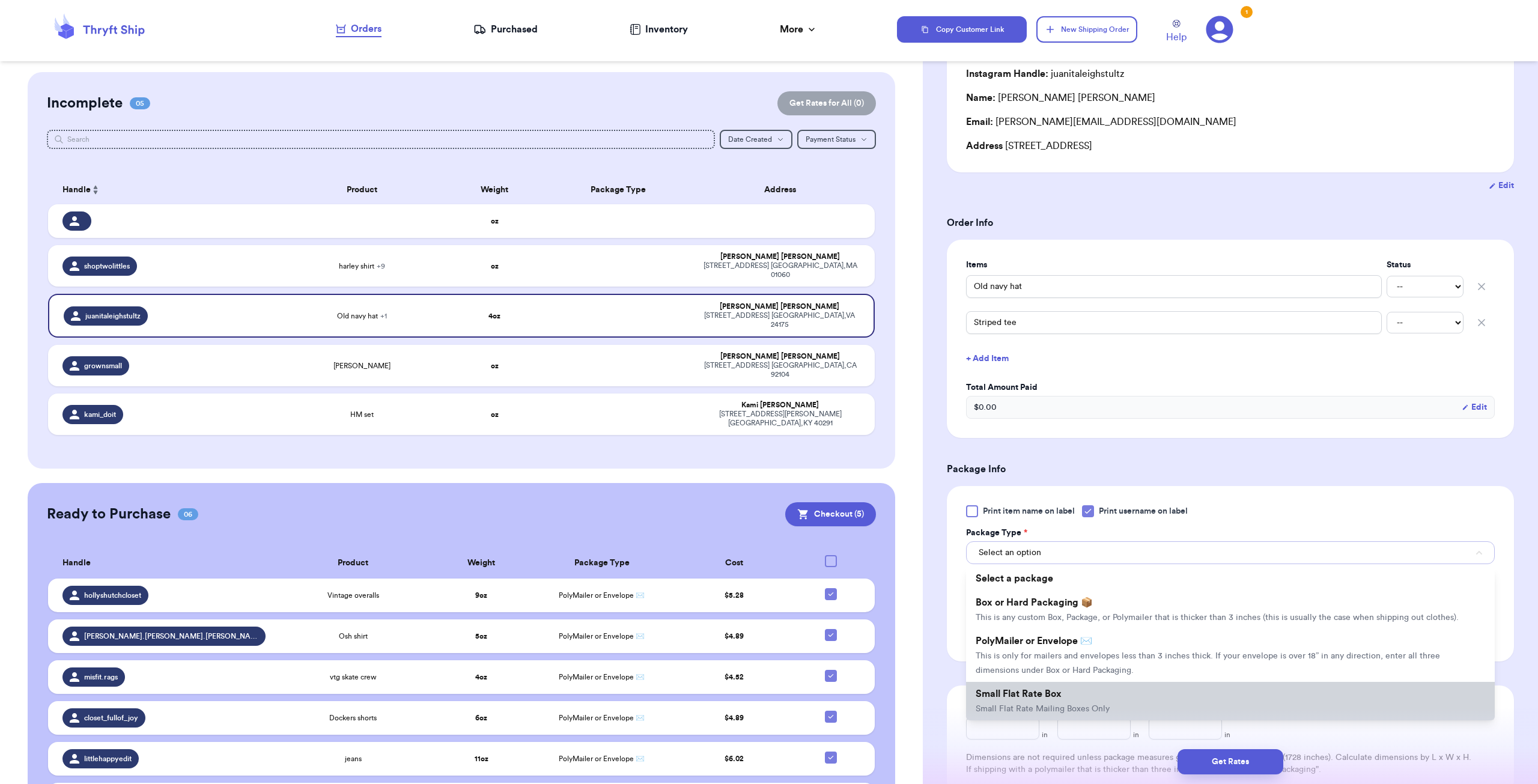
scroll to position [181, 0]
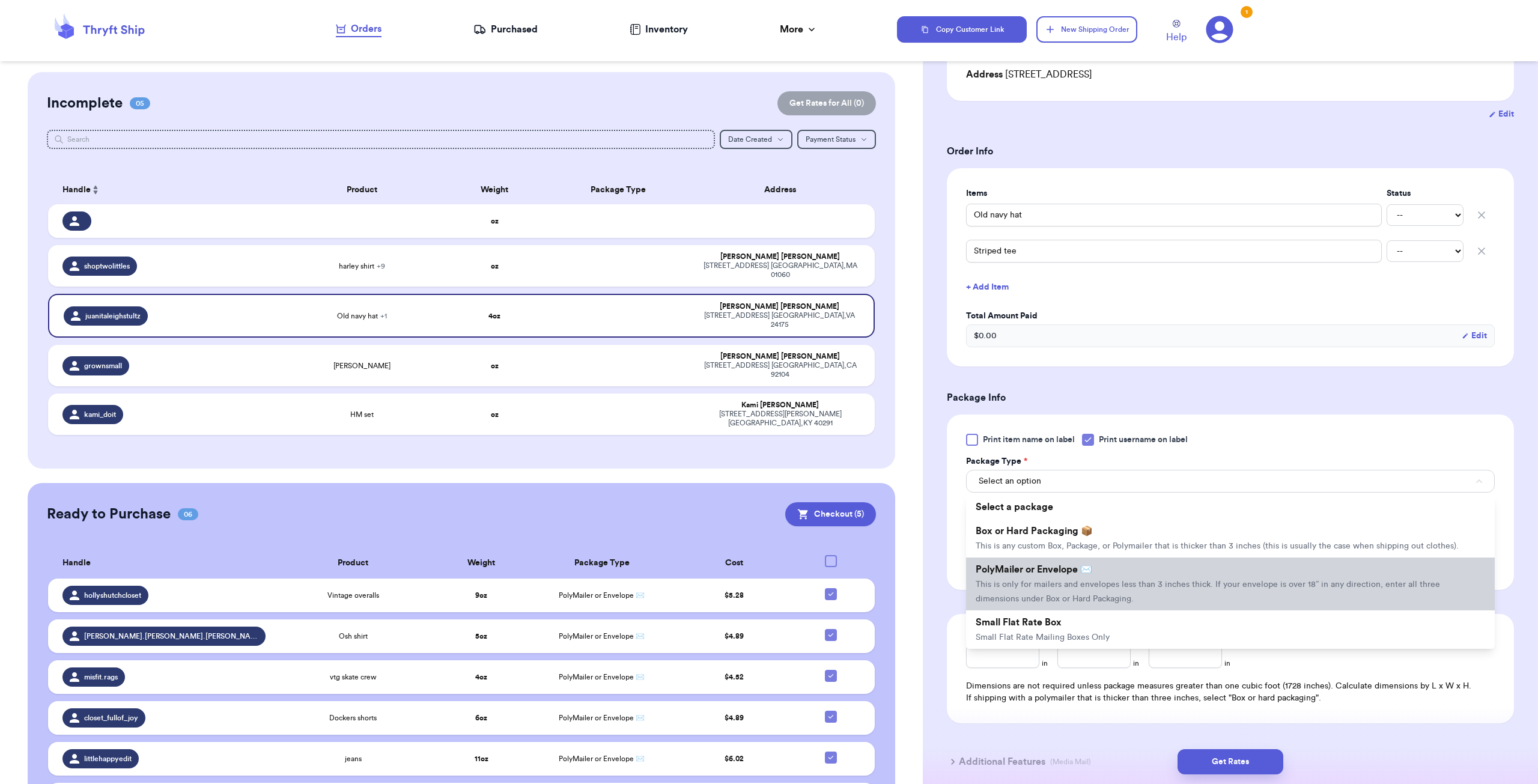
click at [1098, 585] on span "This is only for mailers and envelopes less than 3 inches thick. If your envelo…" at bounding box center [1208, 592] width 464 height 23
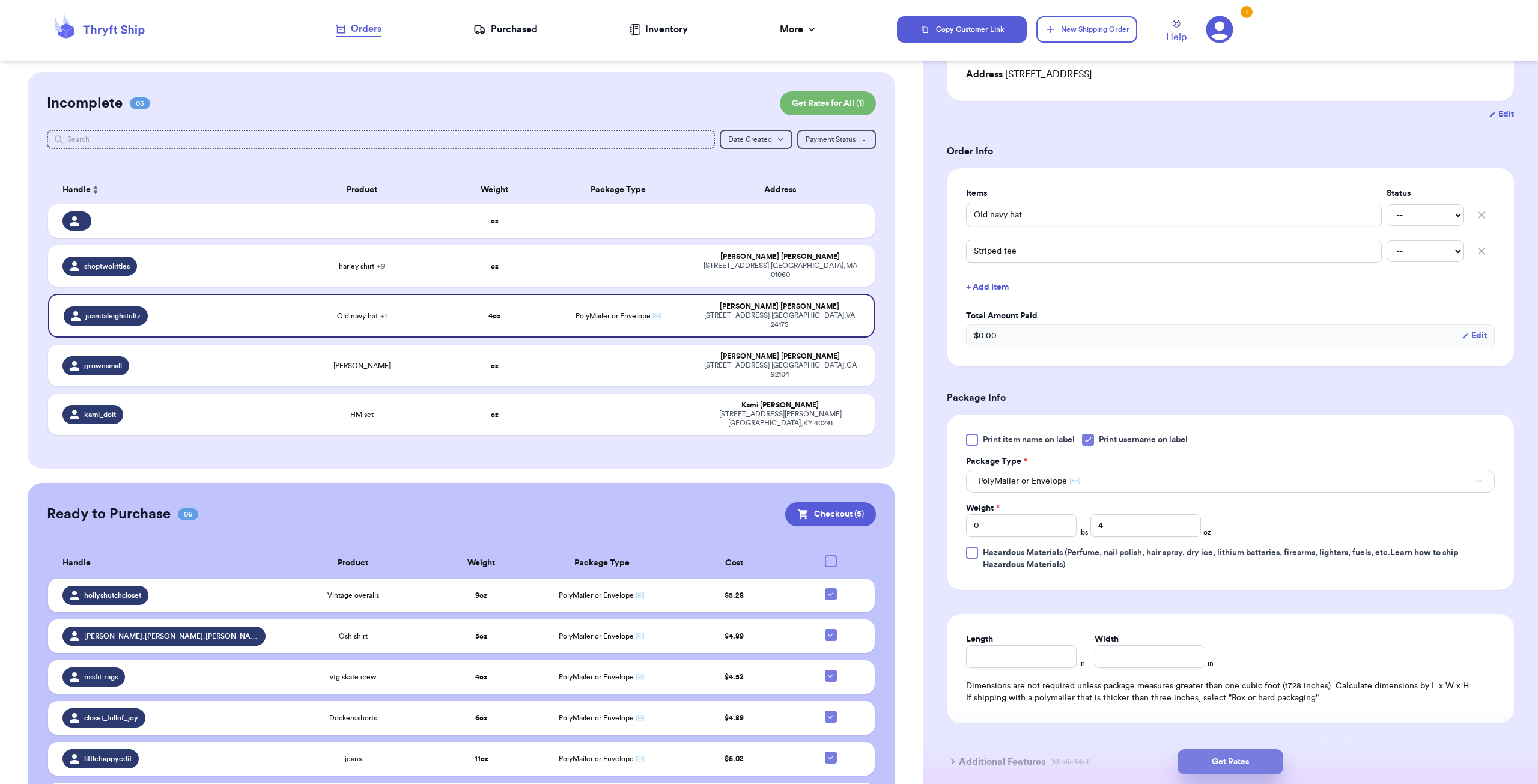
click at [1223, 761] on button "Get Rates" at bounding box center [1230, 762] width 106 height 25
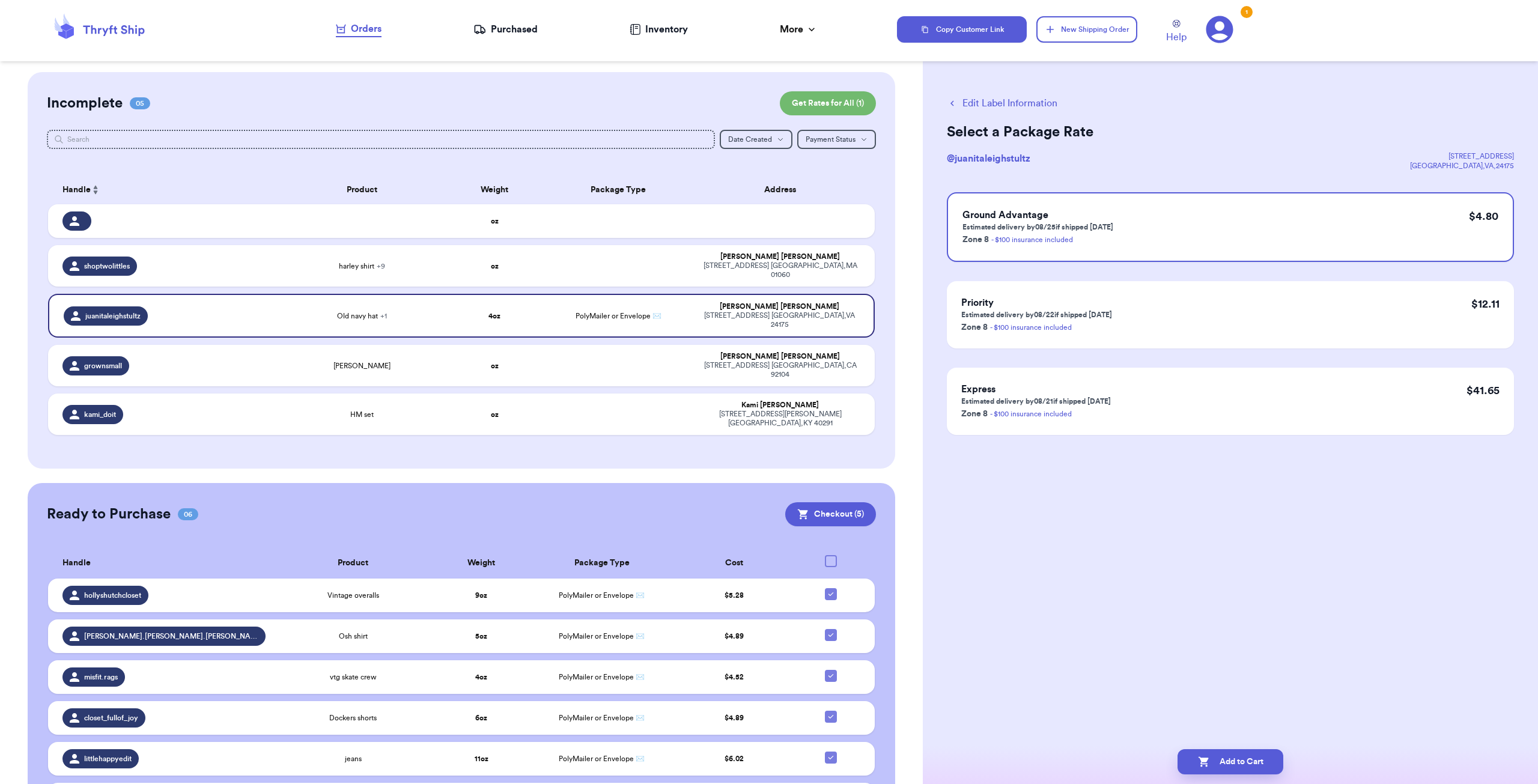
scroll to position [0, 0]
click at [1258, 751] on button "Add to Cart" at bounding box center [1230, 762] width 106 height 25
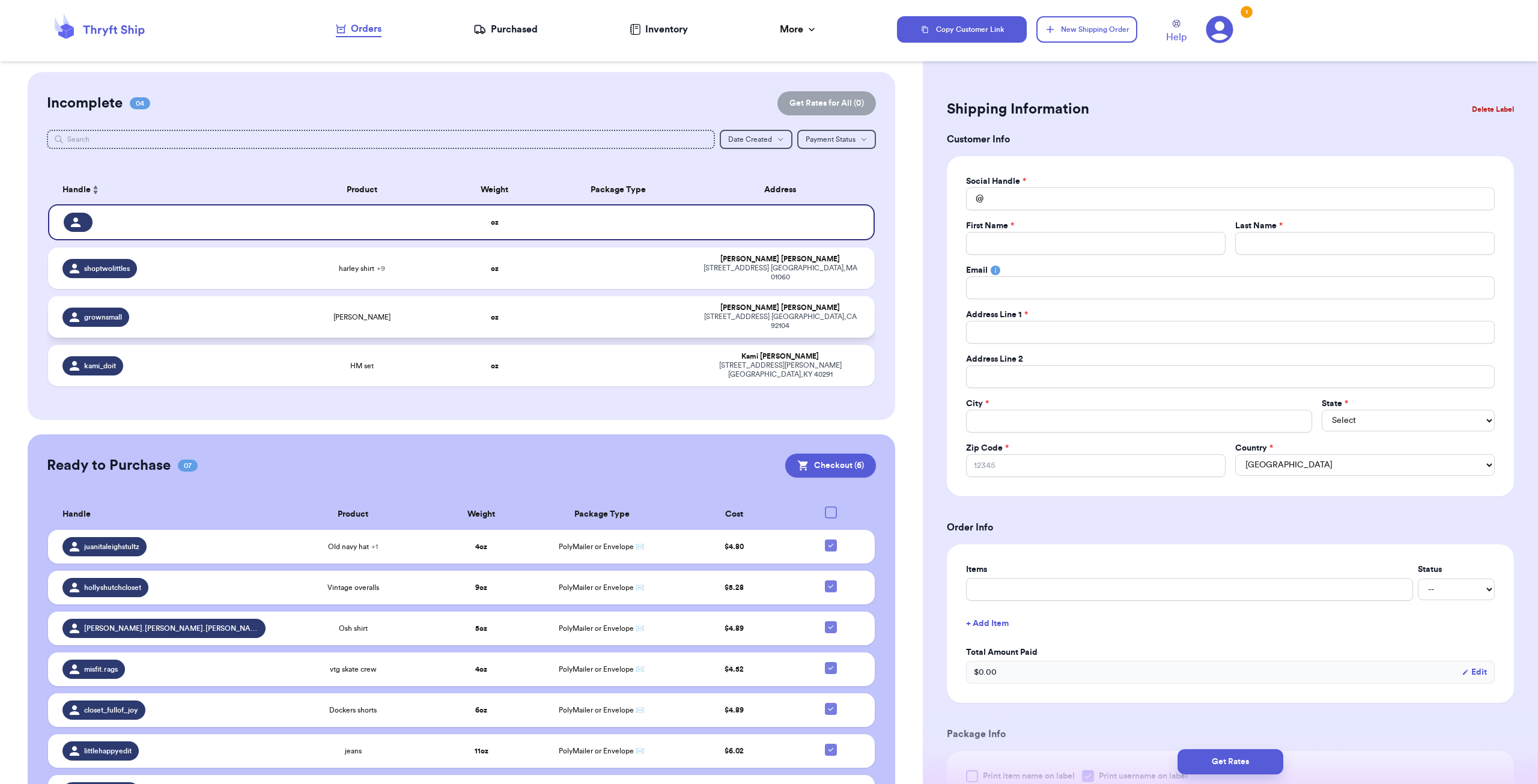
click at [207, 307] on div "grownsmall" at bounding box center [167, 317] width 210 height 19
type input "[PERSON_NAME]"
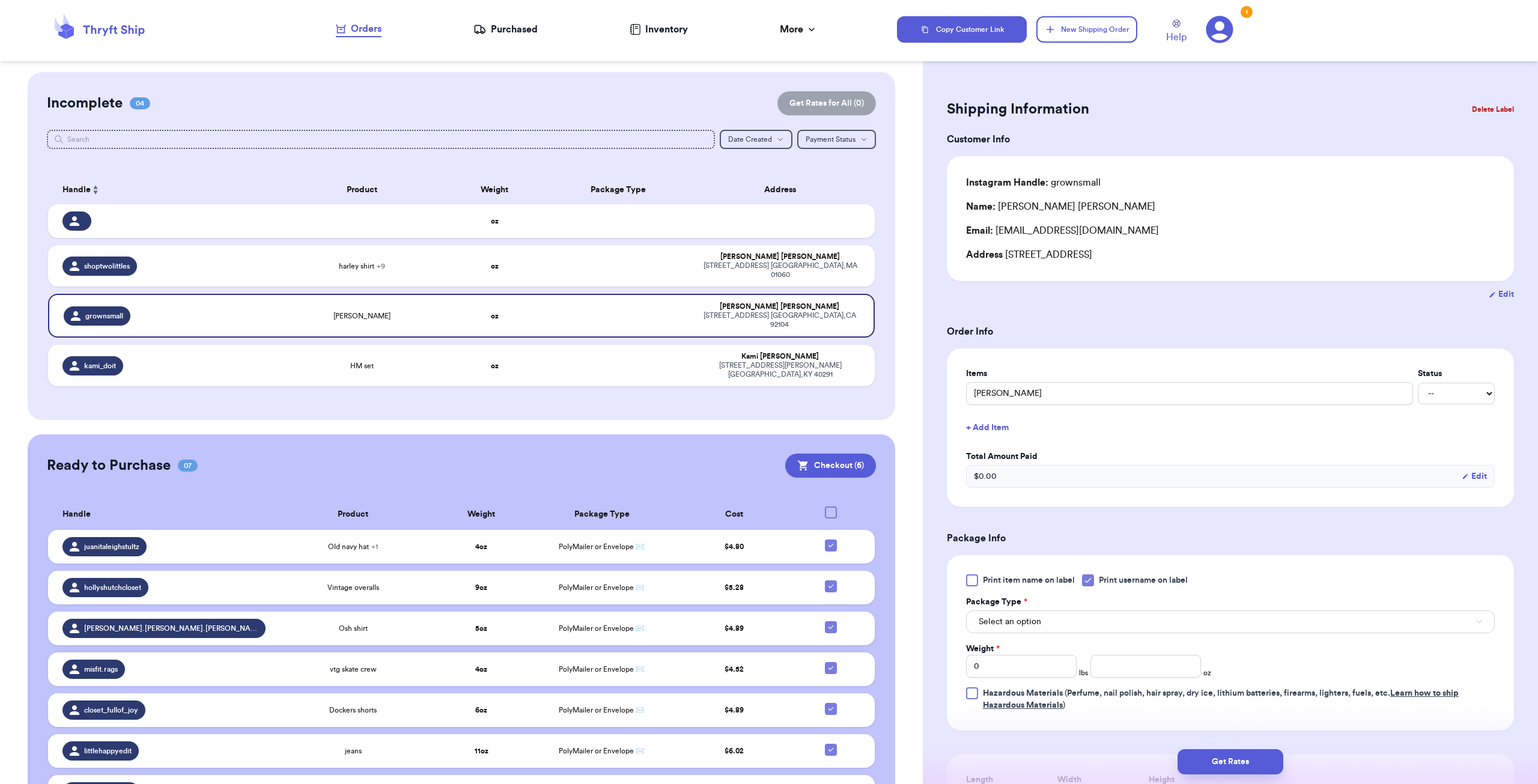
scroll to position [120, 0]
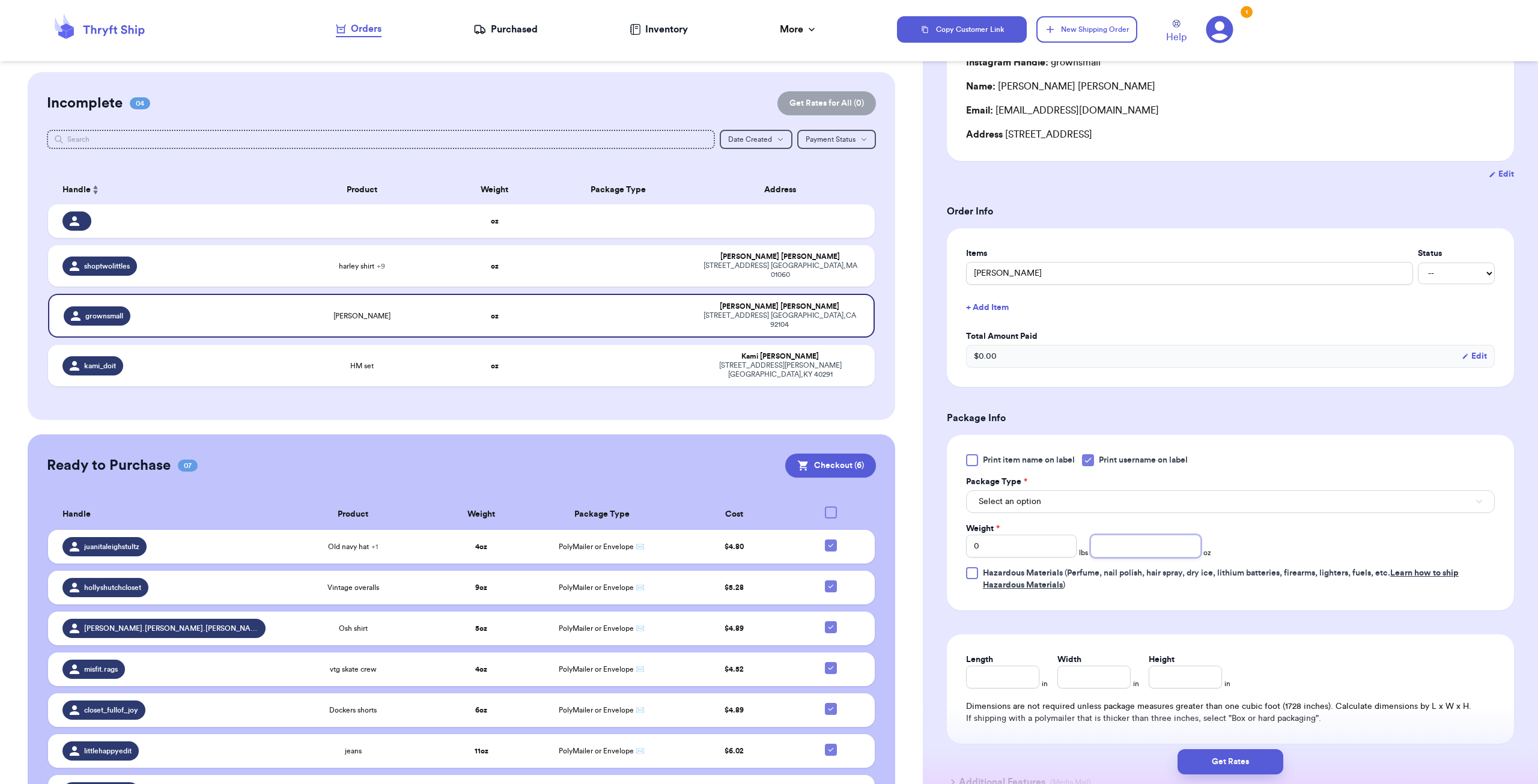
click at [1120, 542] on input "number" at bounding box center [1146, 546] width 111 height 23
type input "5"
click at [1306, 551] on div "Weight * 0 lbs 5 oz" at bounding box center [1142, 540] width 353 height 35
drag, startPoint x: 993, startPoint y: 499, endPoint x: 1000, endPoint y: 499, distance: 7.0
click at [994, 499] on span "Select an option" at bounding box center [1010, 501] width 62 height 12
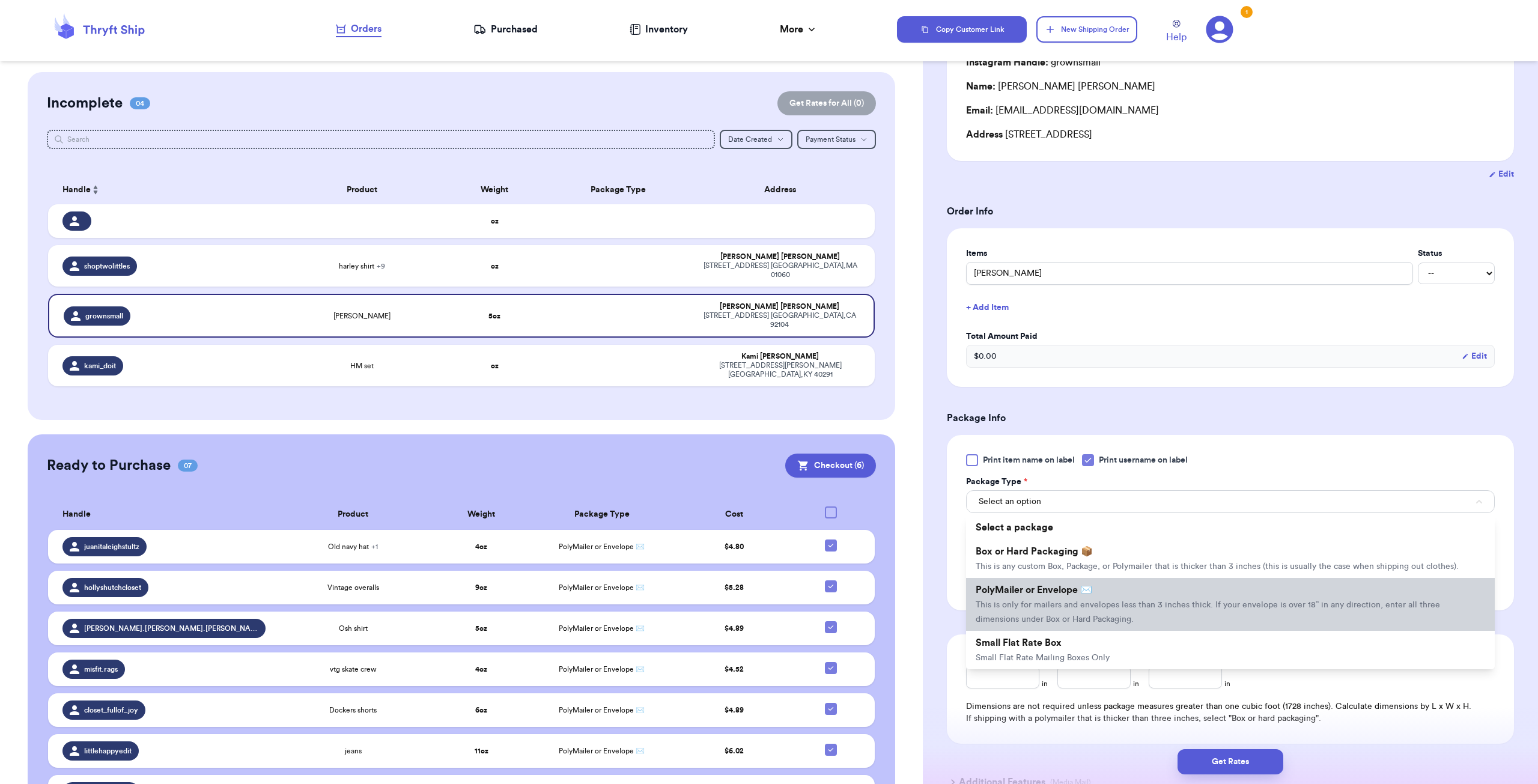
click at [1066, 593] on span "PolyMailer or Envelope ✉️" at bounding box center [1034, 590] width 117 height 9
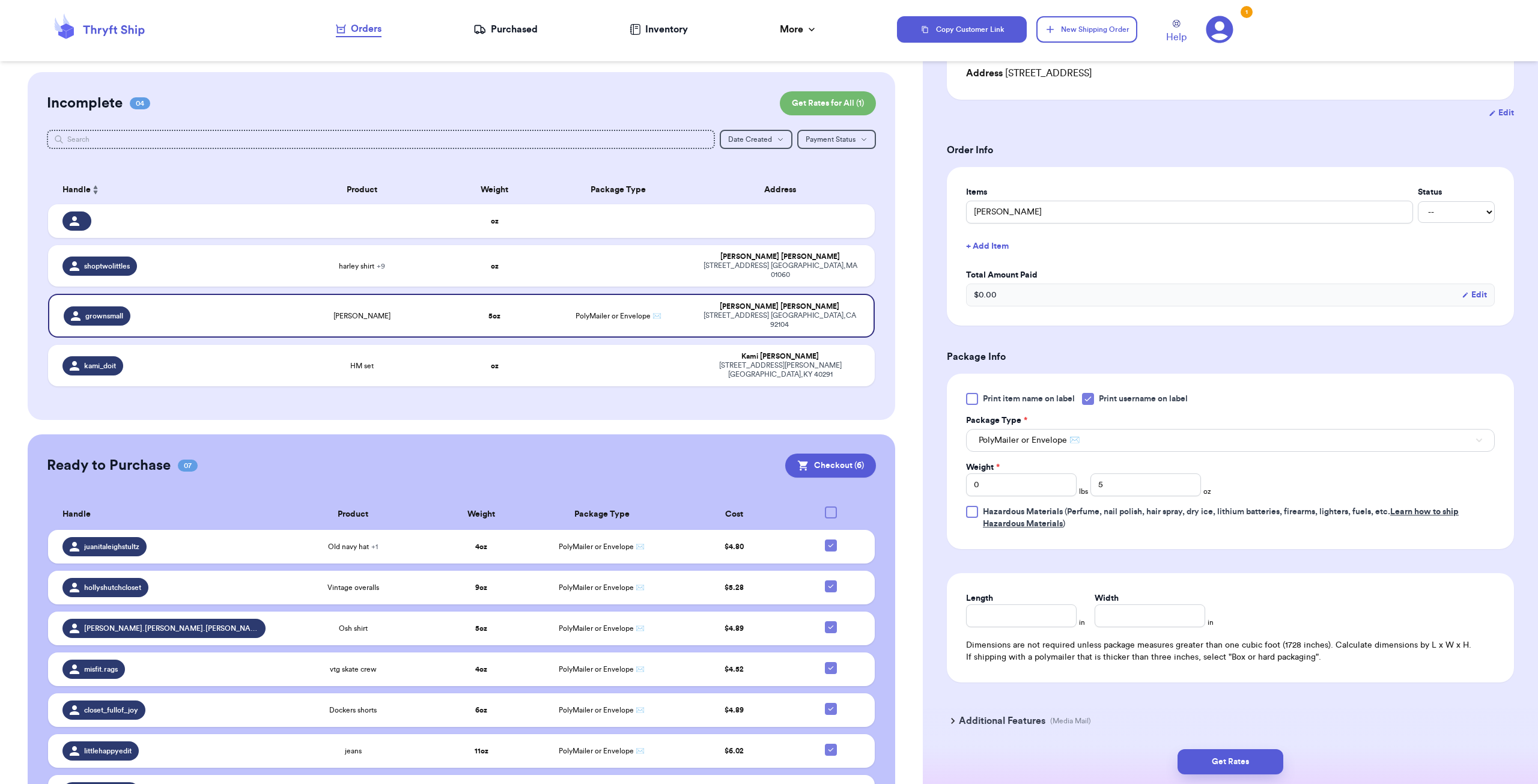
scroll to position [224, 0]
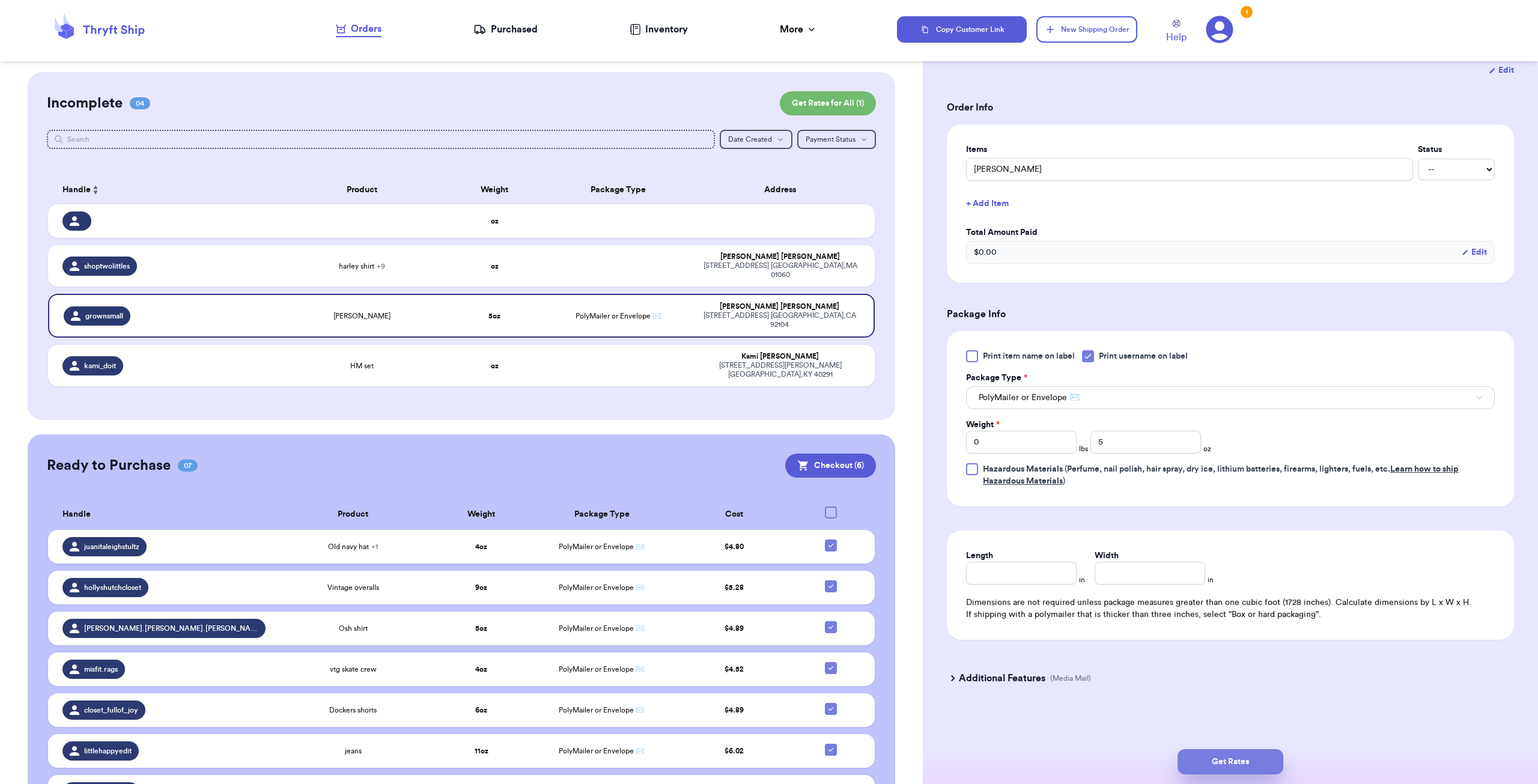
click at [1244, 763] on button "Get Rates" at bounding box center [1230, 762] width 106 height 25
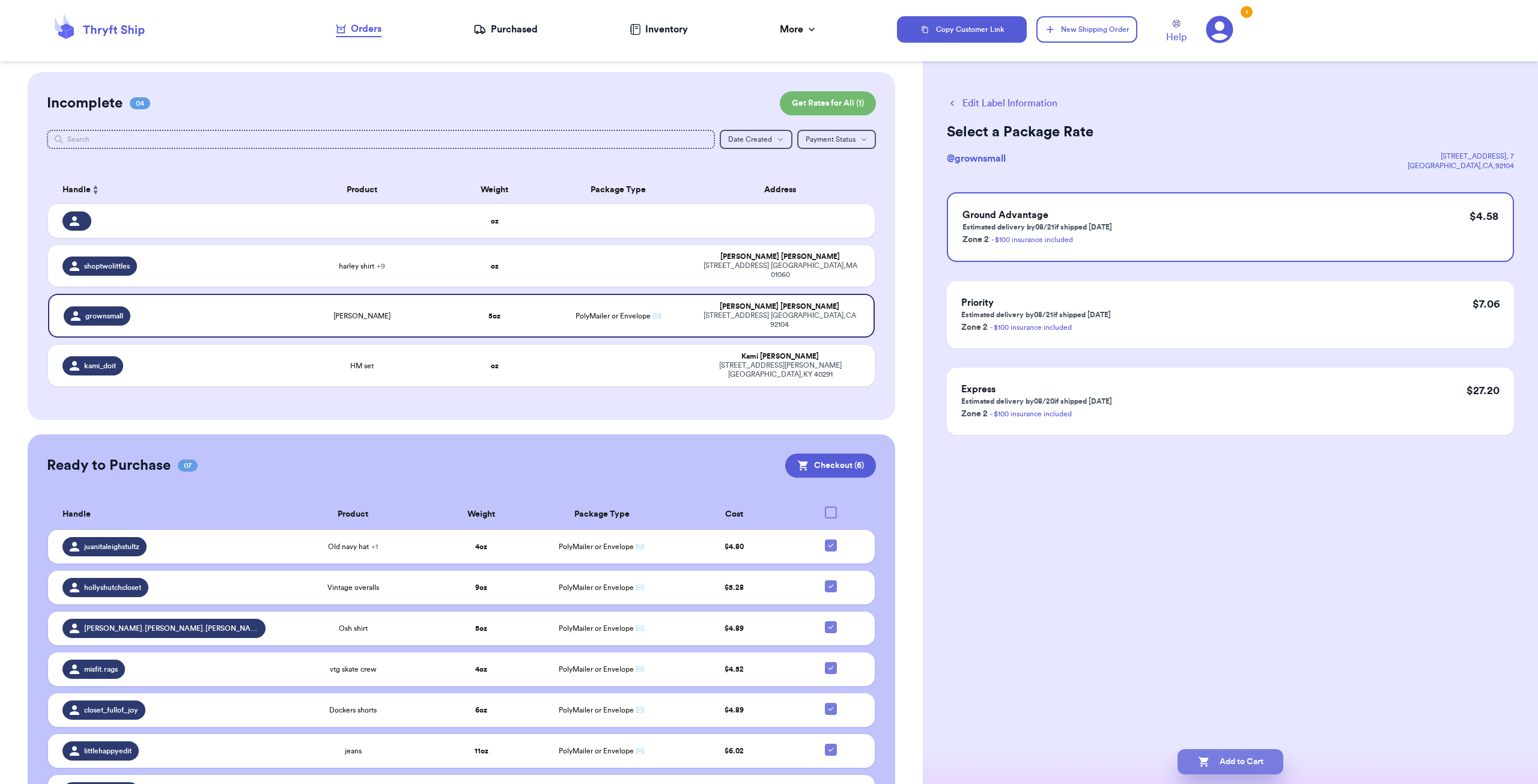
click at [1266, 764] on button "Add to Cart" at bounding box center [1230, 762] width 106 height 25
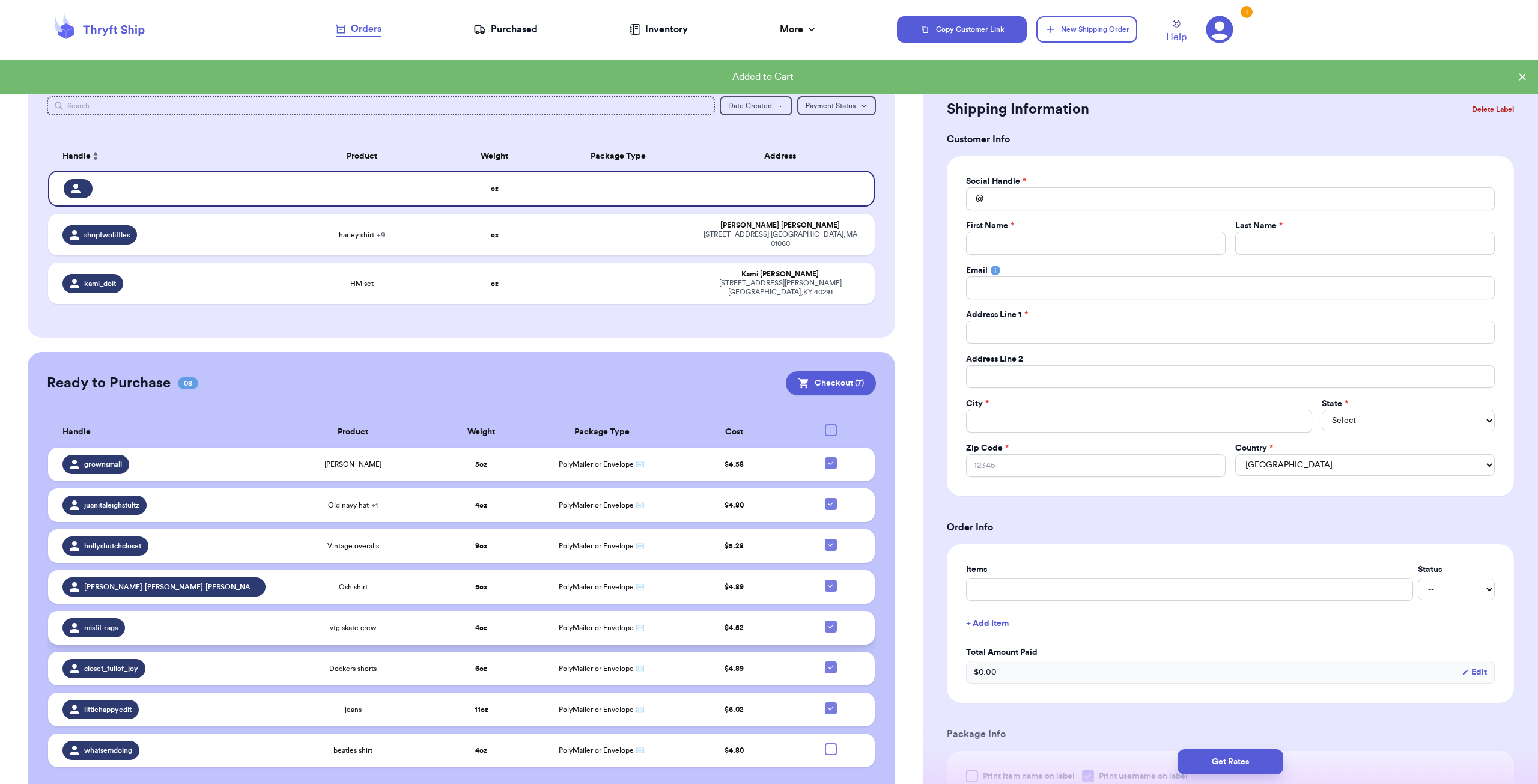
scroll to position [49, 0]
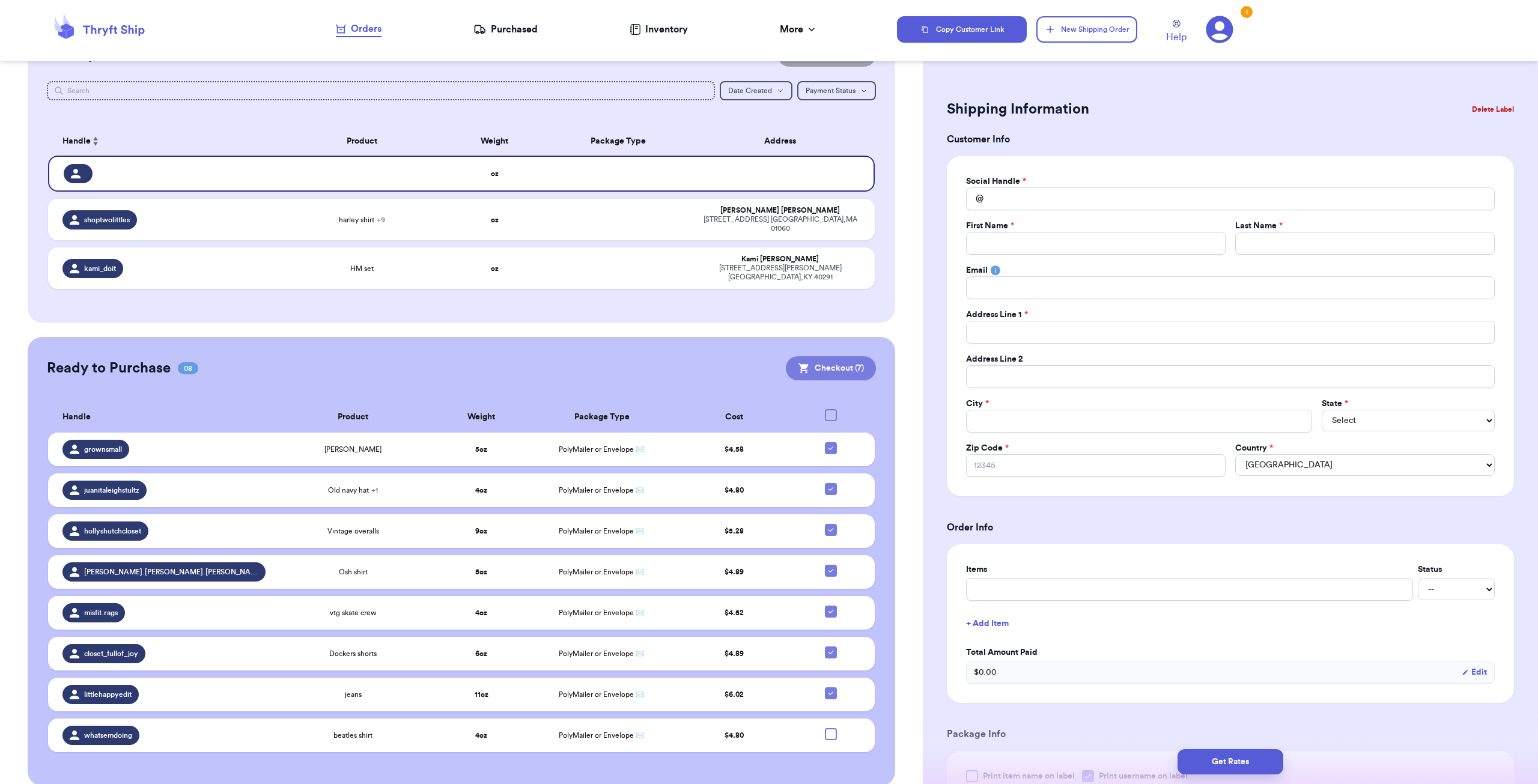
click at [842, 358] on button "Checkout ( 7 )" at bounding box center [831, 368] width 90 height 24
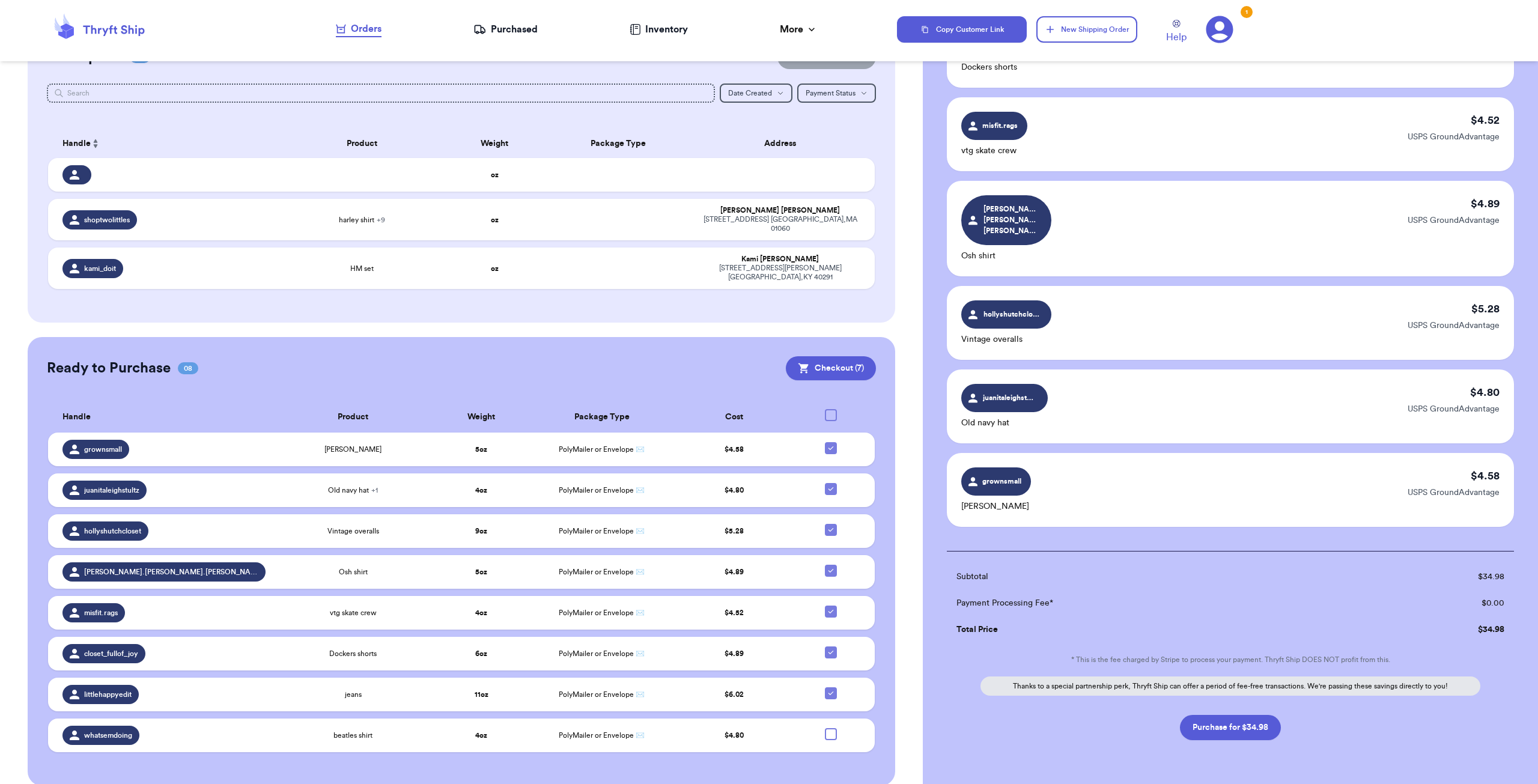
scroll to position [238, 0]
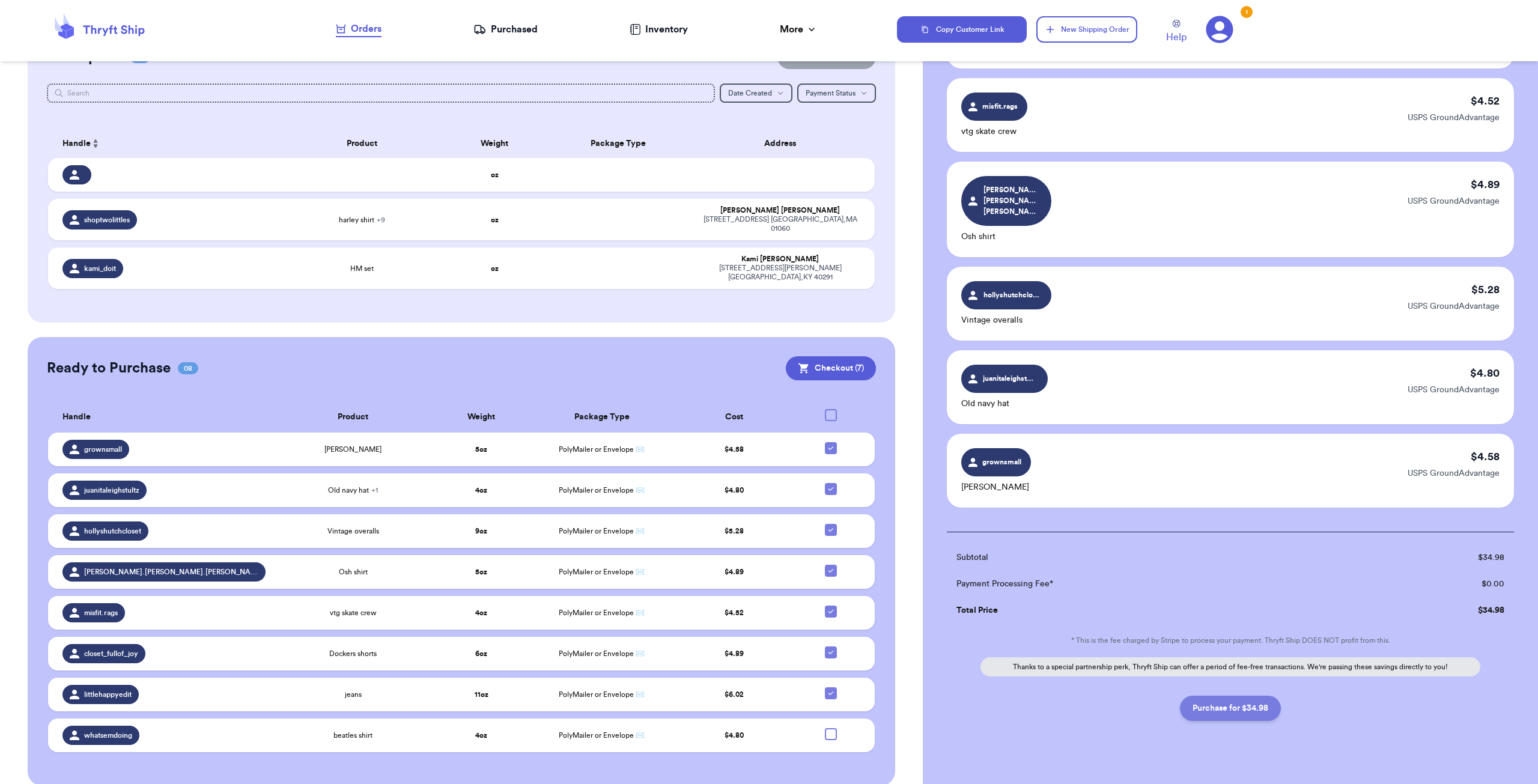
click at [1219, 696] on button "Purchase for $34.98" at bounding box center [1231, 708] width 101 height 25
checkbox input "false"
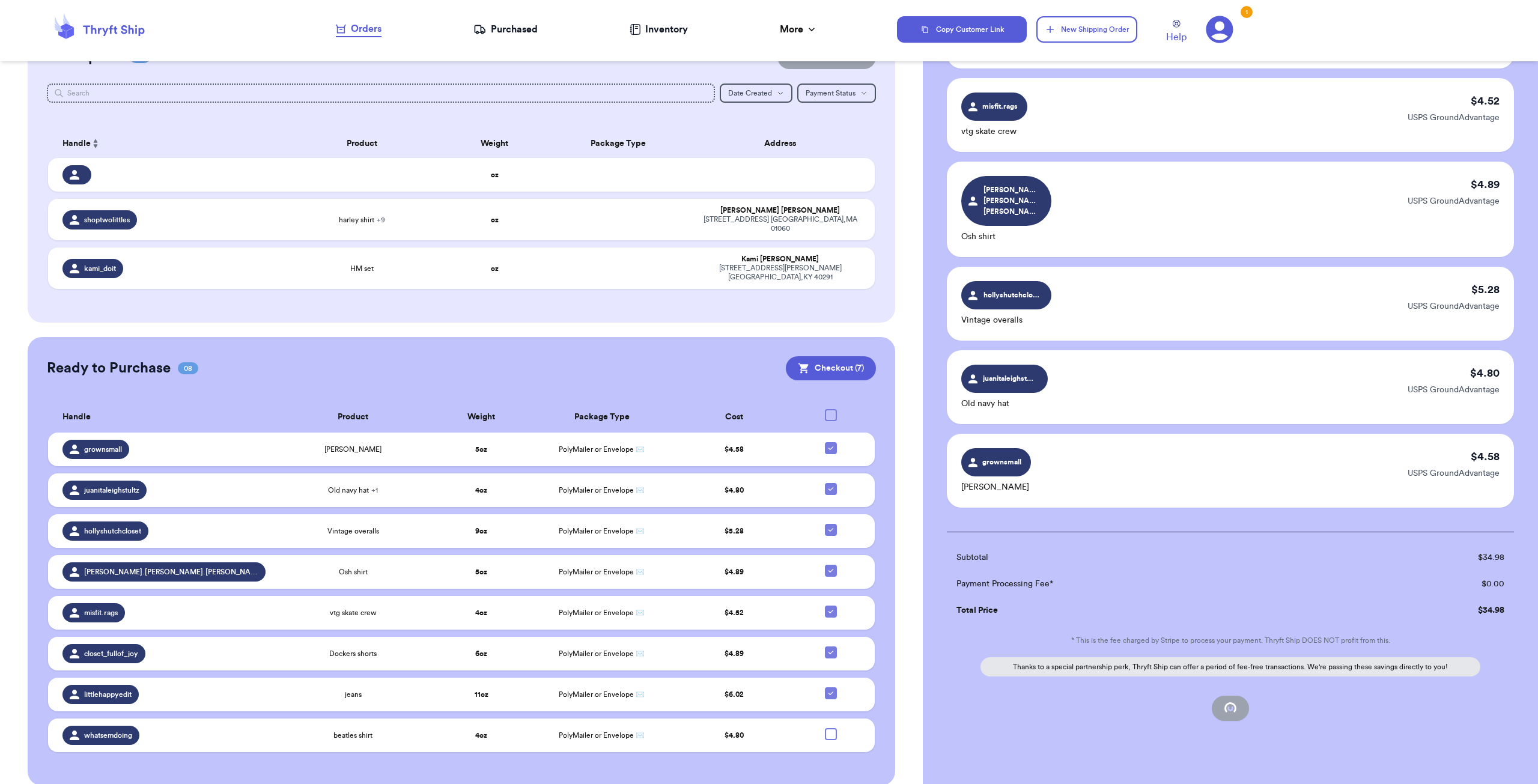
checkbox input "false"
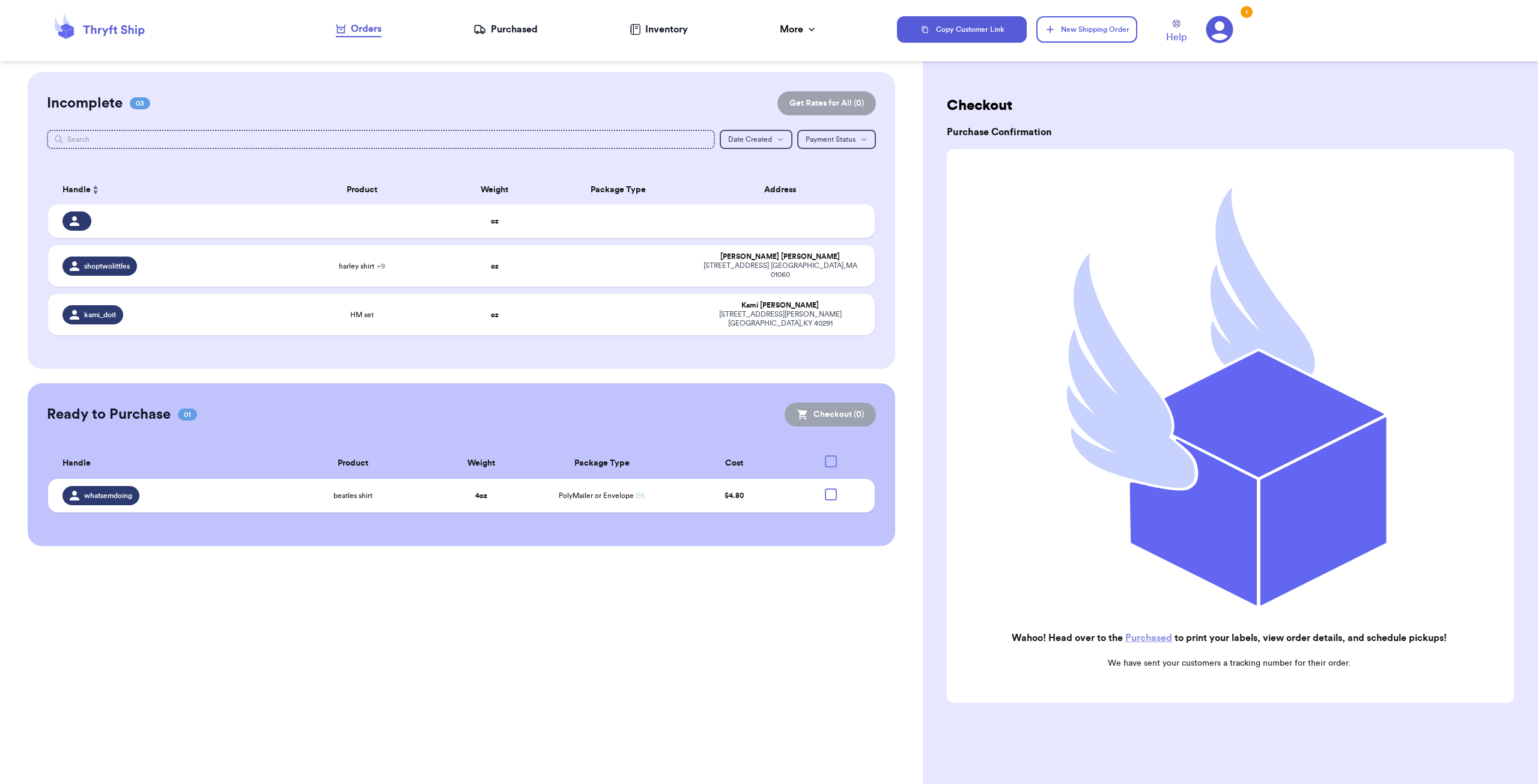
scroll to position [0, 0]
click at [1150, 633] on link "Purchased" at bounding box center [1148, 638] width 47 height 9
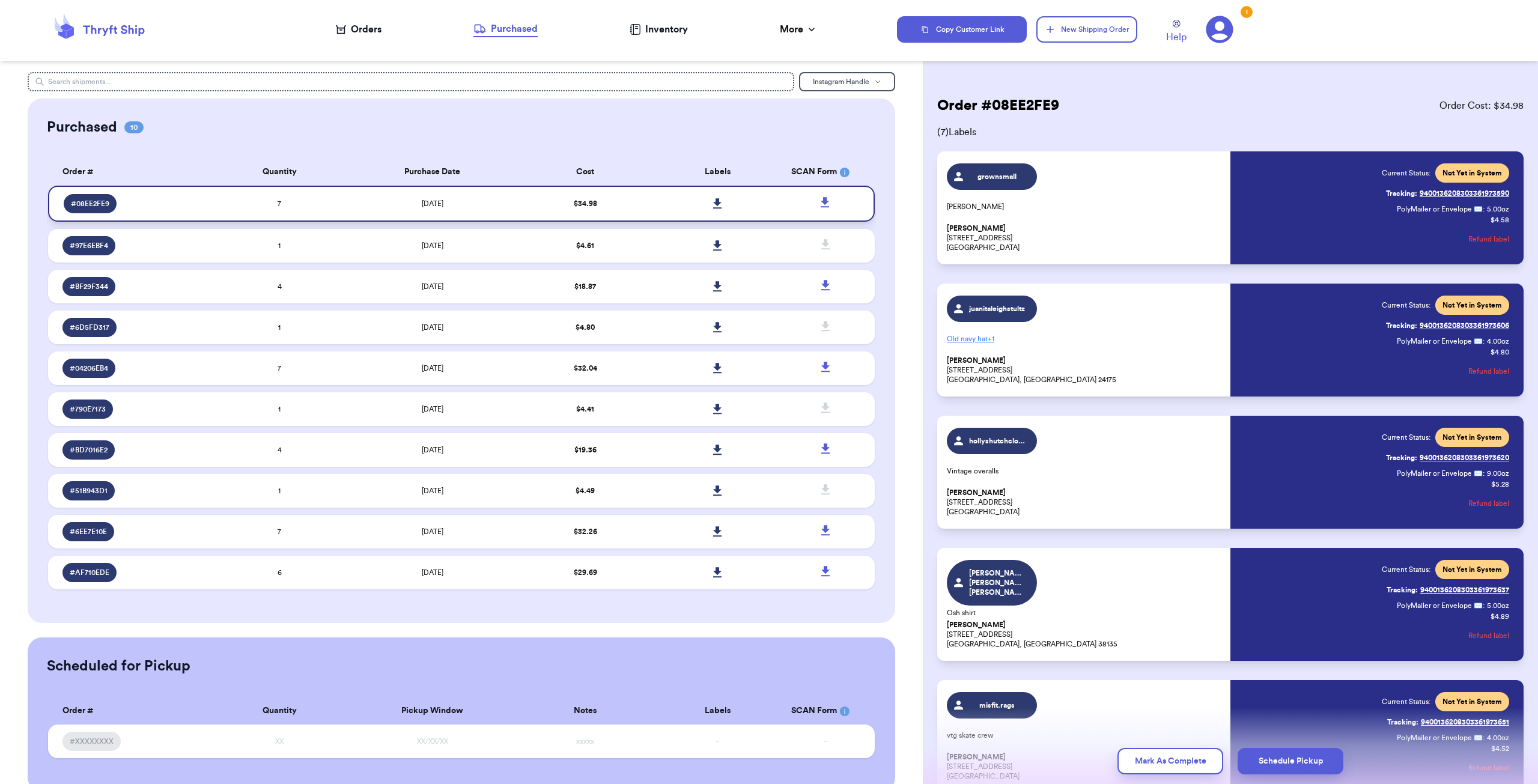
click at [713, 206] on icon at bounding box center [718, 203] width 9 height 11
click at [780, 22] on nav "Orders Purchased Inventory More Stats Completed Orders" at bounding box center [577, 29] width 641 height 39
click at [796, 24] on div "More" at bounding box center [798, 29] width 38 height 14
click at [795, 24] on div "More" at bounding box center [798, 29] width 38 height 14
click at [1331, 61] on header "Orders Purchased Inventory More Stats Completed Orders Copy Customer Link New S…" at bounding box center [769, 31] width 1538 height 61
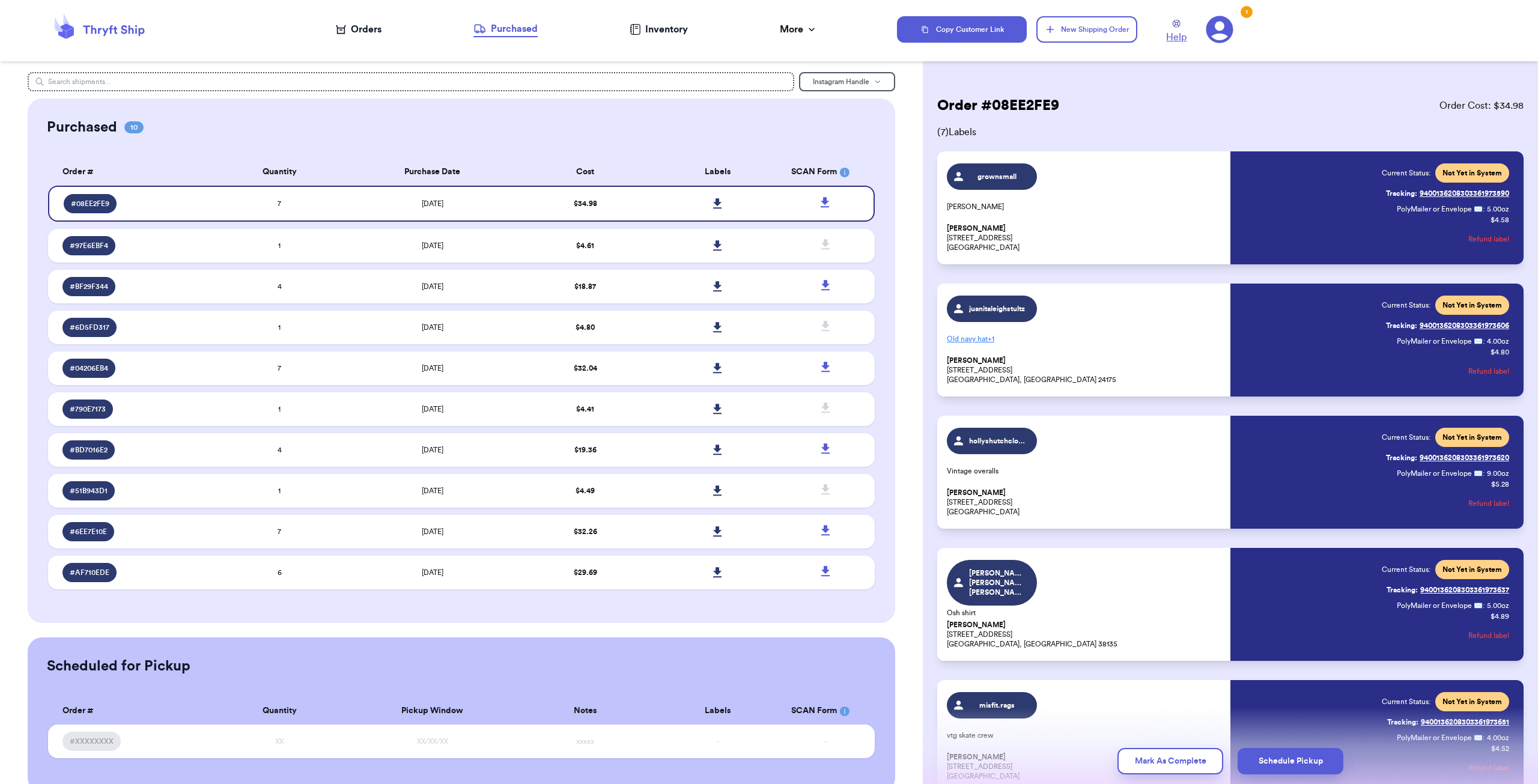
click at [1173, 27] on icon at bounding box center [1176, 24] width 8 height 8
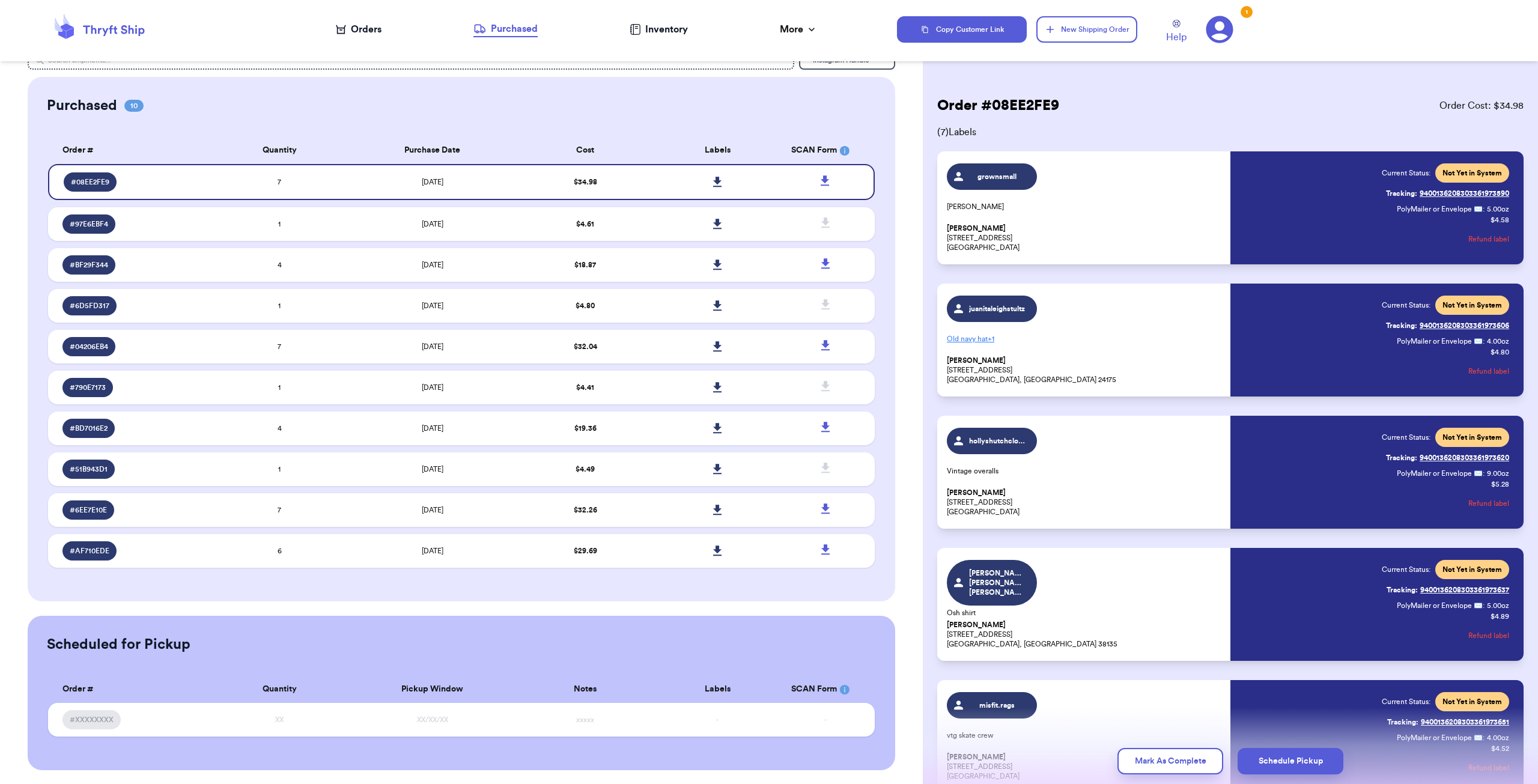
click at [1219, 19] on icon at bounding box center [1219, 29] width 27 height 27
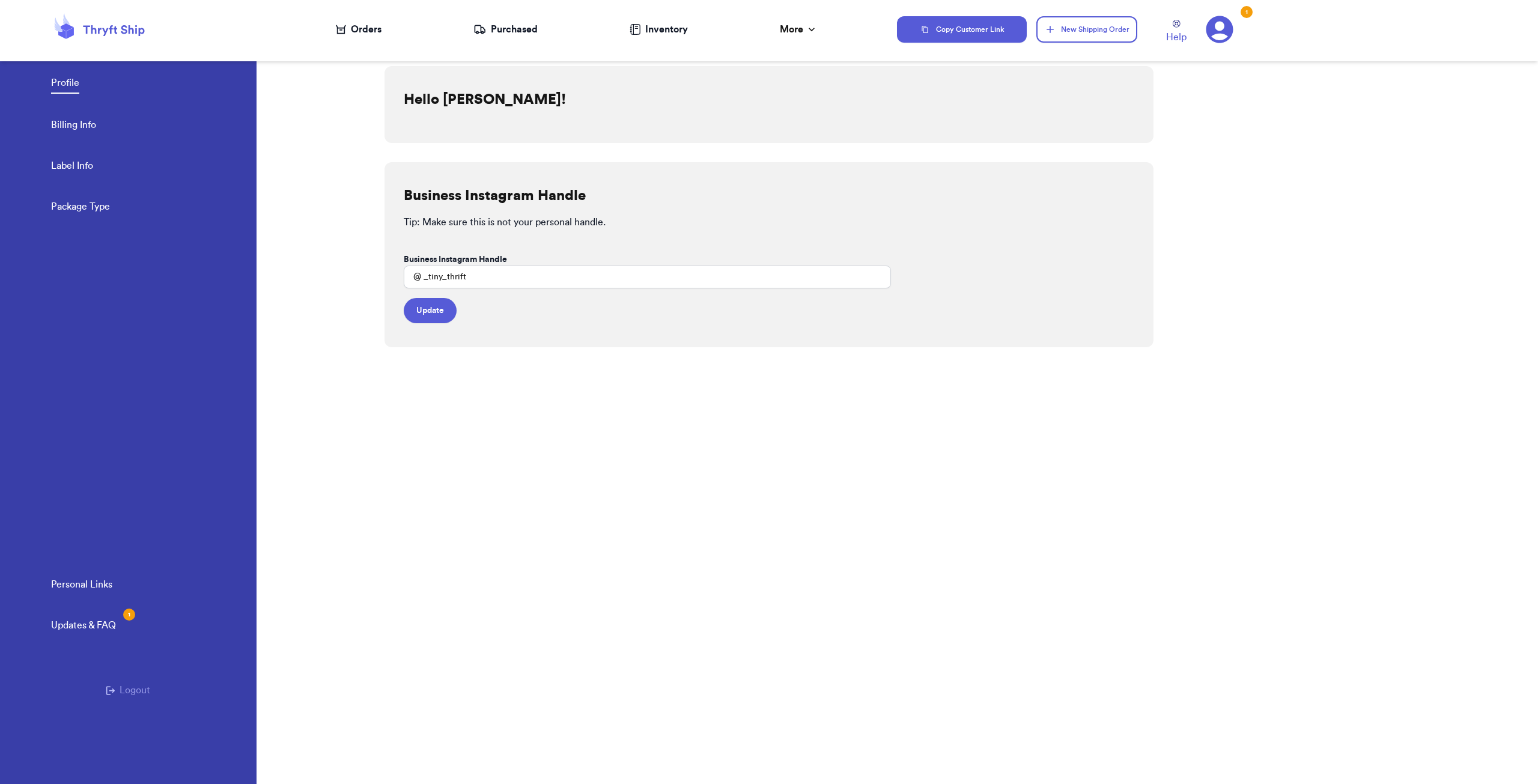
click at [77, 162] on link "Label Info" at bounding box center [72, 167] width 42 height 17
select select "CA"
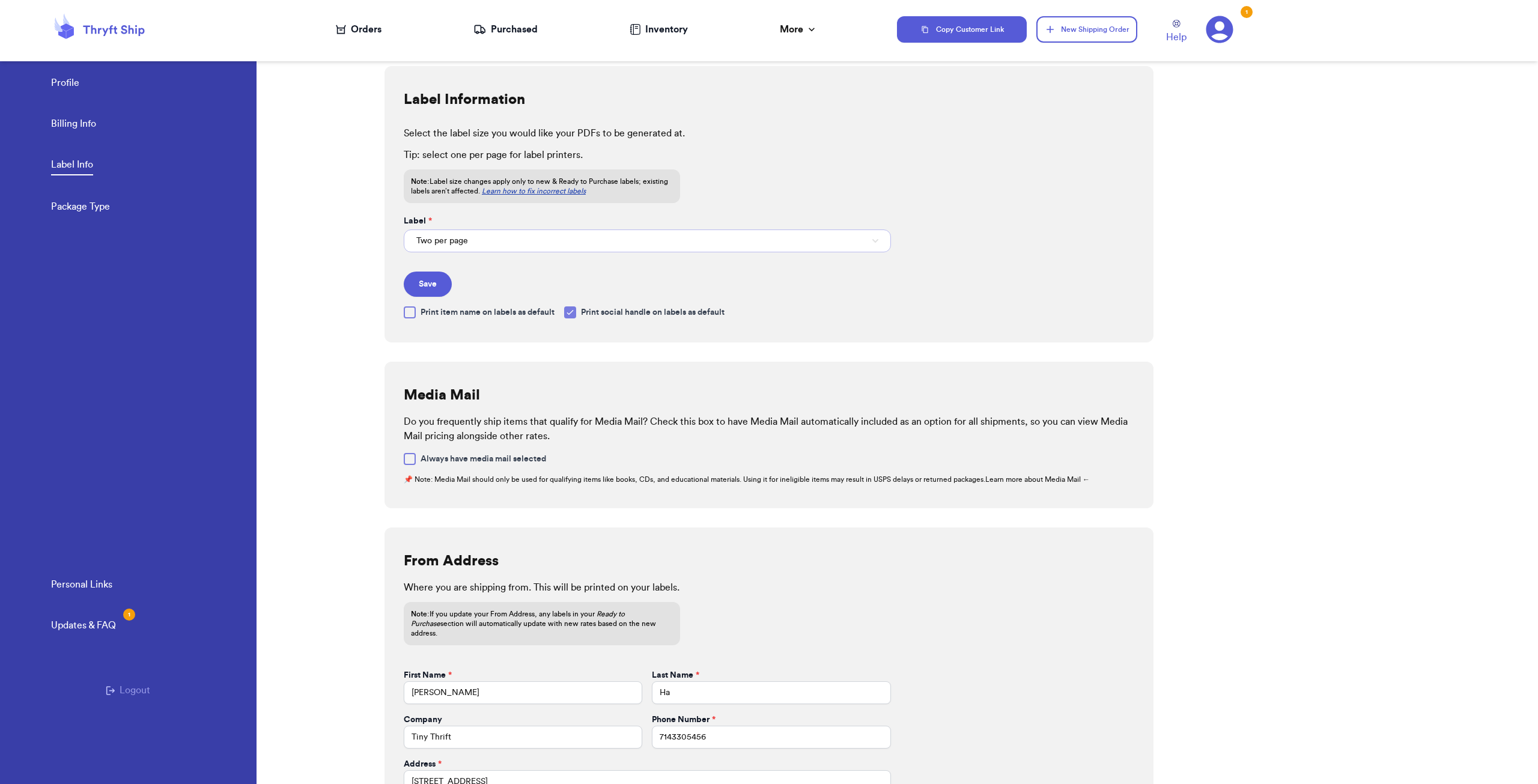
click at [531, 243] on button "Two per page" at bounding box center [647, 241] width 487 height 23
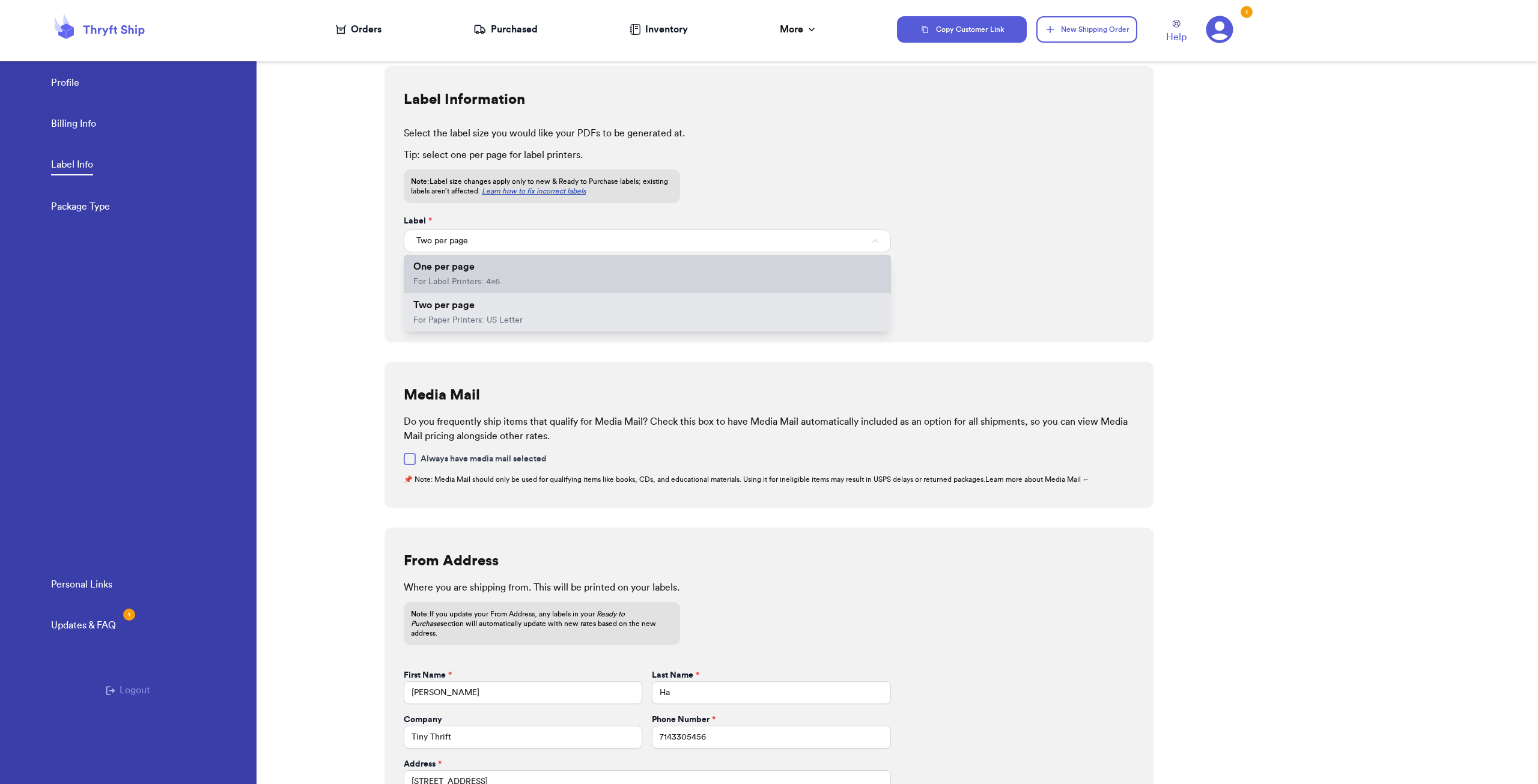
click at [523, 262] on li "One per page For Label Printers: 4x6" at bounding box center [647, 274] width 487 height 39
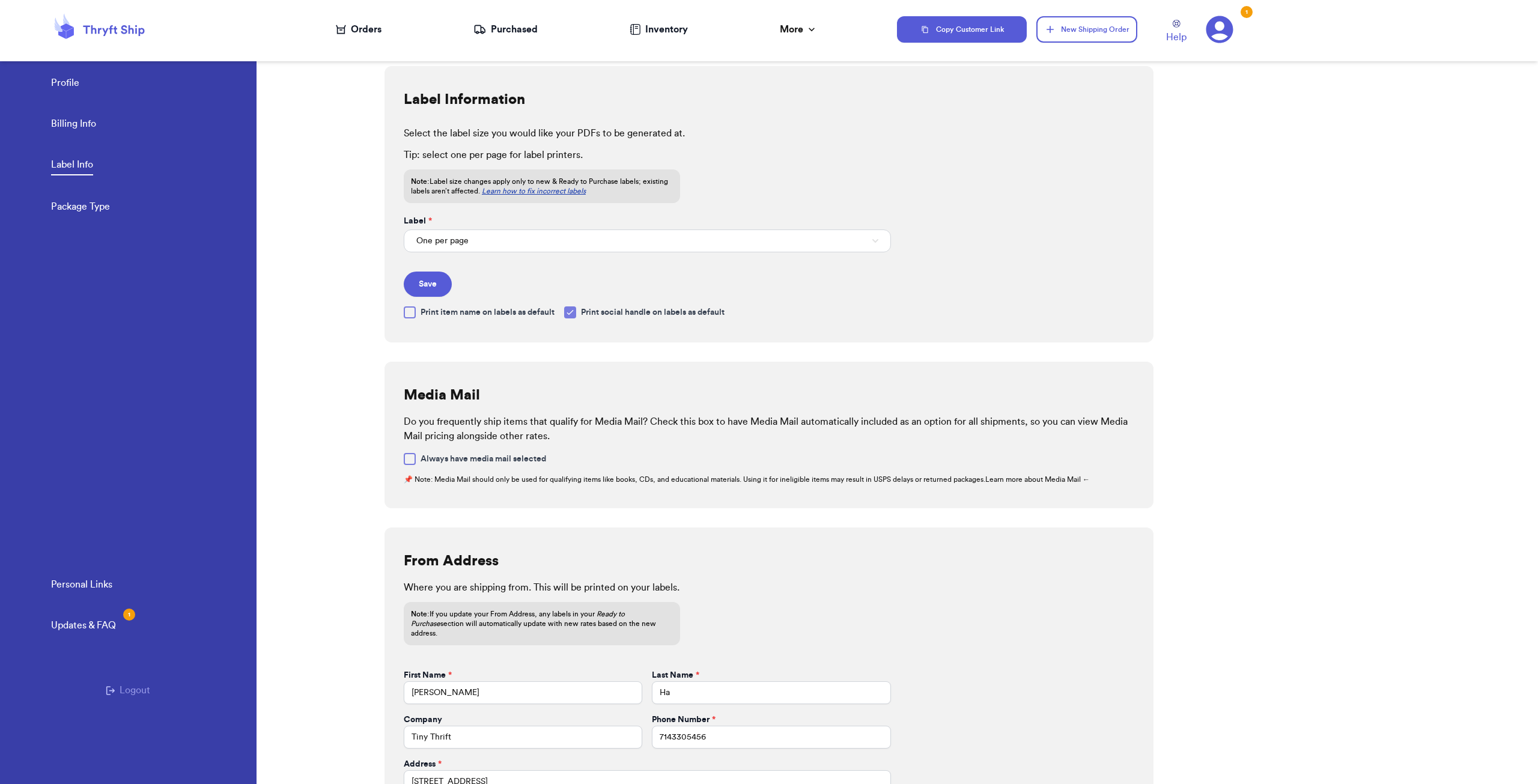
scroll to position [153, 0]
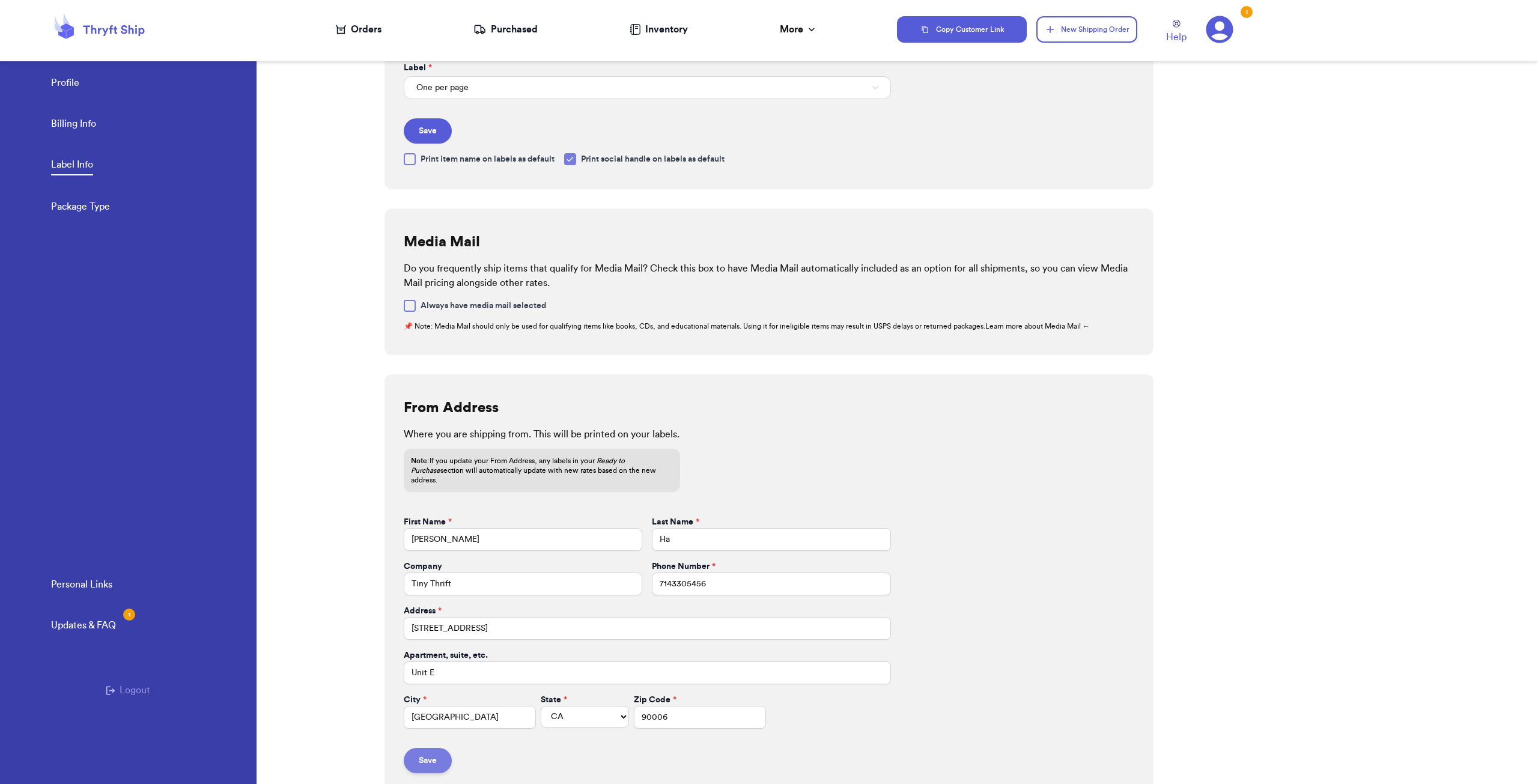
click at [415, 750] on button "Save" at bounding box center [427, 760] width 48 height 25
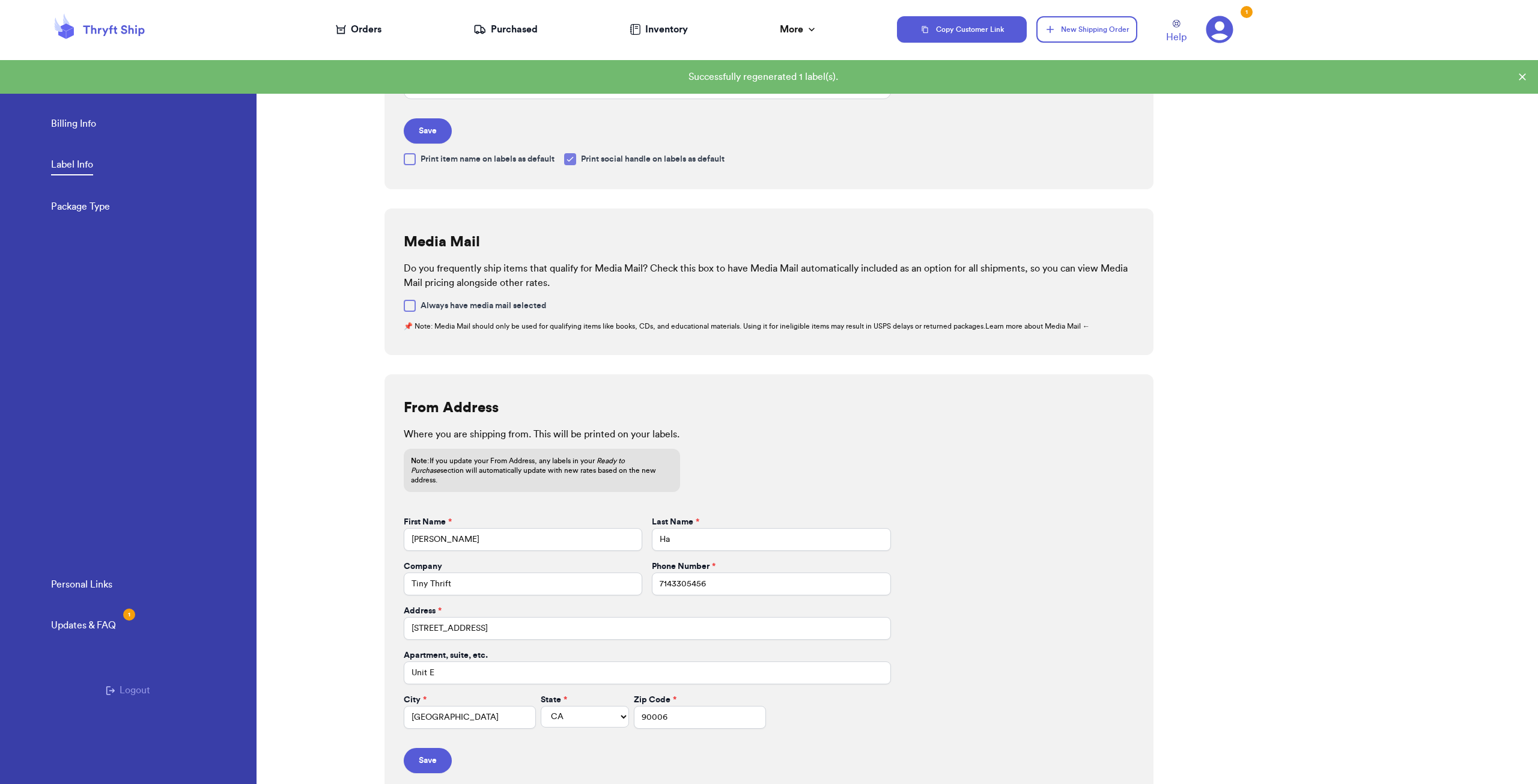
click at [540, 23] on nav "Orders Purchased Inventory More Stats Completed Orders" at bounding box center [577, 29] width 641 height 39
click at [525, 27] on div "Purchased" at bounding box center [505, 29] width 64 height 14
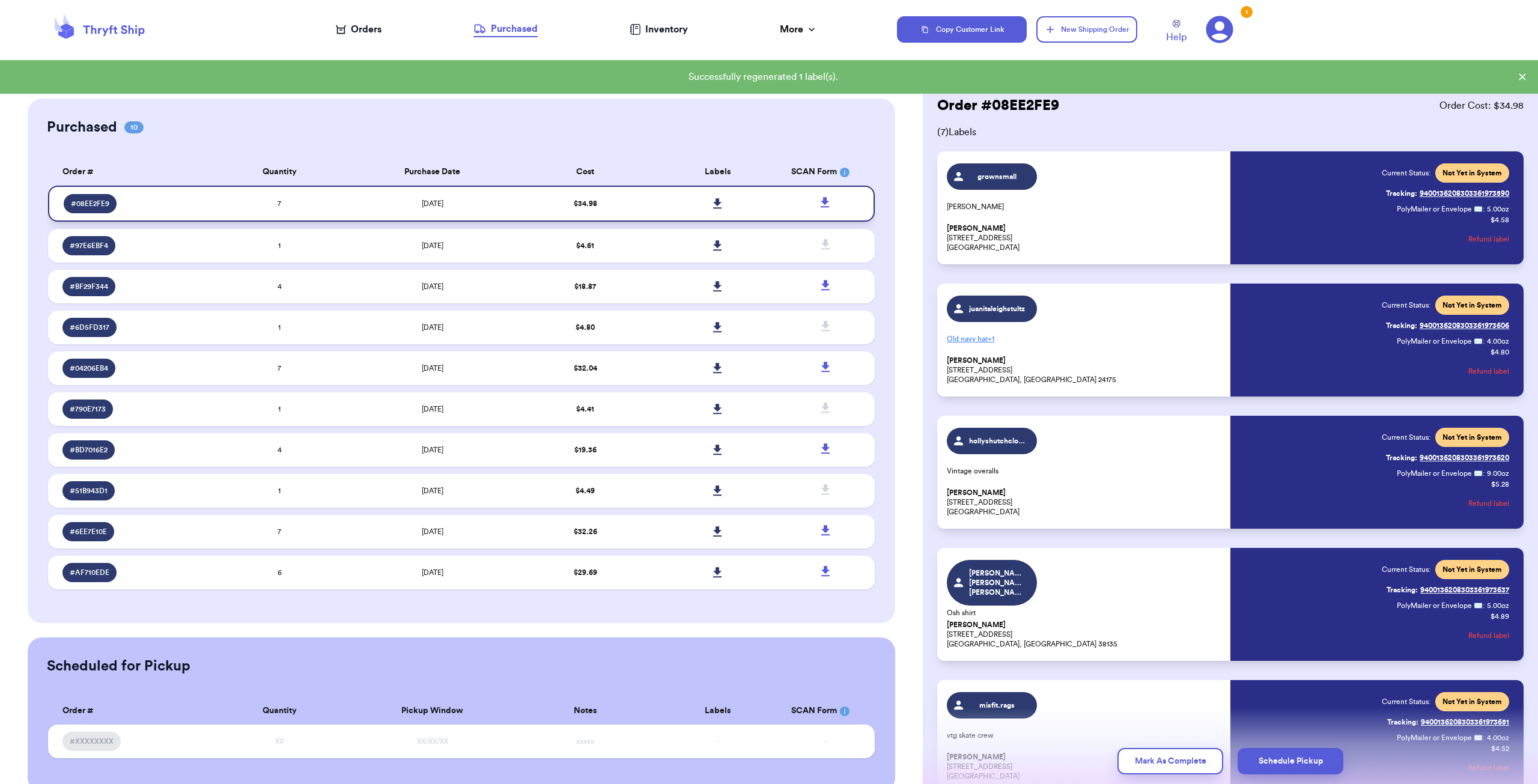
click at [709, 211] on link at bounding box center [717, 204] width 26 height 26
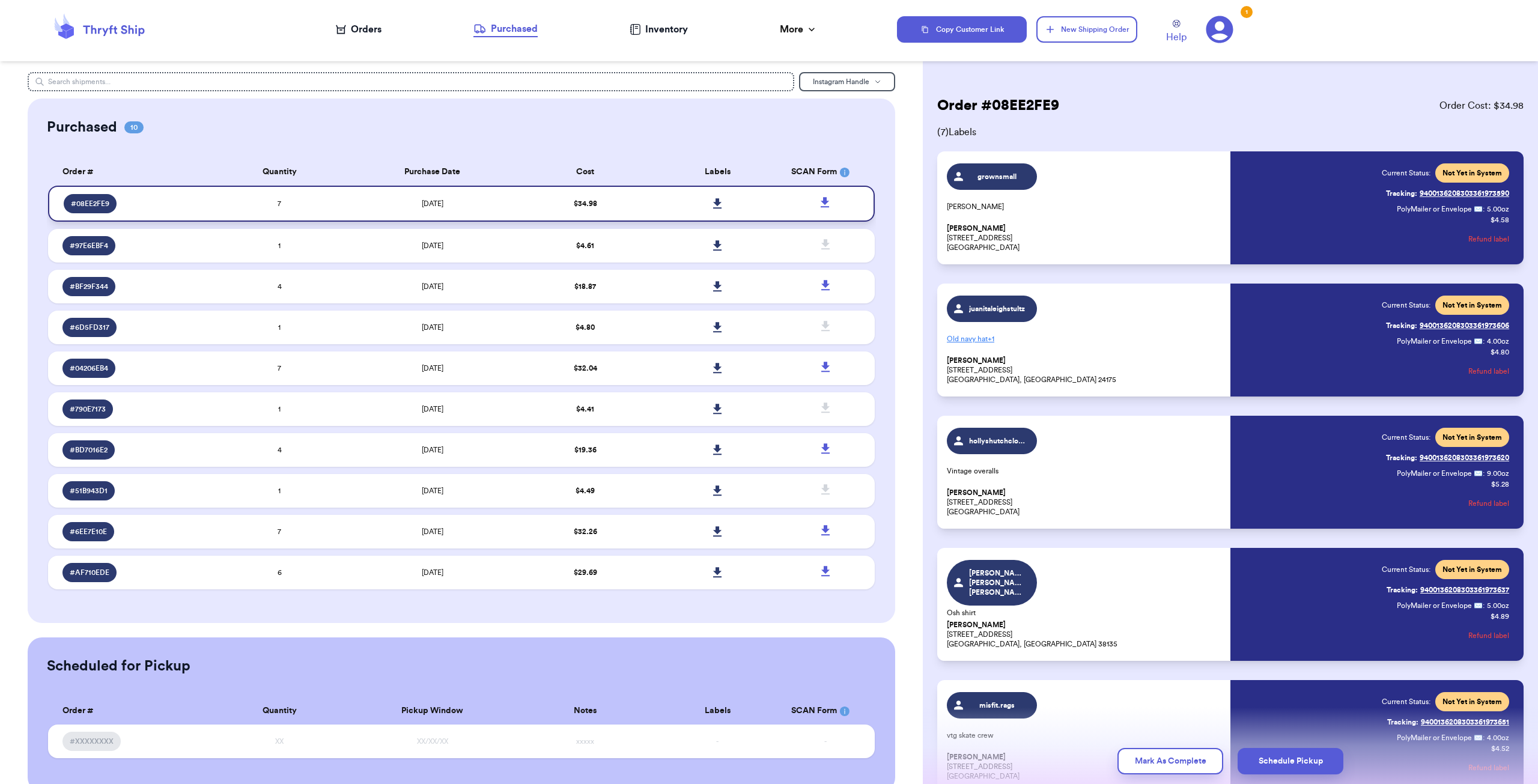
click at [713, 201] on icon at bounding box center [717, 203] width 8 height 10
